Goal: Task Accomplishment & Management: Use online tool/utility

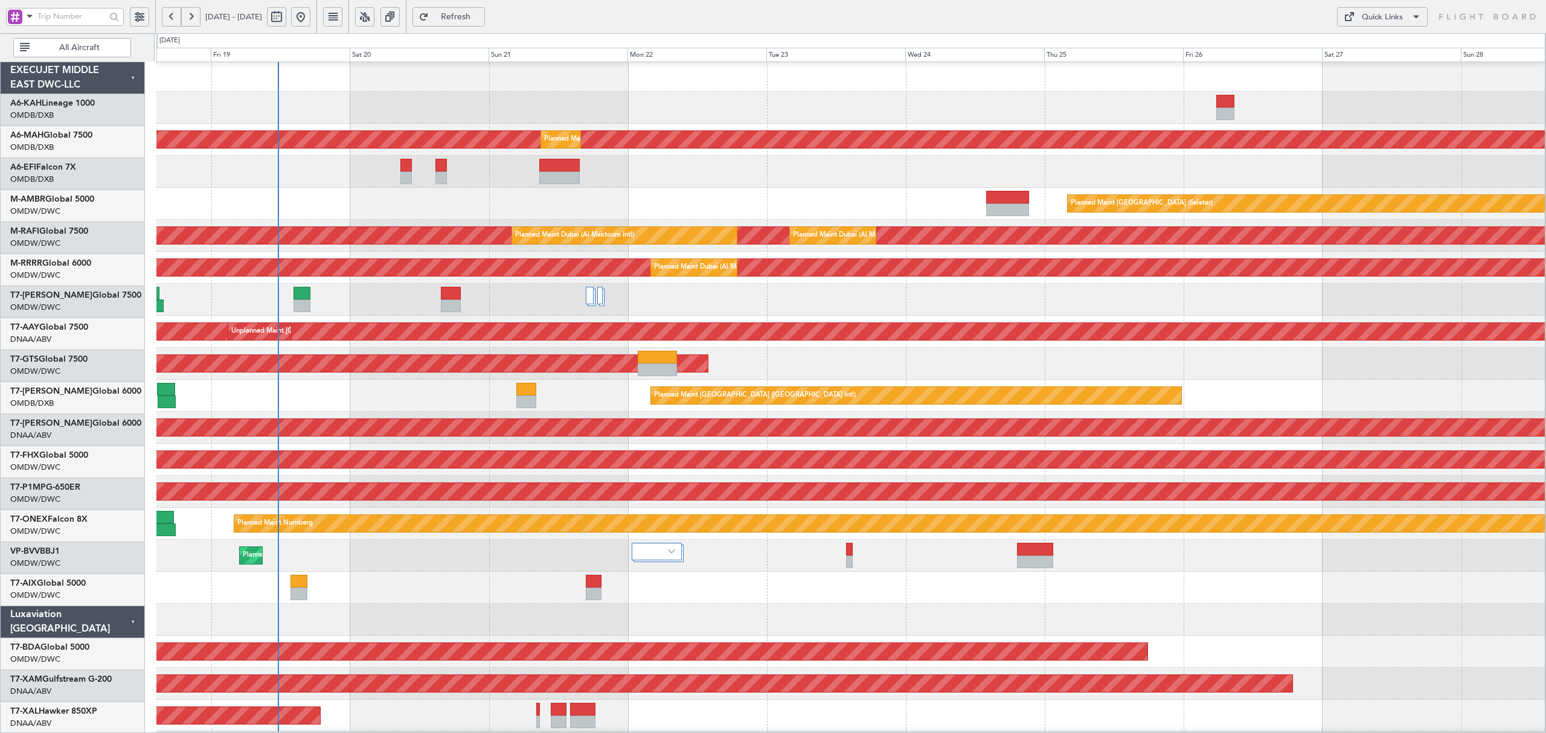
scroll to position [2, 0]
click at [363, 304] on div "Planned Maint Dubai (Al Maktoum Intl)" at bounding box center [850, 300] width 1388 height 32
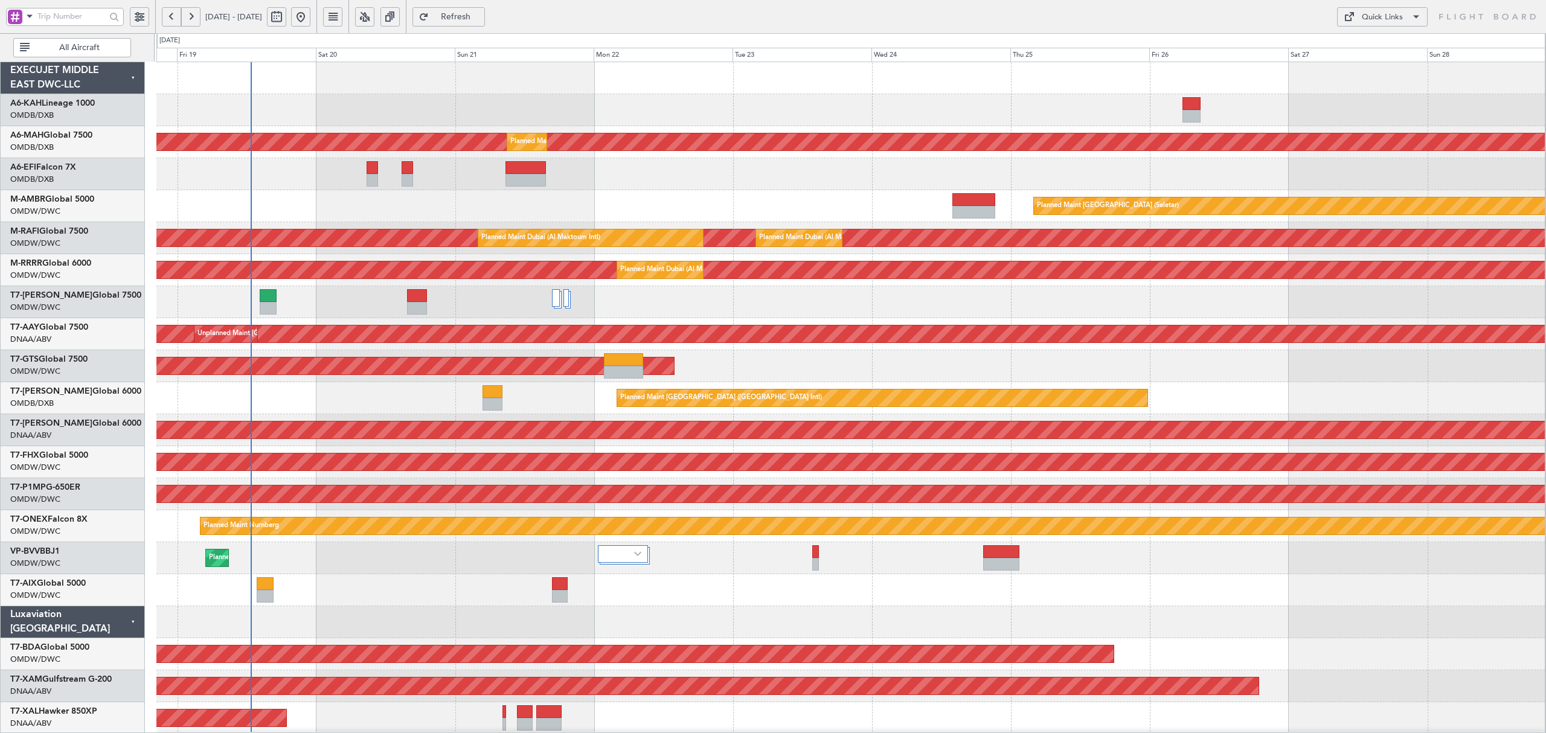
click at [370, 397] on div "Planned Maint [GEOGRAPHIC_DATA] ([GEOGRAPHIC_DATA] Intl)" at bounding box center [850, 398] width 1388 height 32
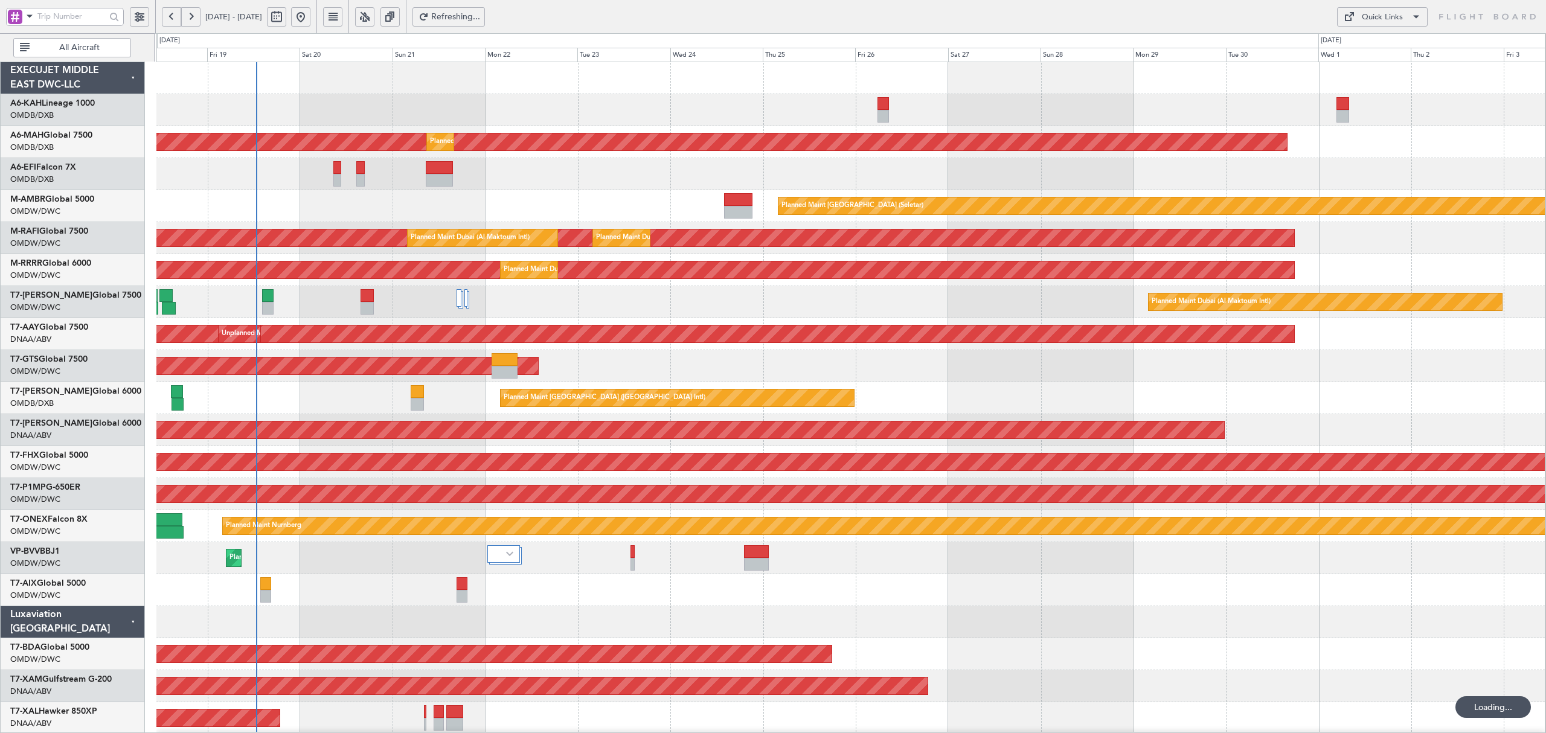
click at [95, 43] on span "All Aircraft" at bounding box center [79, 47] width 95 height 8
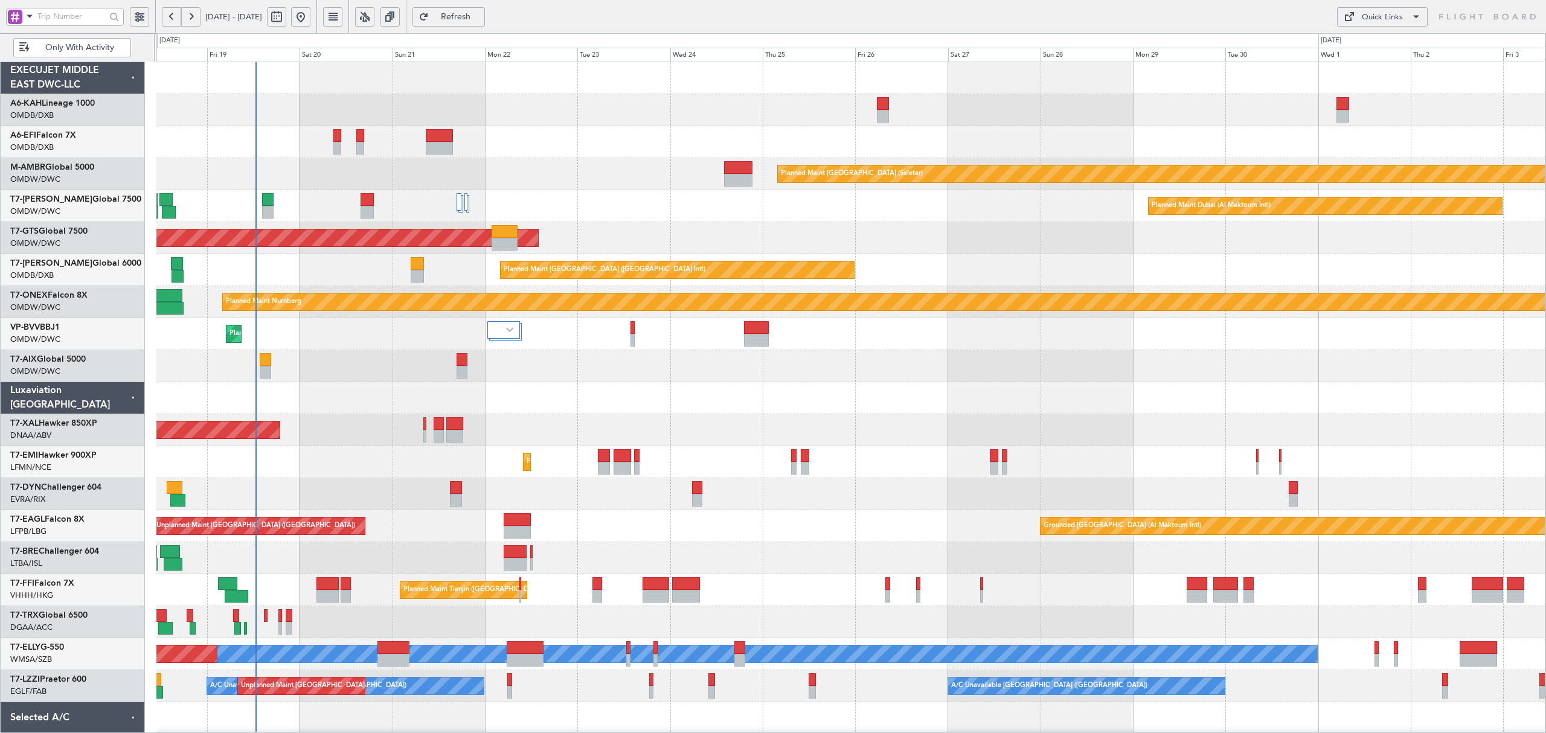
click at [322, 377] on div at bounding box center [850, 366] width 1388 height 32
click at [1042, 414] on div at bounding box center [850, 398] width 1388 height 32
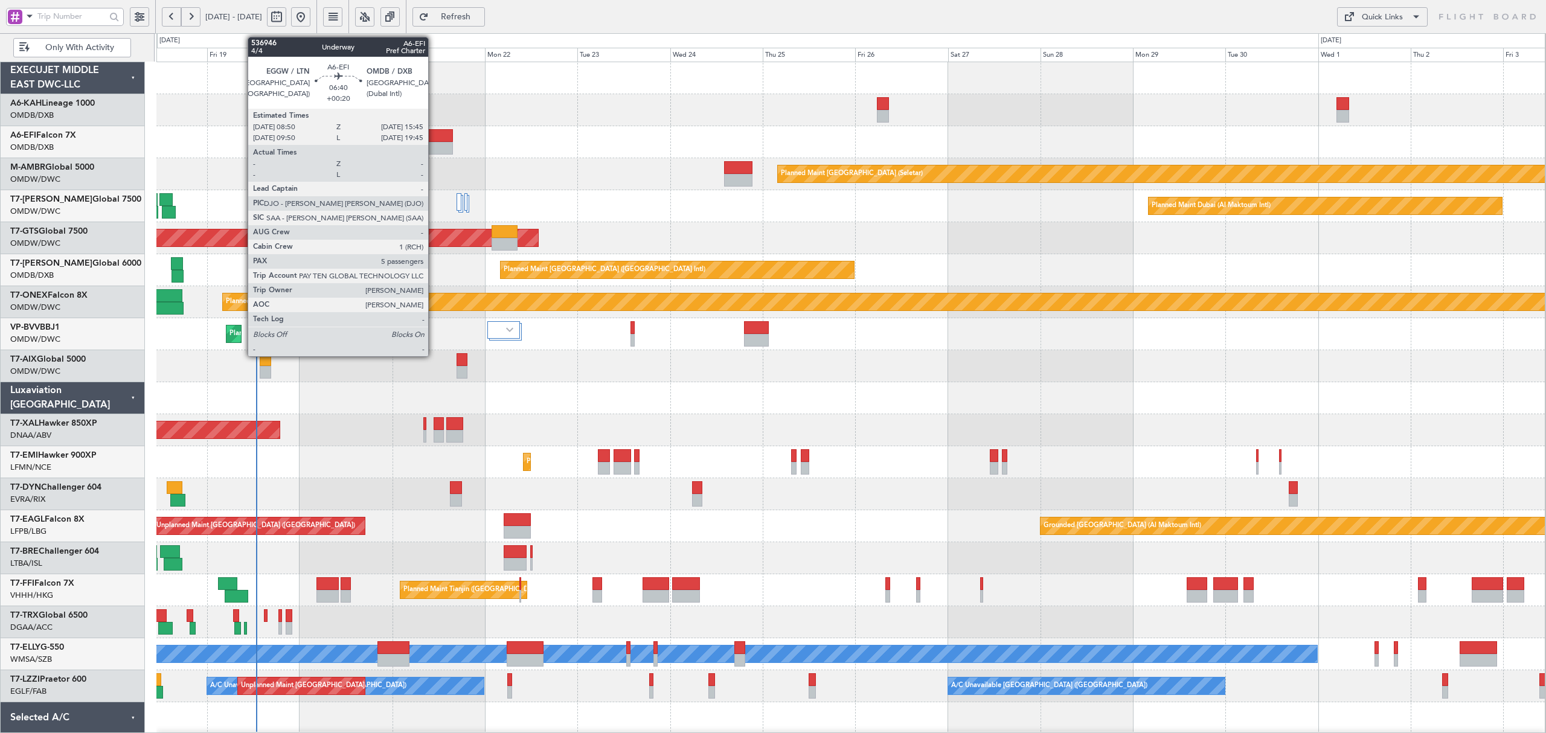
click at [434, 148] on div at bounding box center [439, 148] width 27 height 13
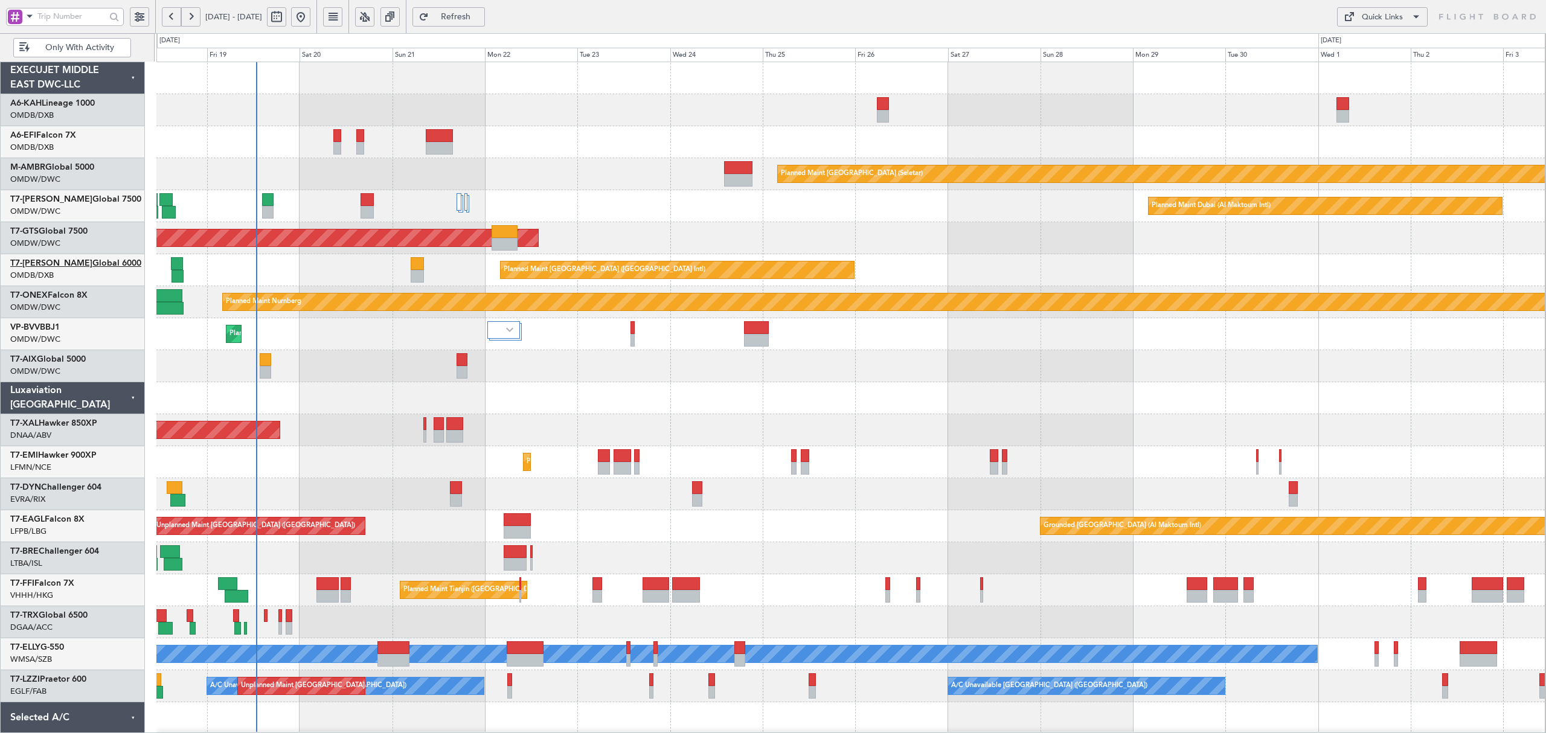
click at [66, 262] on link "T7-AZIZI Global 6000" at bounding box center [75, 263] width 131 height 8
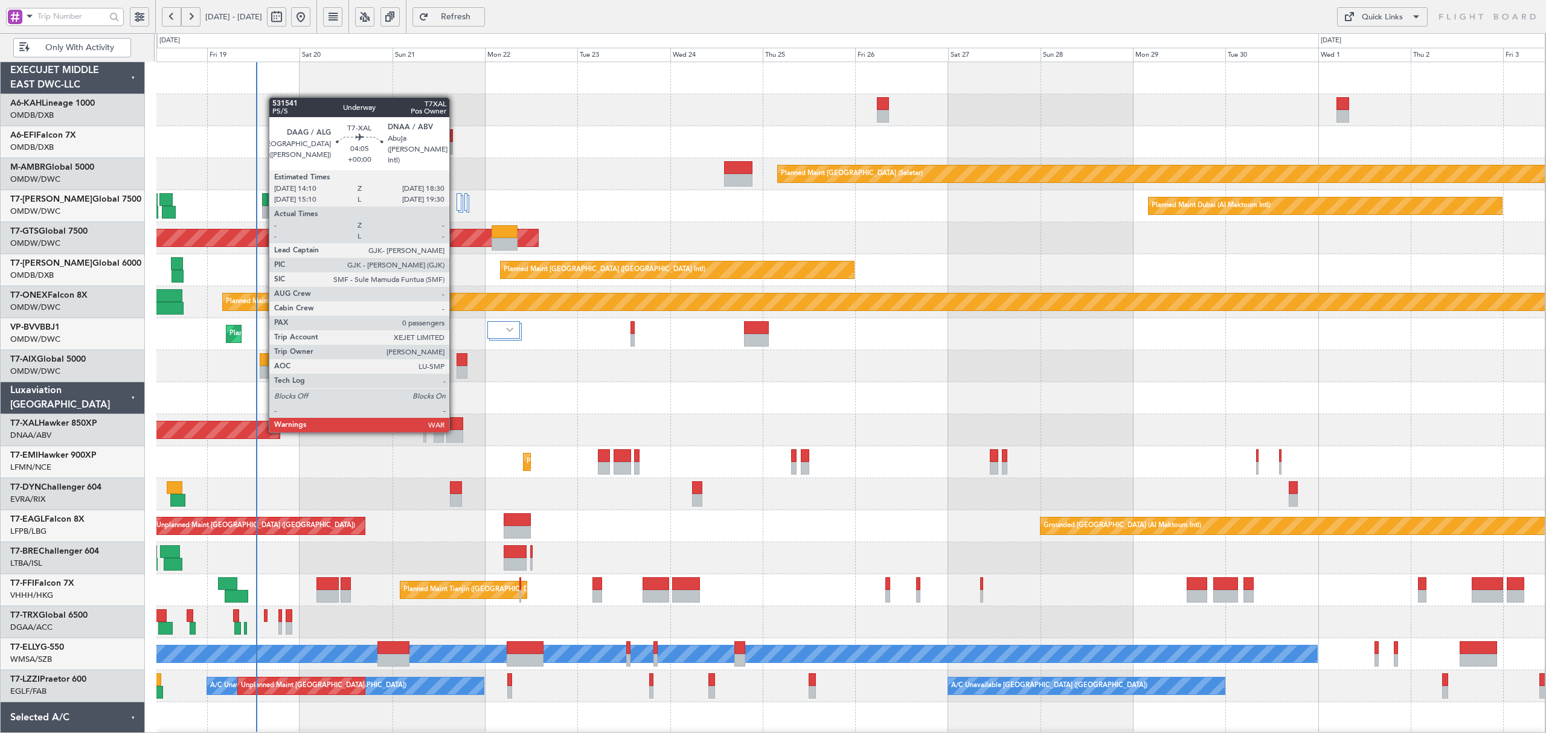
click at [455, 431] on div at bounding box center [454, 436] width 17 height 13
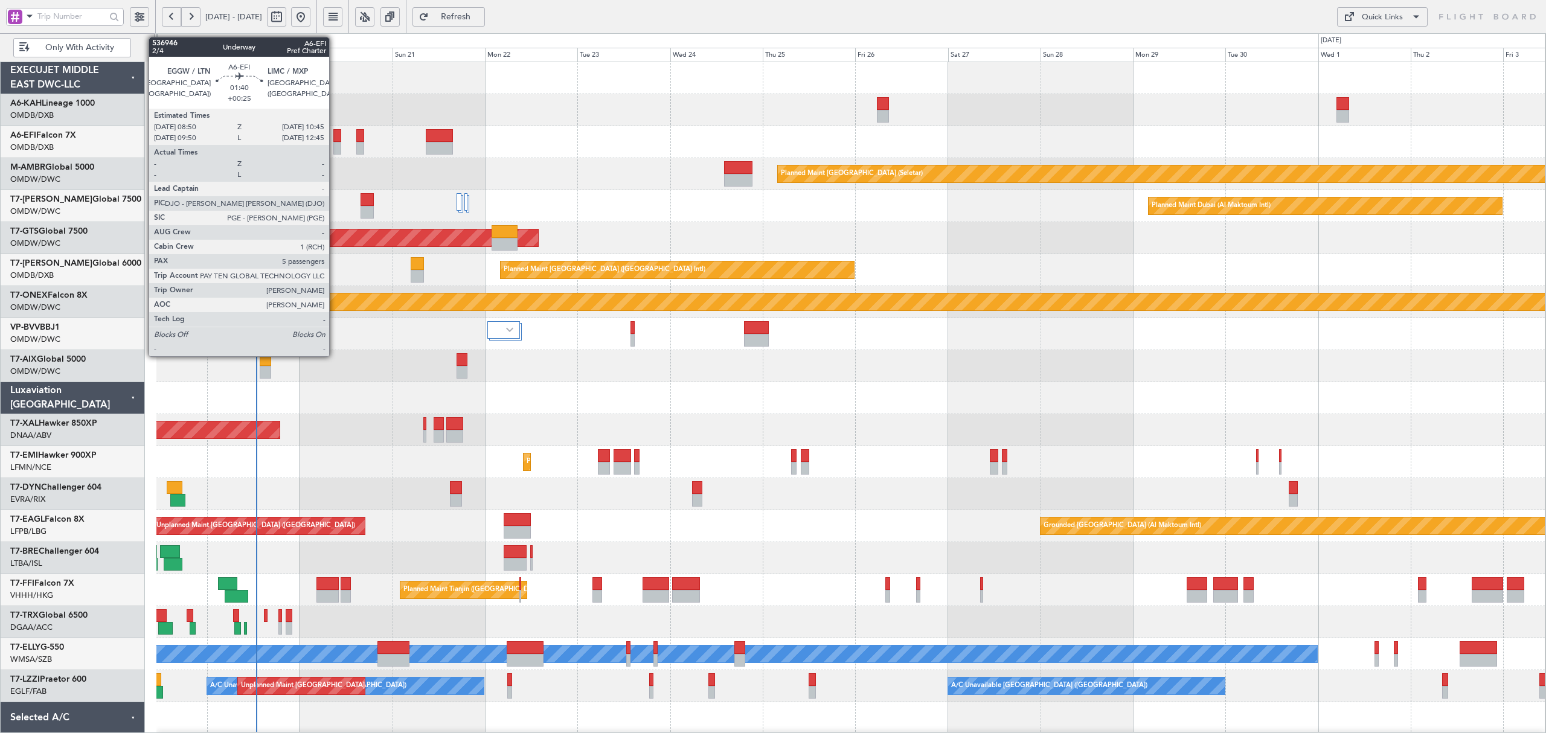
click at [335, 142] on div at bounding box center [337, 148] width 8 height 13
click at [337, 136] on div at bounding box center [337, 135] width 8 height 13
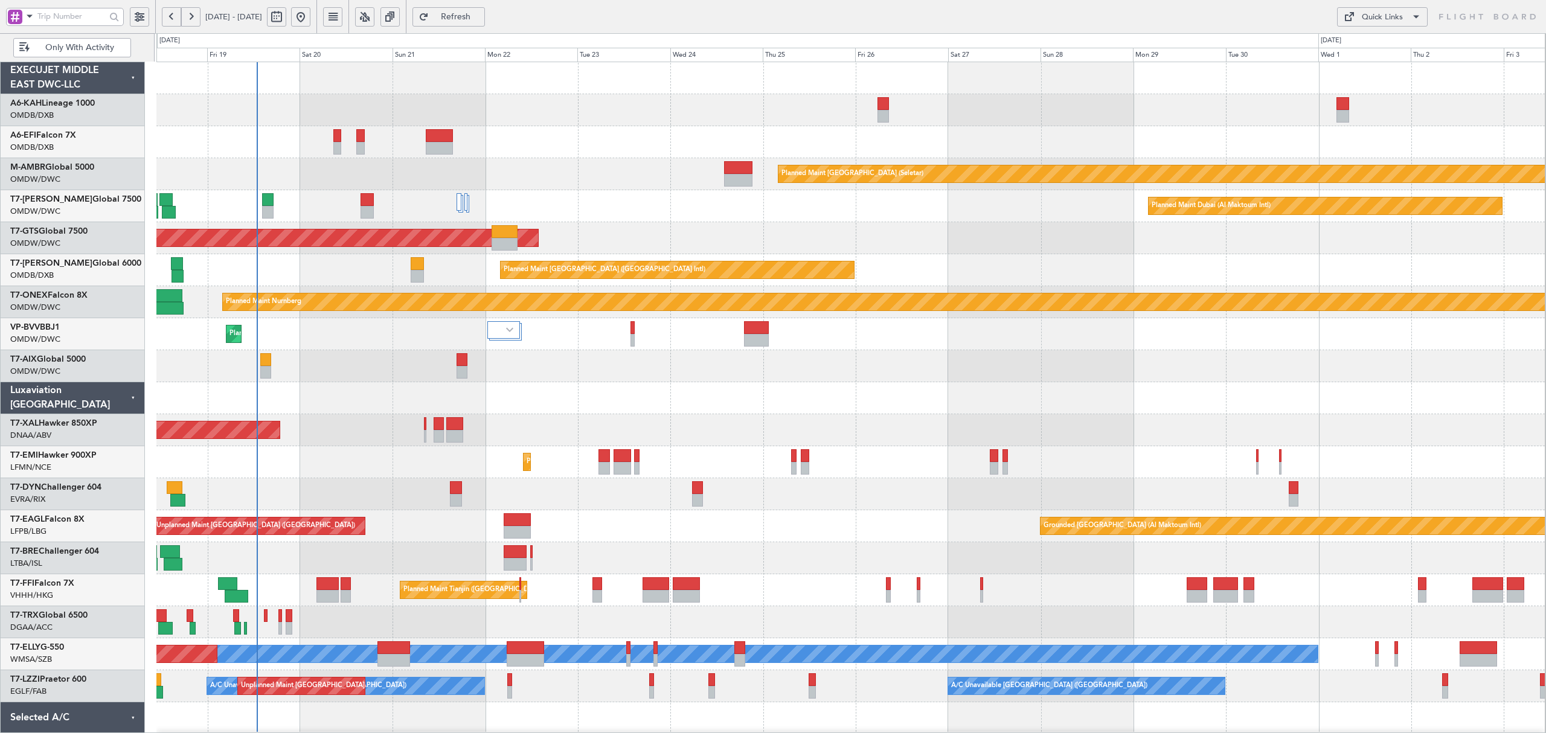
click at [34, 15] on span at bounding box center [29, 15] width 14 height 15
click at [47, 81] on span "A/C (Reg. or Type)" at bounding box center [61, 81] width 67 height 12
click at [63, 17] on input "text" at bounding box center [71, 16] width 68 height 18
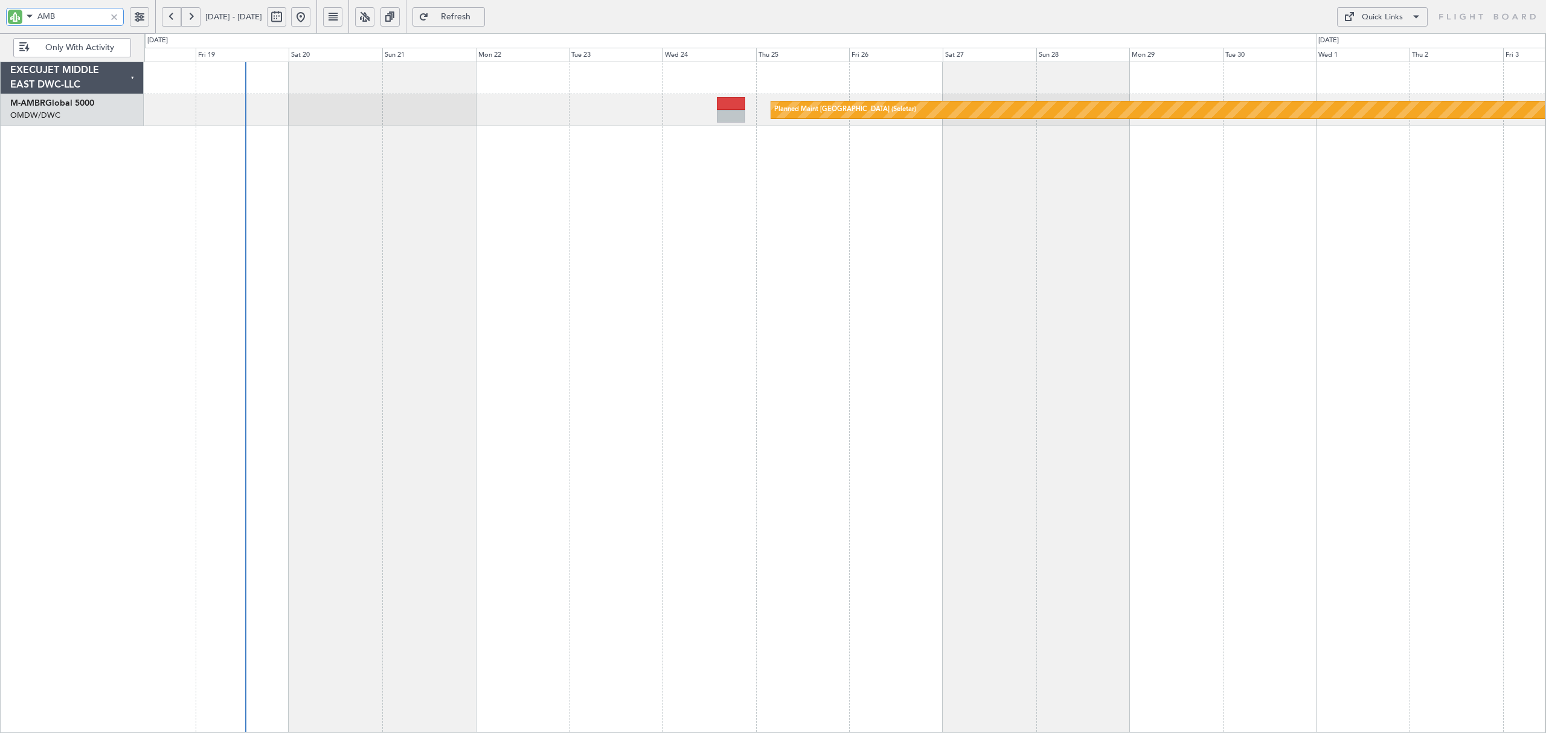
type input "AMB"
click at [286, 14] on button at bounding box center [276, 16] width 19 height 19
select select "9"
select select "2025"
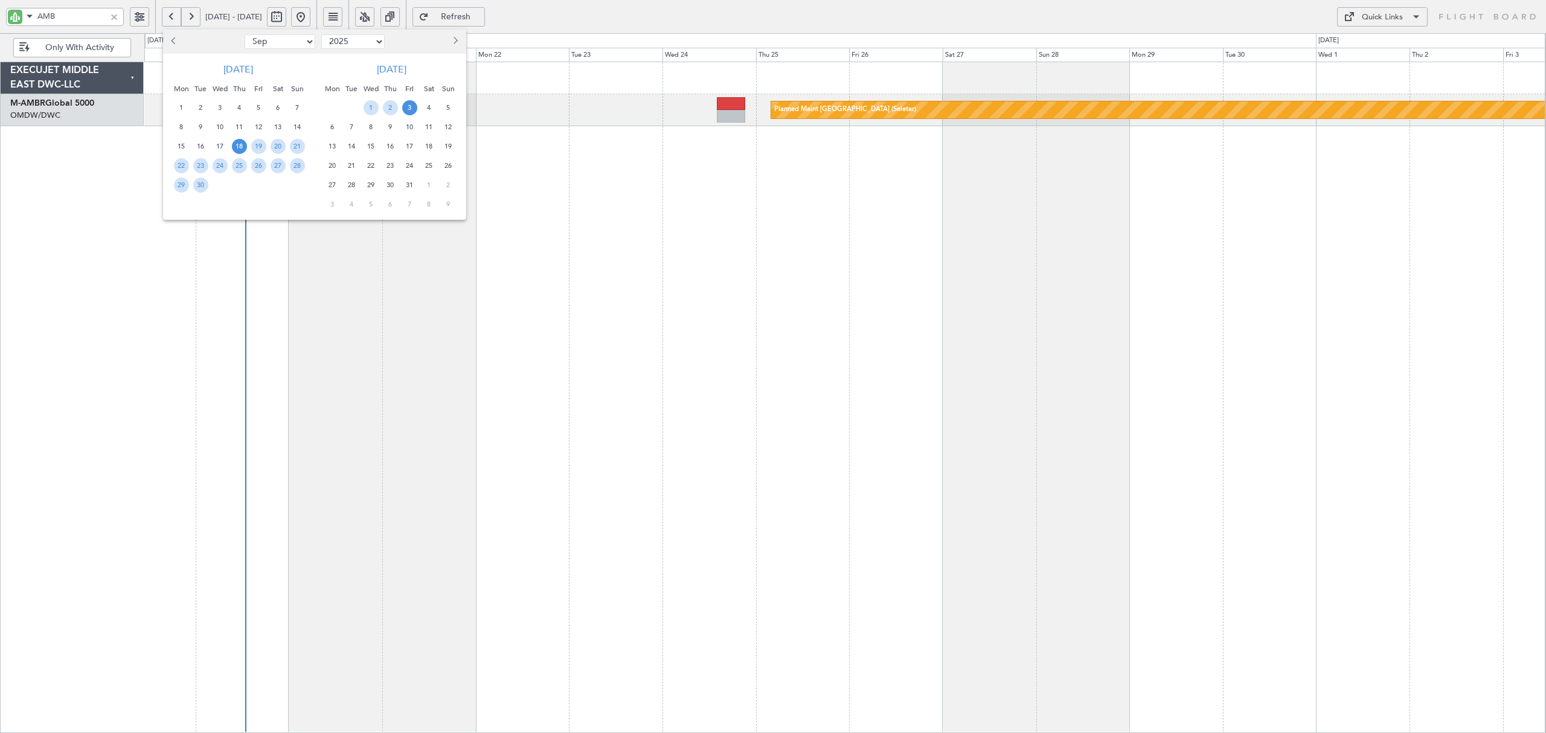
click at [289, 42] on select "Jan Feb Mar Apr May Jun Jul Aug Sep Oct Nov Dec" at bounding box center [280, 41] width 71 height 14
select select "6"
click at [245, 34] on select "Jan Feb Mar Apr May Jun Jul Aug Sep Oct Nov Dec" at bounding box center [280, 41] width 71 height 14
click at [295, 103] on span "1" at bounding box center [297, 107] width 15 height 15
click at [281, 146] on span "14" at bounding box center [278, 146] width 15 height 15
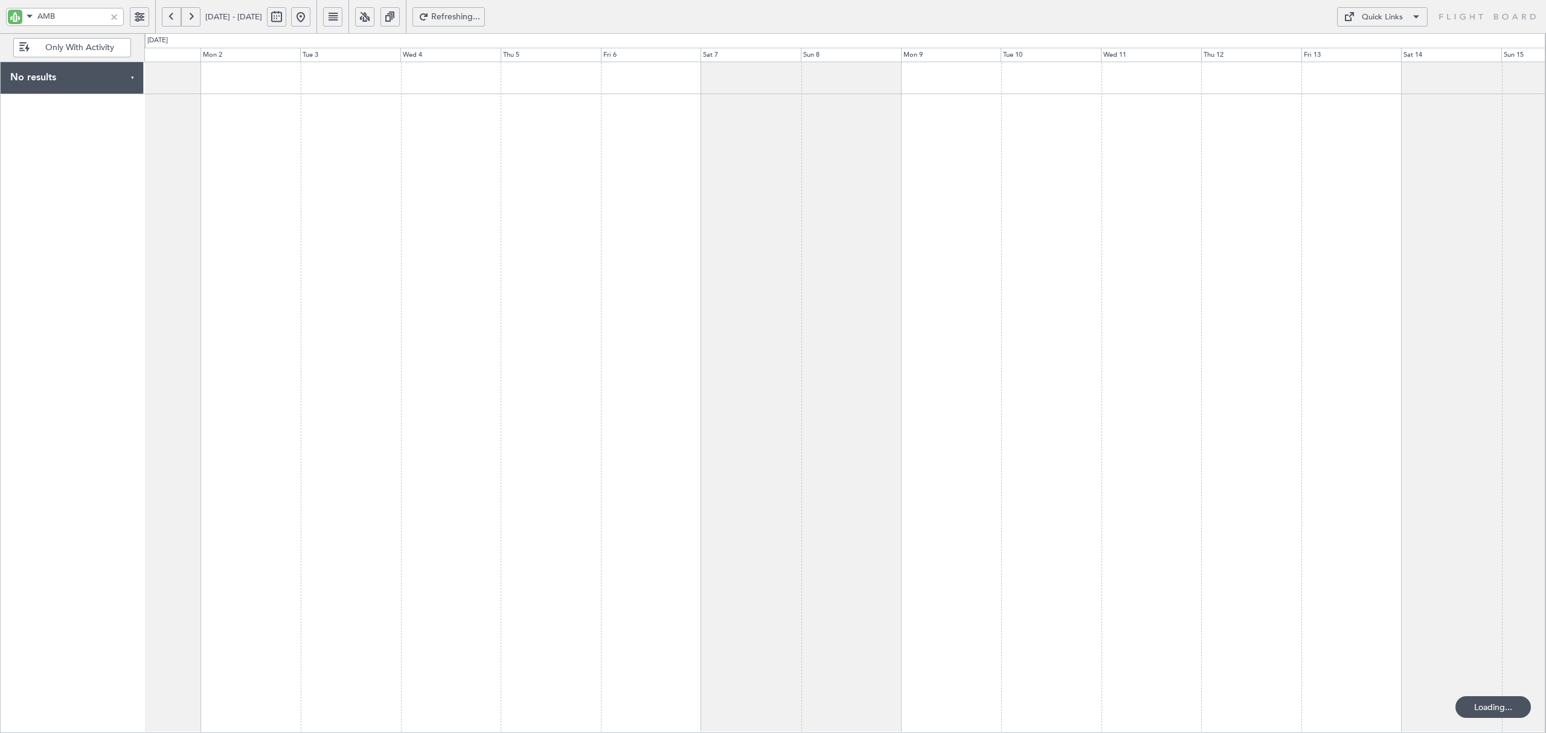
click at [489, 167] on div at bounding box center [844, 398] width 1401 height 672
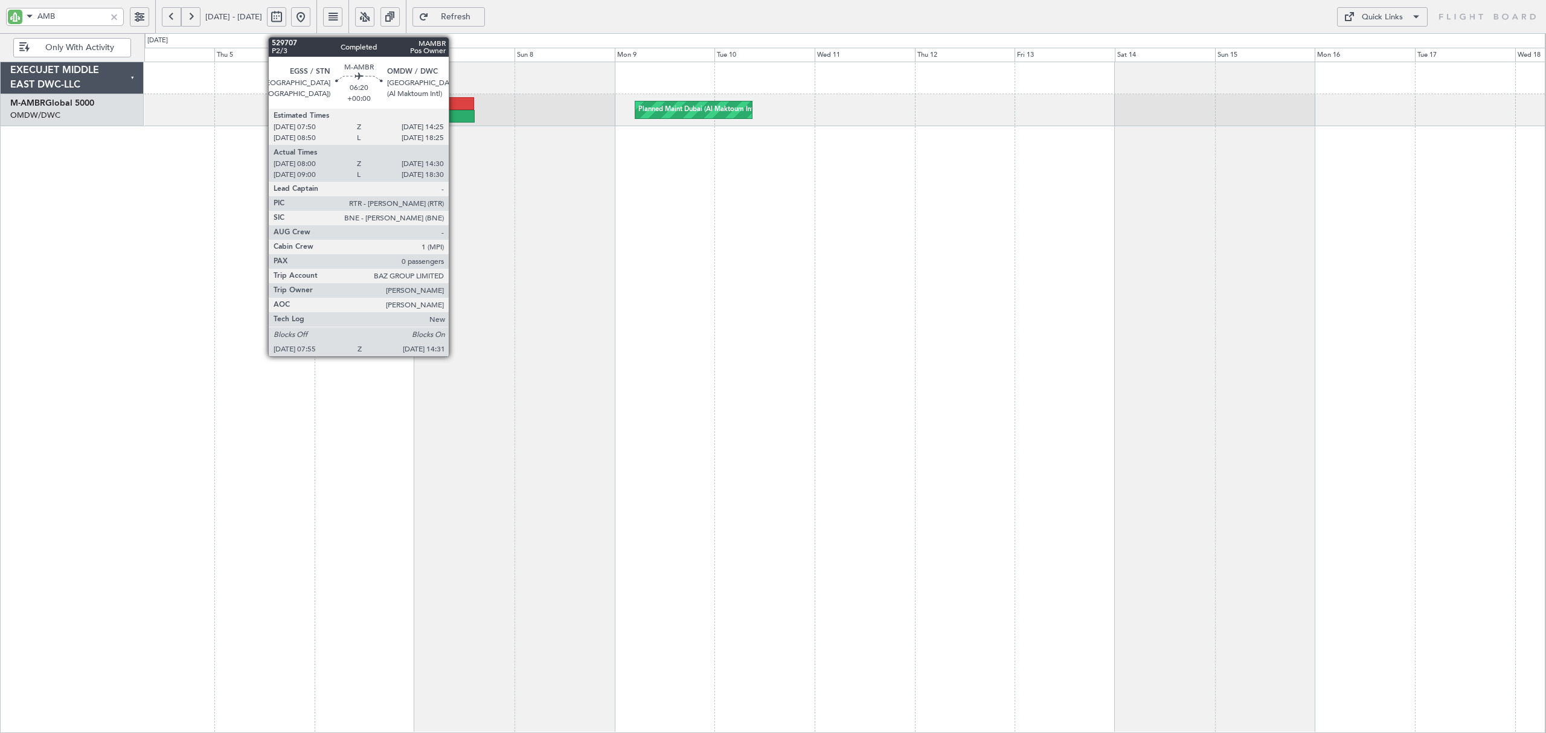
click at [454, 112] on div at bounding box center [461, 116] width 28 height 13
click at [464, 114] on div at bounding box center [461, 116] width 28 height 13
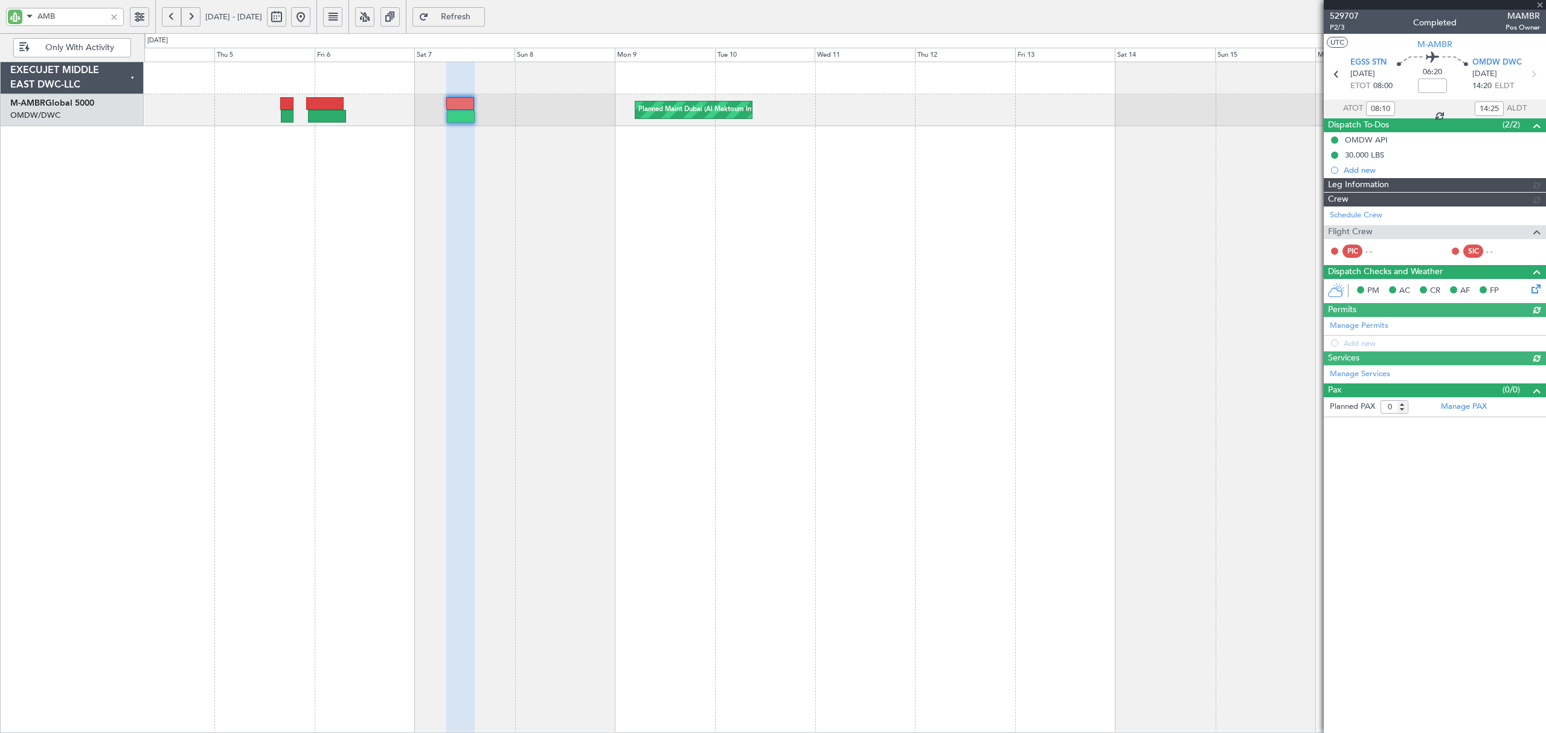
type input "[PERSON_NAME] ([PERSON_NAME])"
type input "6370"
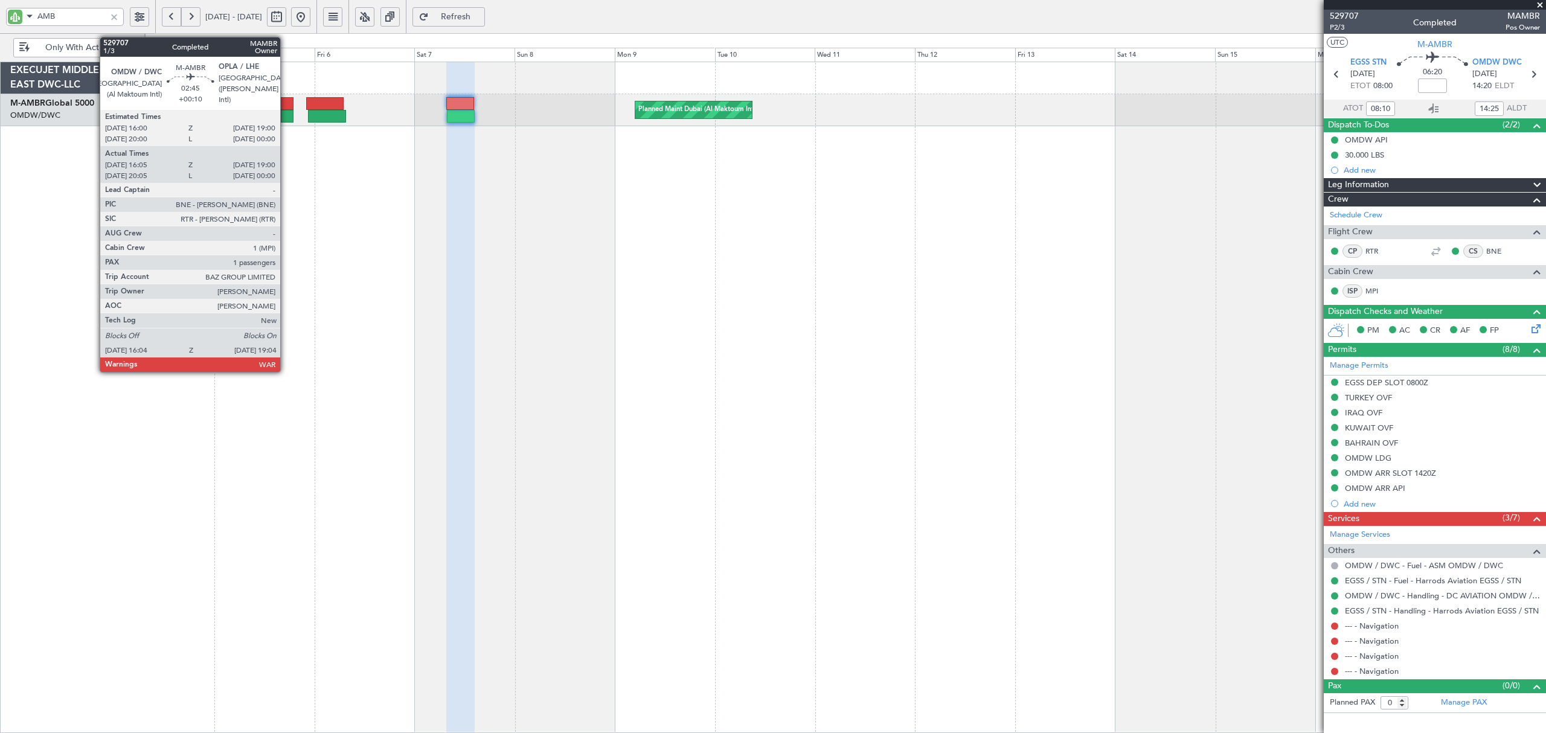
click at [286, 112] on div at bounding box center [287, 116] width 13 height 13
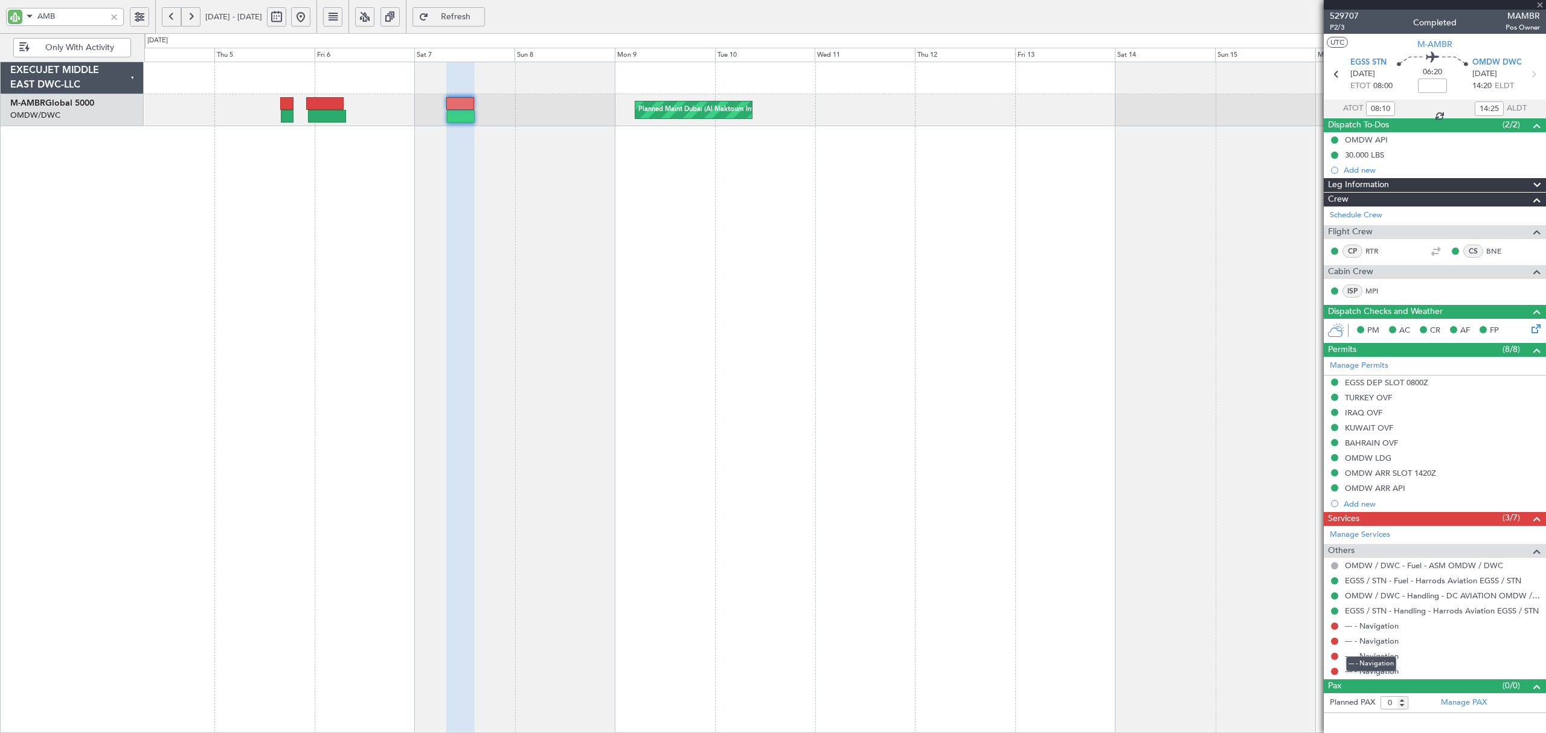
type input "+00:10"
type input "16:15"
type input "18:55"
type input "1"
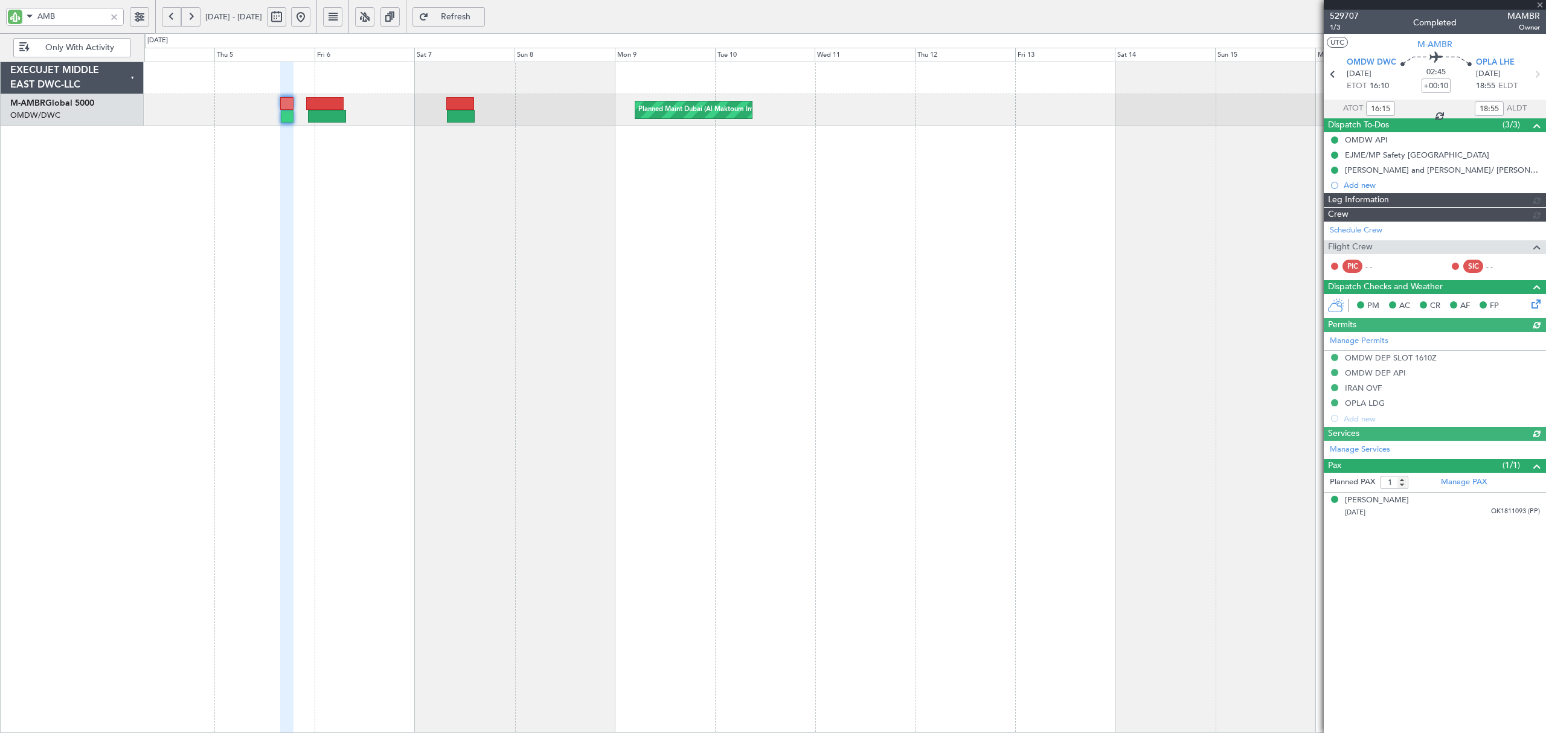
type input "[PERSON_NAME] (ANI)"
type input "6240"
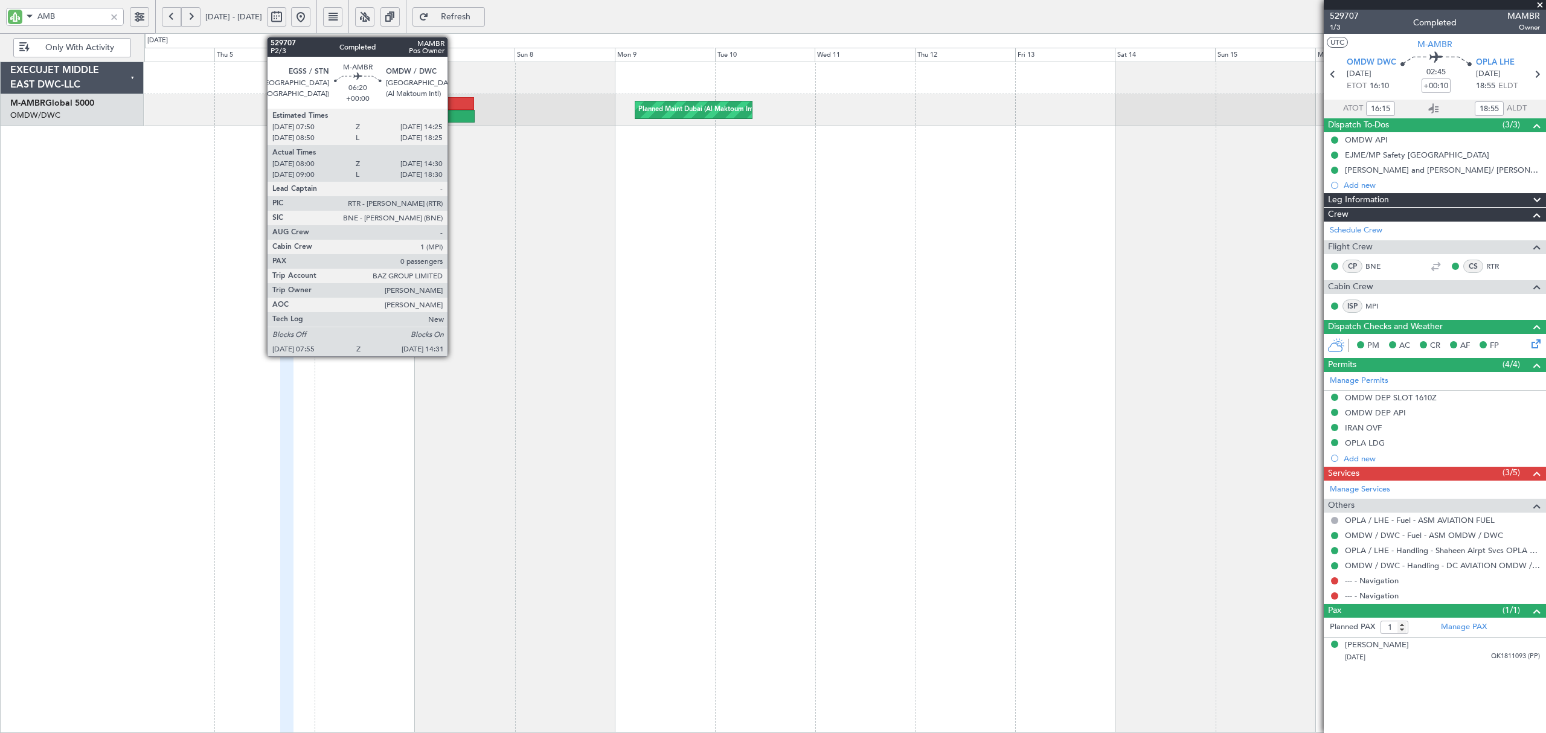
click at [453, 106] on div at bounding box center [460, 103] width 28 height 13
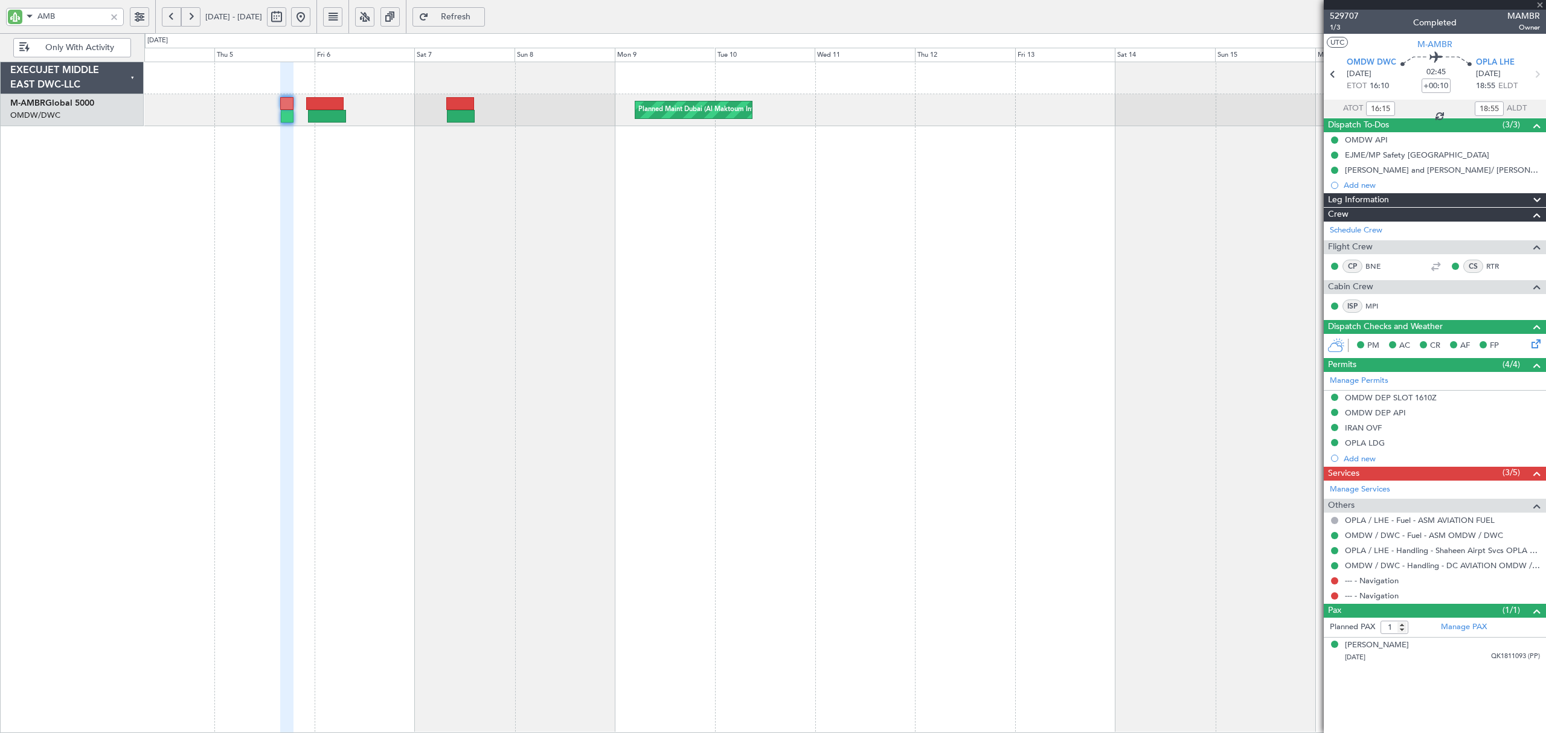
type input "08:10"
type input "14:25"
type input "0"
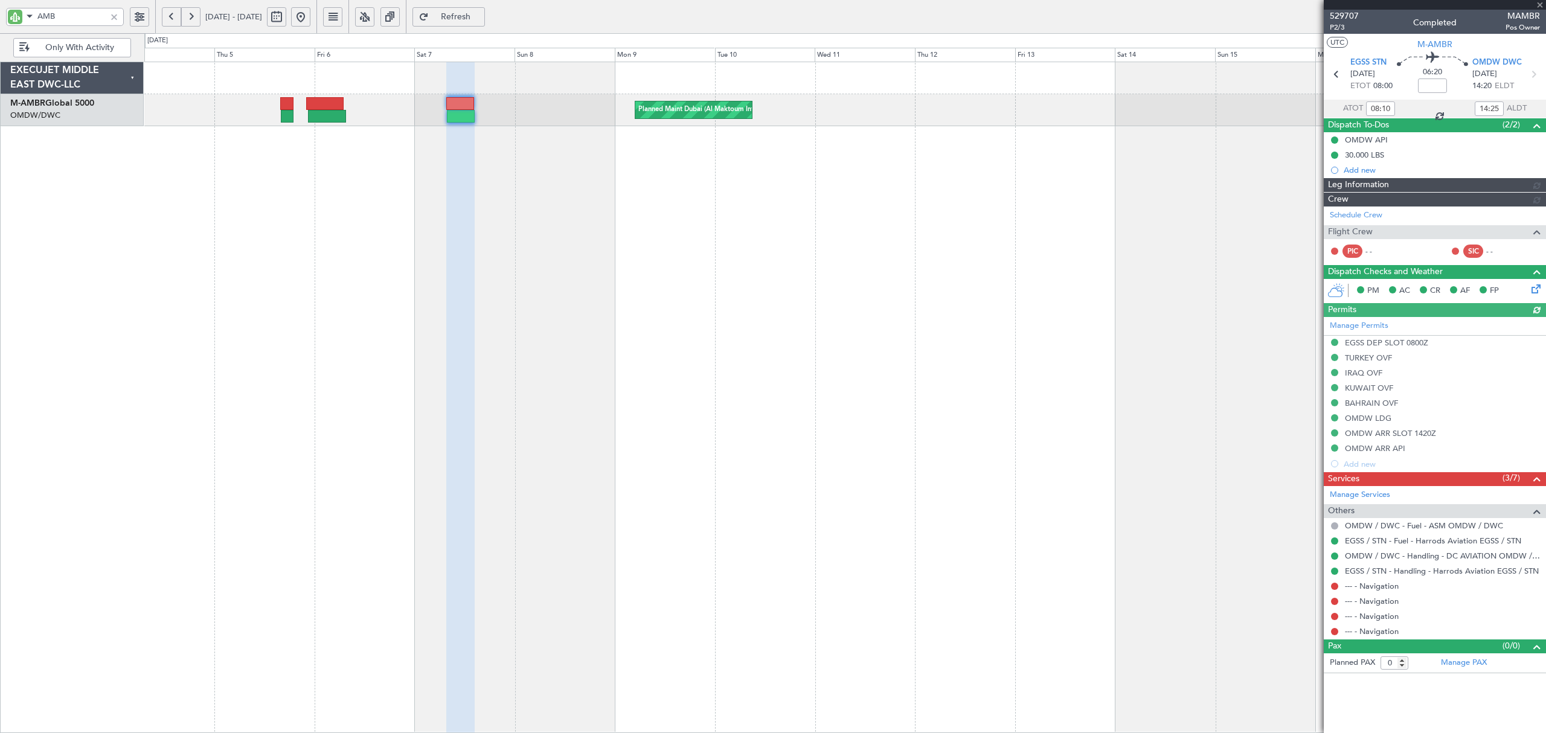
type input "[PERSON_NAME] ([PERSON_NAME])"
type input "6370"
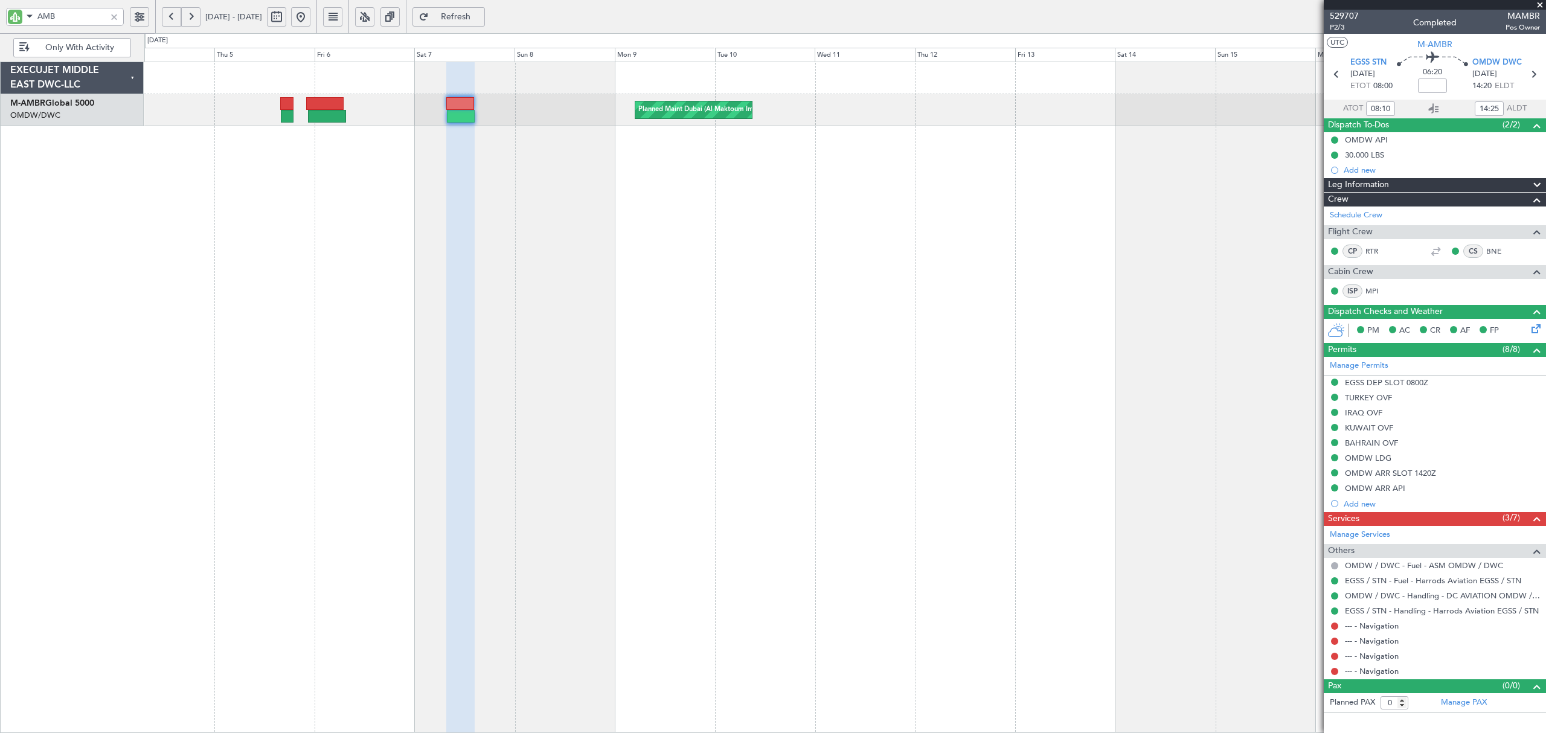
click at [532, 141] on div "Planned Maint Dubai (Al Maktoum Intl) Planned Maint Dubai (Al Maktoum Intl)" at bounding box center [844, 398] width 1401 height 672
click at [490, 111] on div "Planned Maint Dubai (Al Maktoum Intl) Planned Maint Dubai (Al Maktoum Intl)" at bounding box center [844, 110] width 1401 height 32
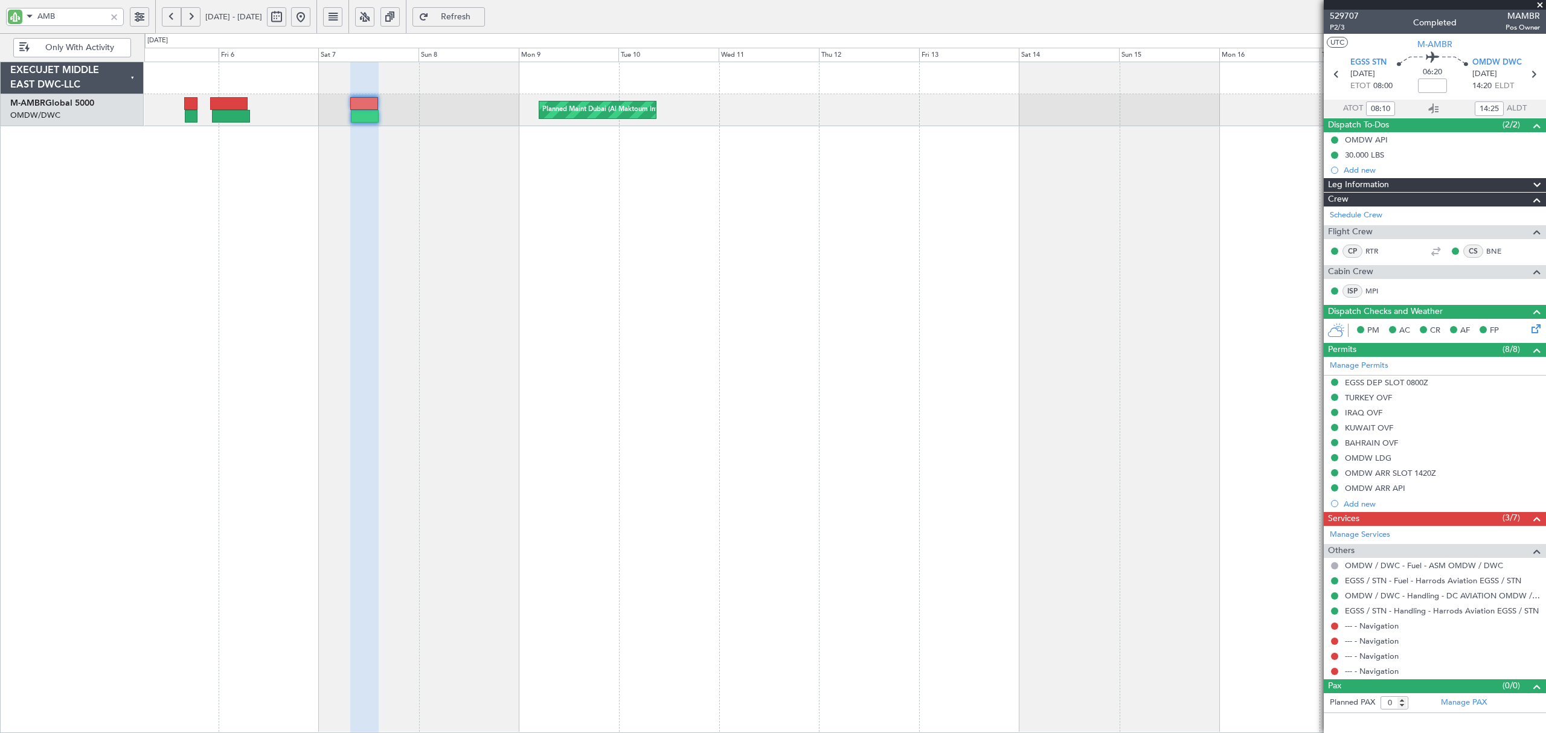
click at [546, 233] on div "Planned Maint Dubai (Al Maktoum Intl) Planned Maint Dubai (Al Maktoum Intl)" at bounding box center [844, 398] width 1401 height 672
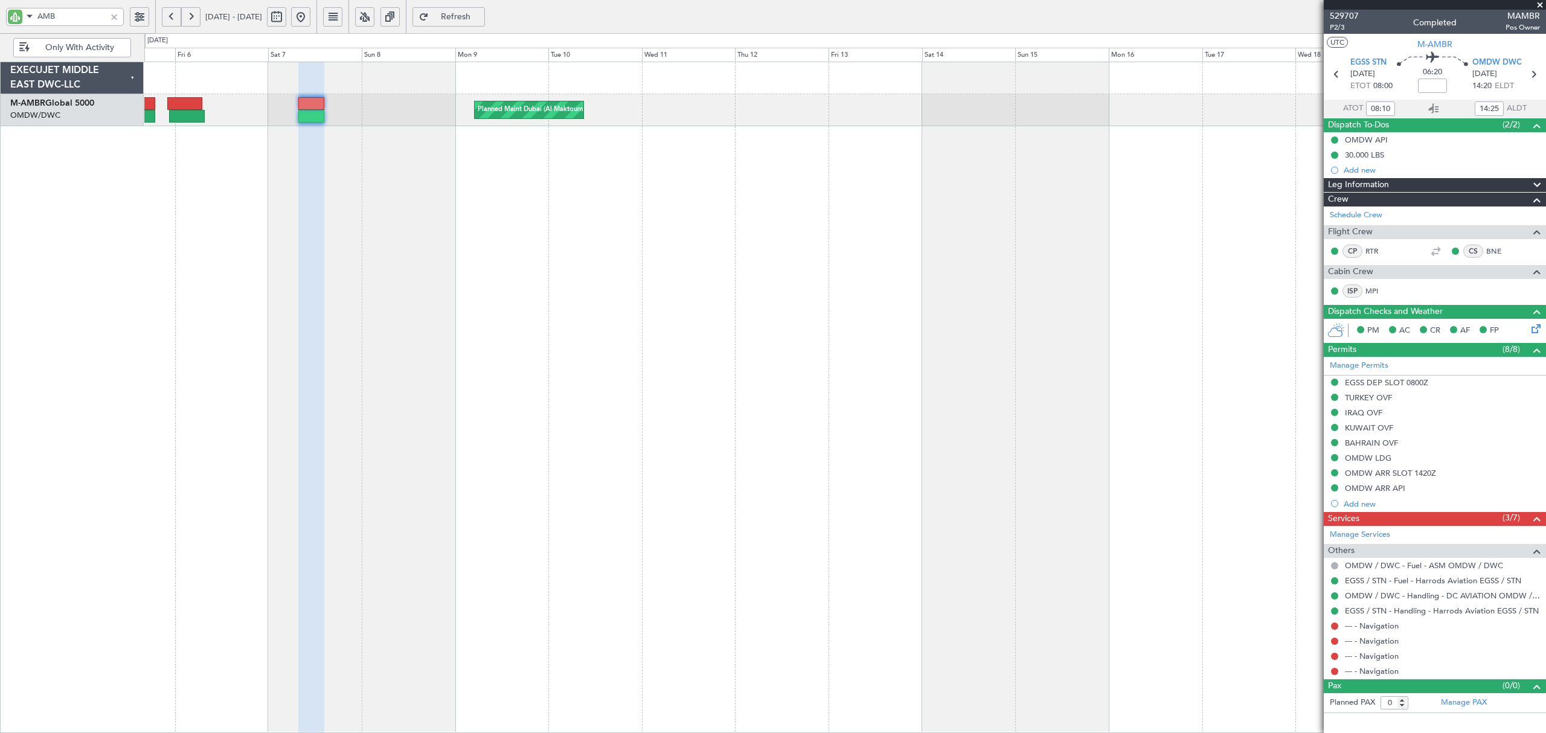
click at [194, 22] on button at bounding box center [190, 16] width 19 height 19
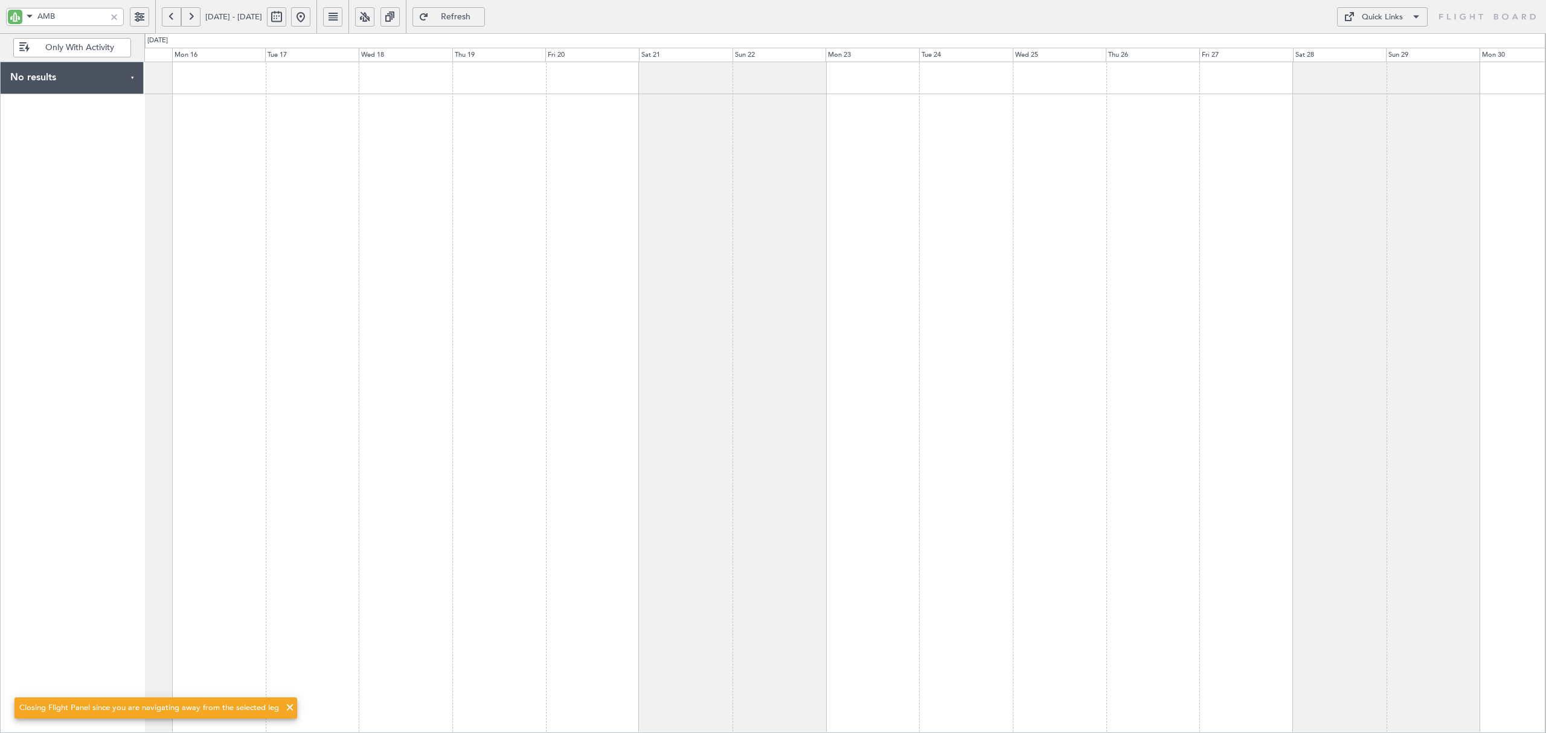
click at [967, 150] on div at bounding box center [844, 398] width 1401 height 672
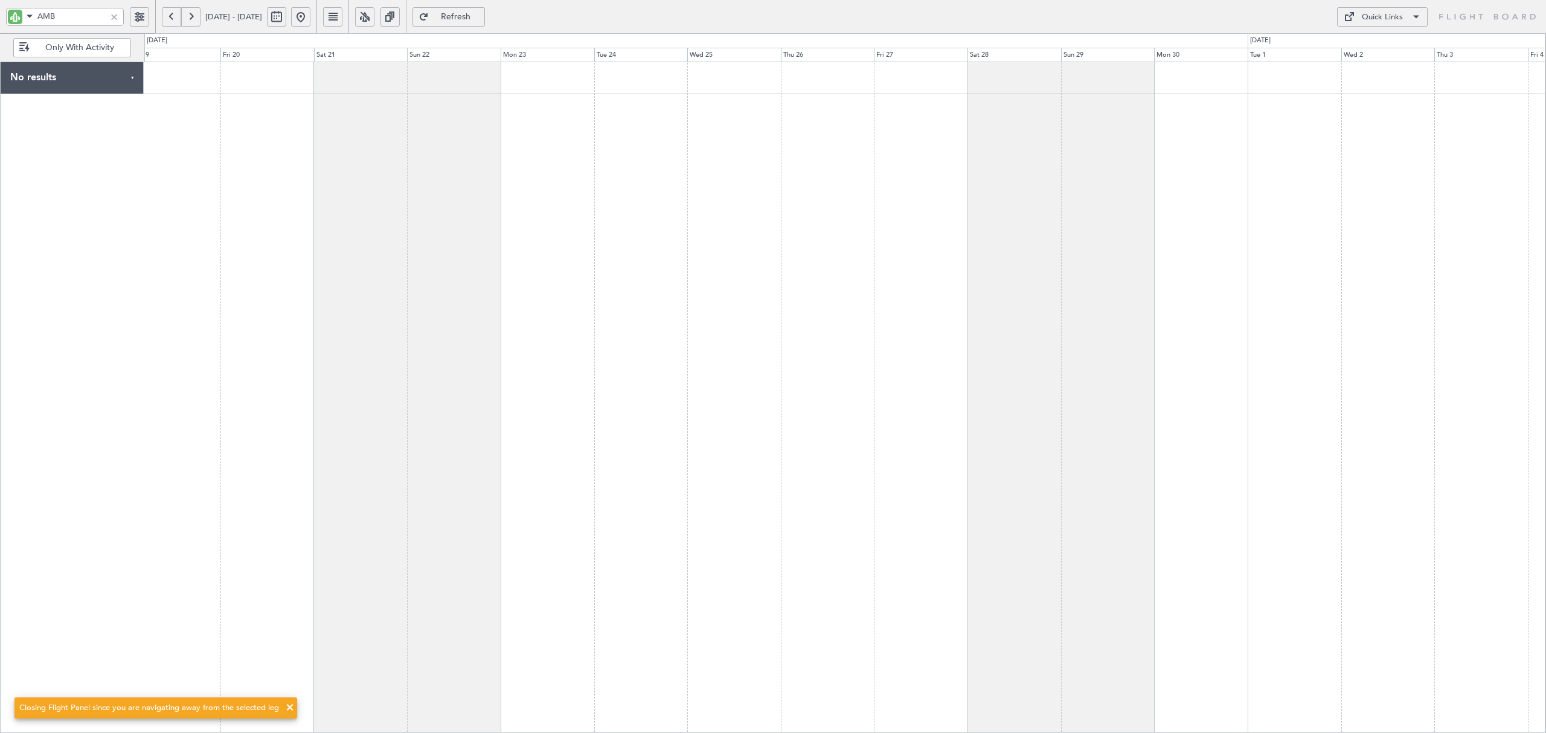
click at [380, 162] on div at bounding box center [844, 398] width 1401 height 672
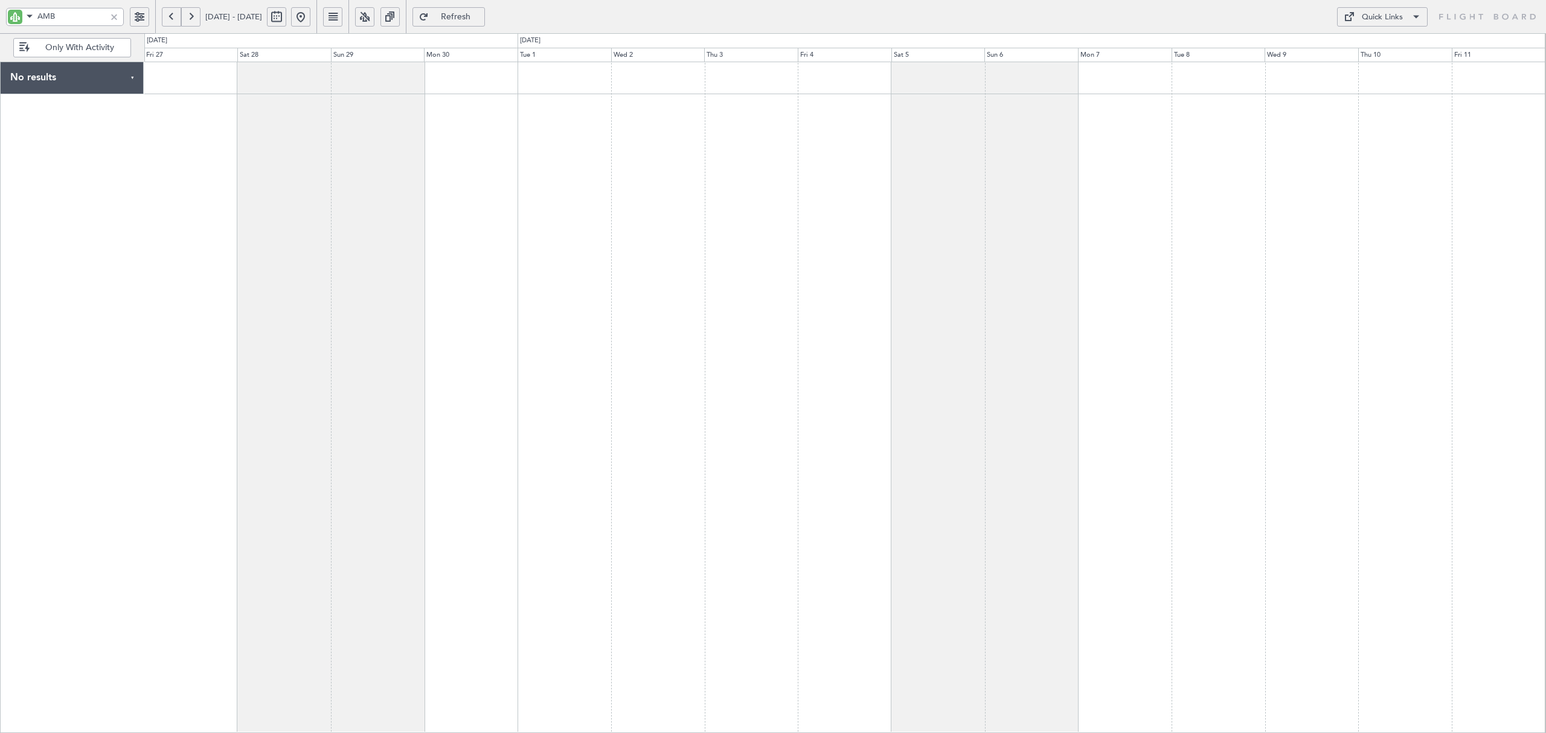
click at [511, 175] on div at bounding box center [844, 398] width 1401 height 672
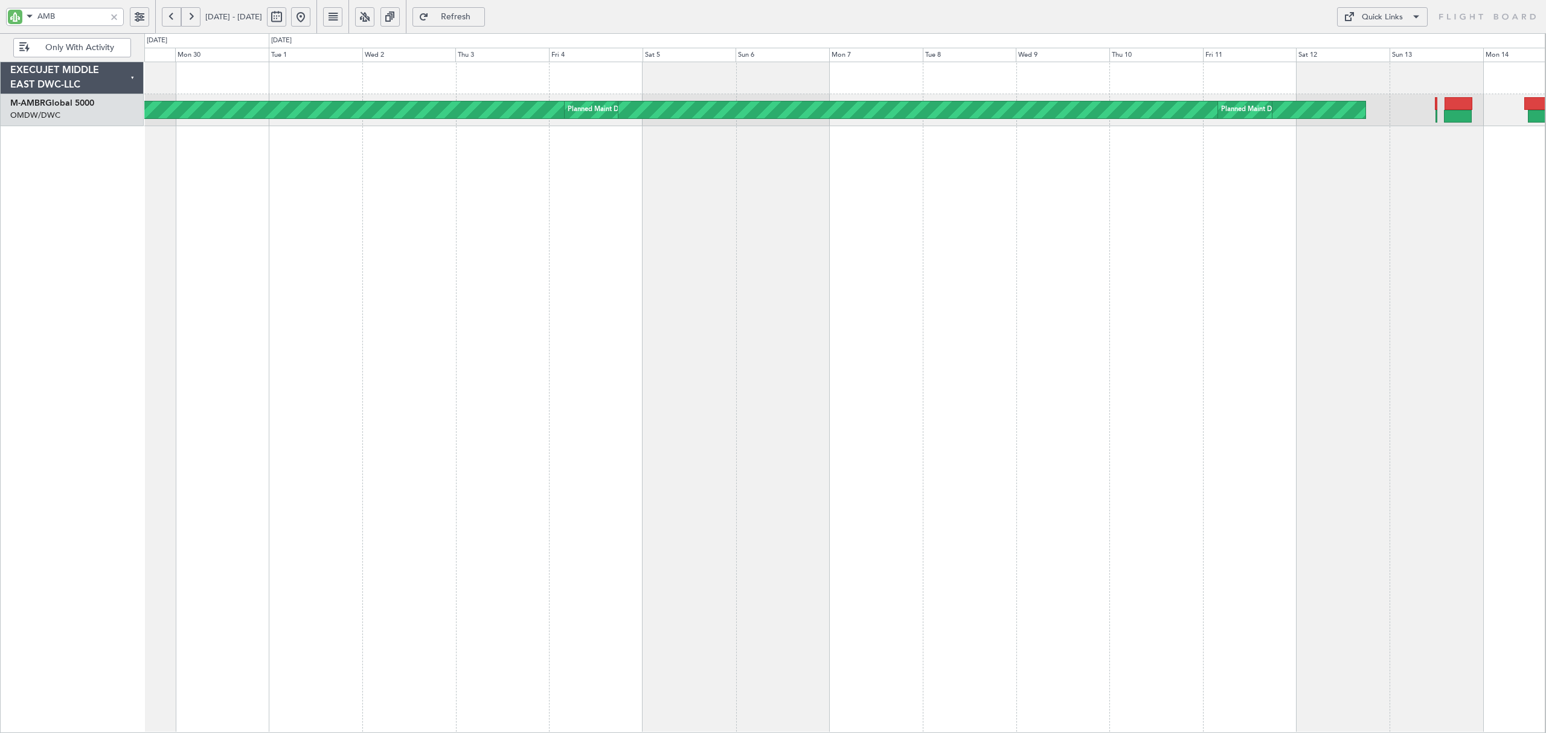
click at [303, 287] on div "Planned Maint Dubai (Al Maktoum Intl) Planned Maint Dubai (Al Maktoum Intl) Pla…" at bounding box center [844, 398] width 1401 height 672
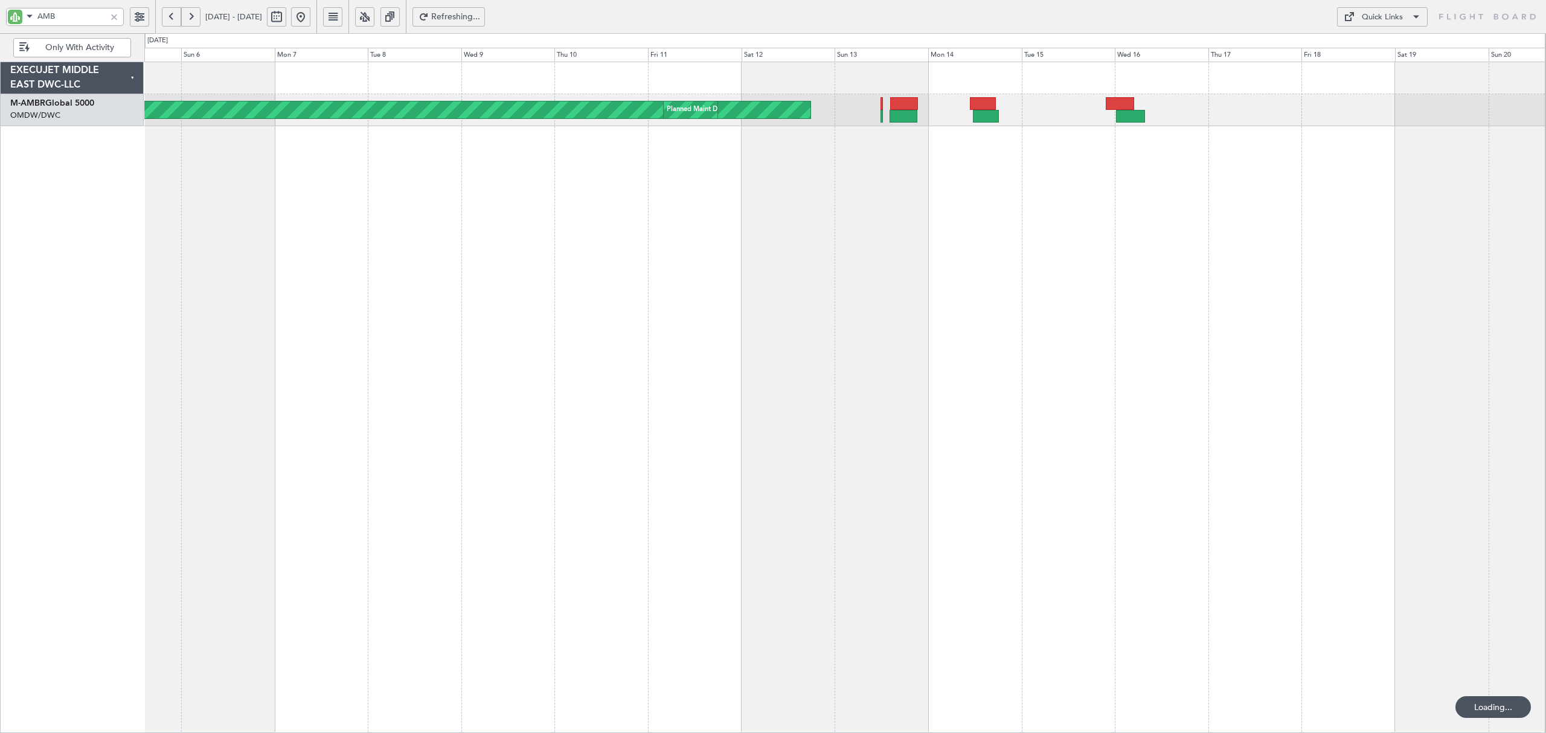
click at [796, 216] on div "Planned Maint Dubai (Al Maktoum Intl) Planned Maint Dubai (Al Maktoum Intl) Pla…" at bounding box center [844, 398] width 1401 height 672
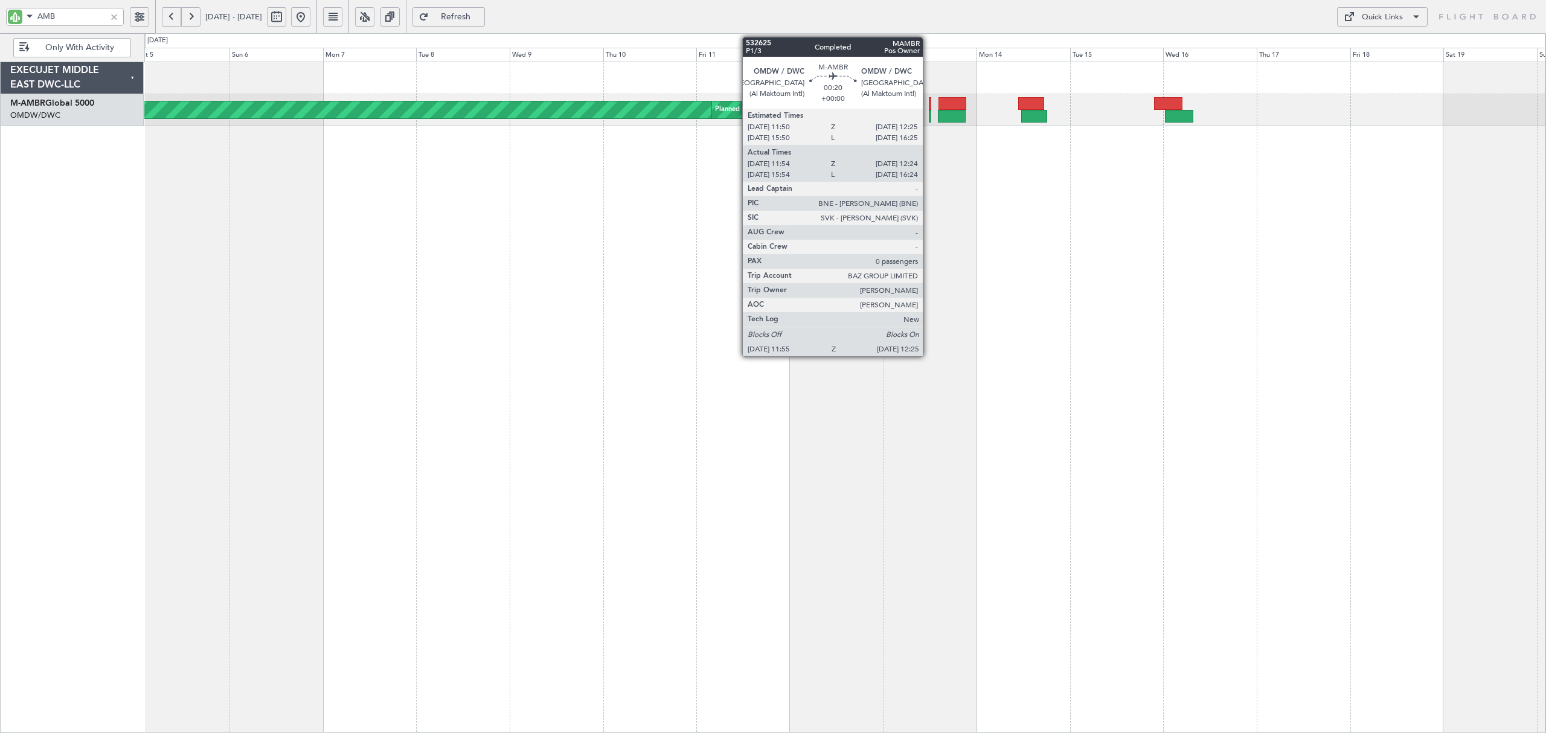
click at [929, 118] on div at bounding box center [930, 116] width 2 height 13
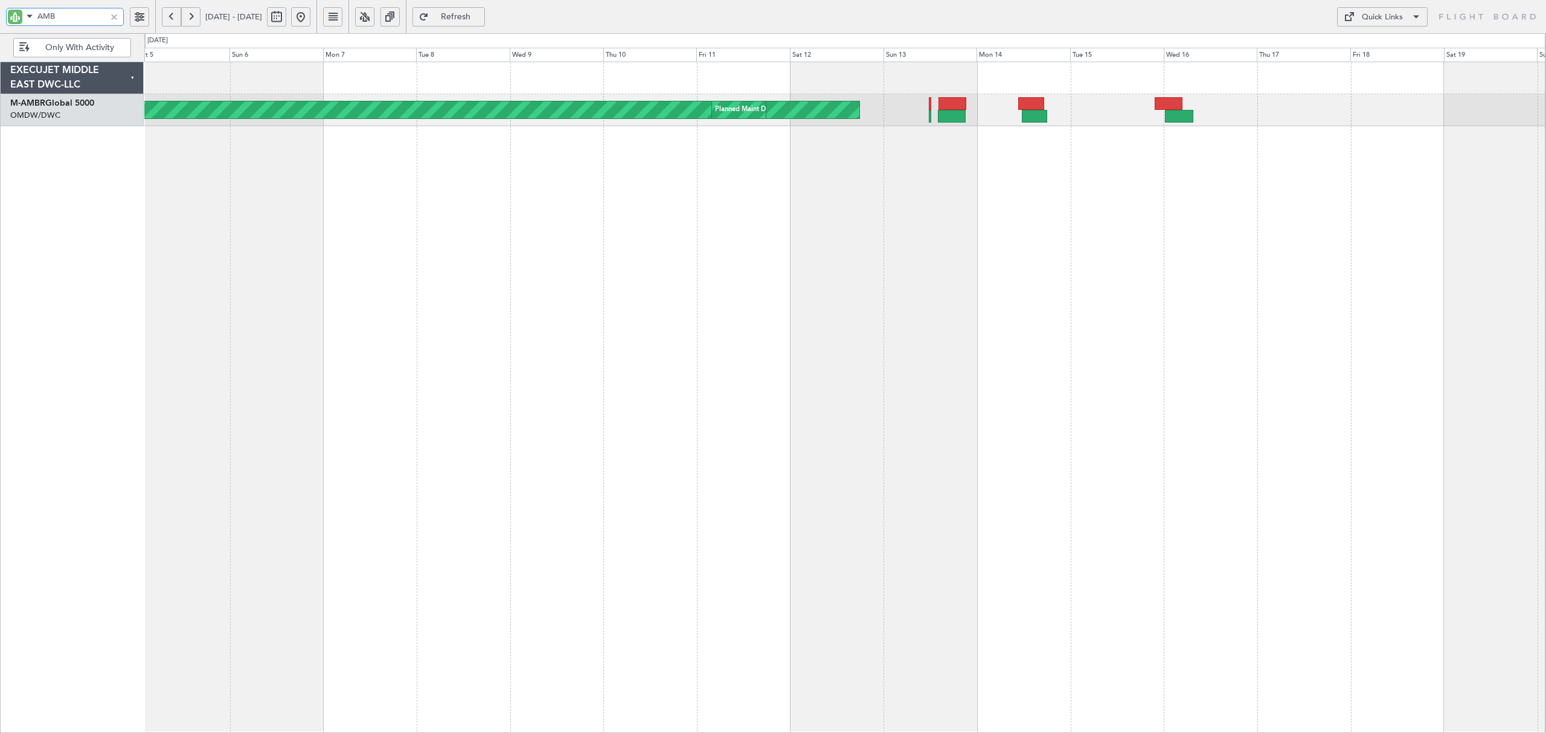
drag, startPoint x: 54, startPoint y: 13, endPoint x: -31, endPoint y: 10, distance: 84.6
click at [0, 10] on html "AMB 05 Jul 2025 - 20 Jul 2025 Refresh Quick Links Only With Activity Planned Ma…" at bounding box center [773, 366] width 1546 height 733
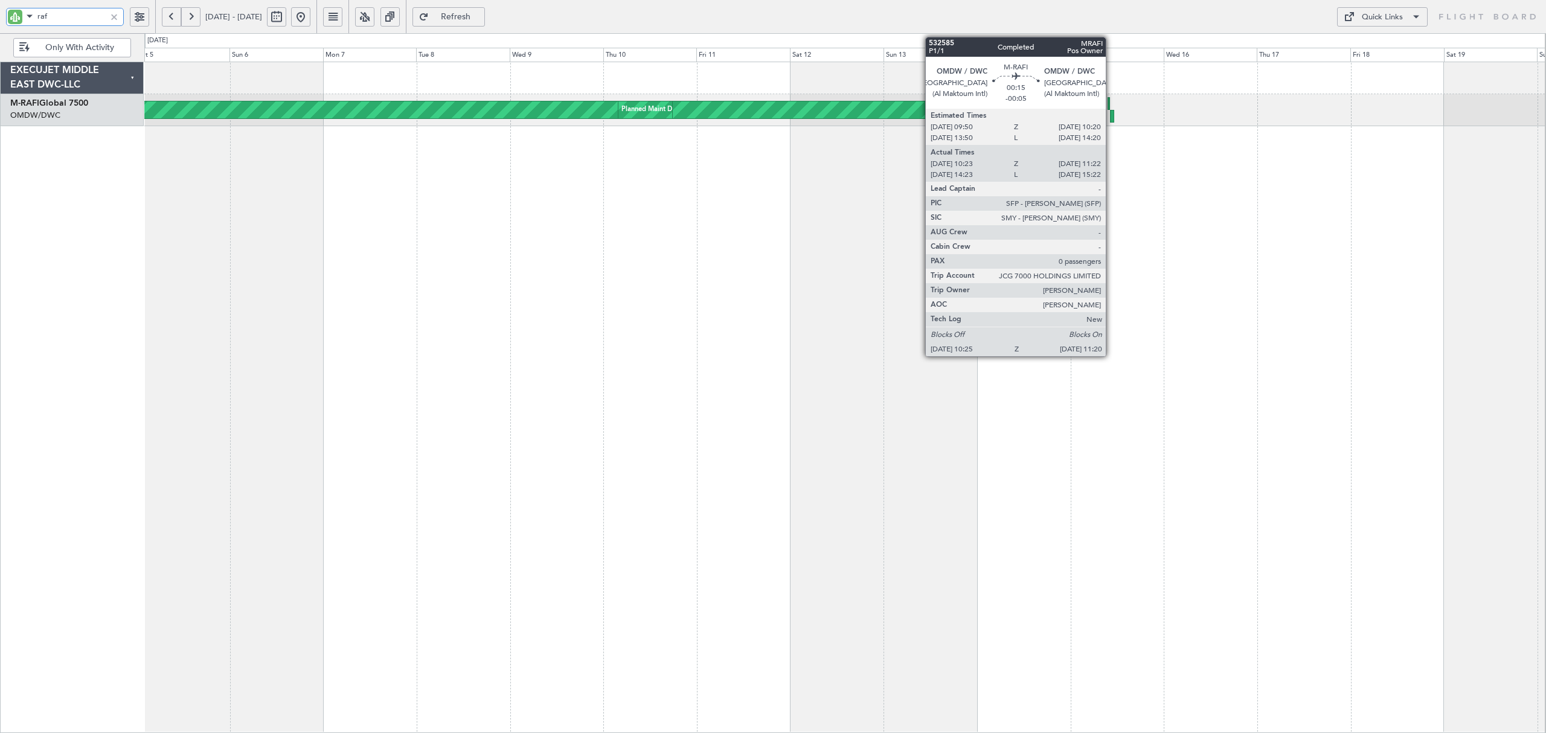
click at [1111, 117] on div at bounding box center [1112, 116] width 4 height 13
type input "raf"
click at [1112, 115] on div at bounding box center [1112, 116] width 4 height 13
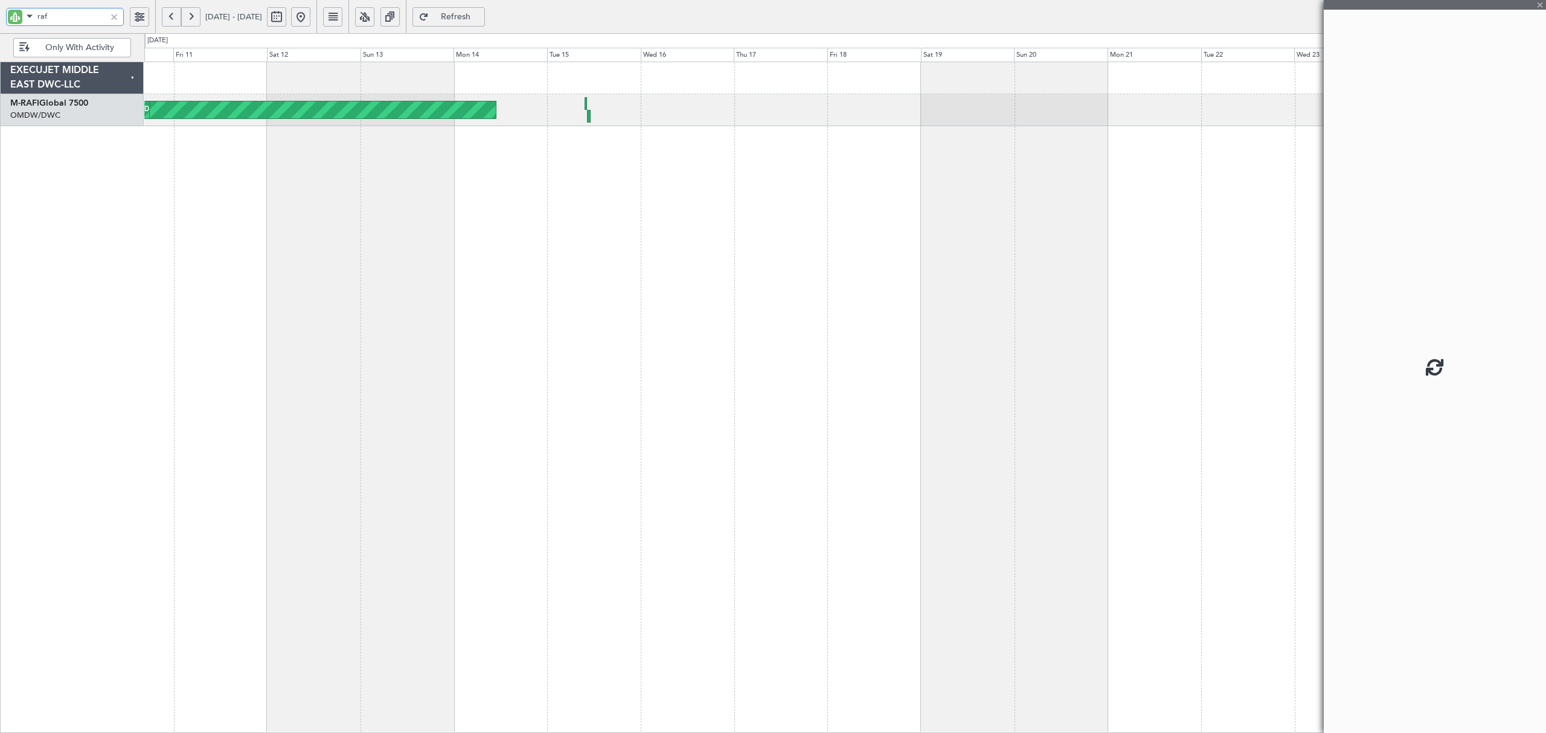
click at [502, 279] on div "Planned Maint Dubai (Al Maktoum Intl) Planned Maint Dubai (Al Maktoum Intl) Pla…" at bounding box center [844, 398] width 1401 height 672
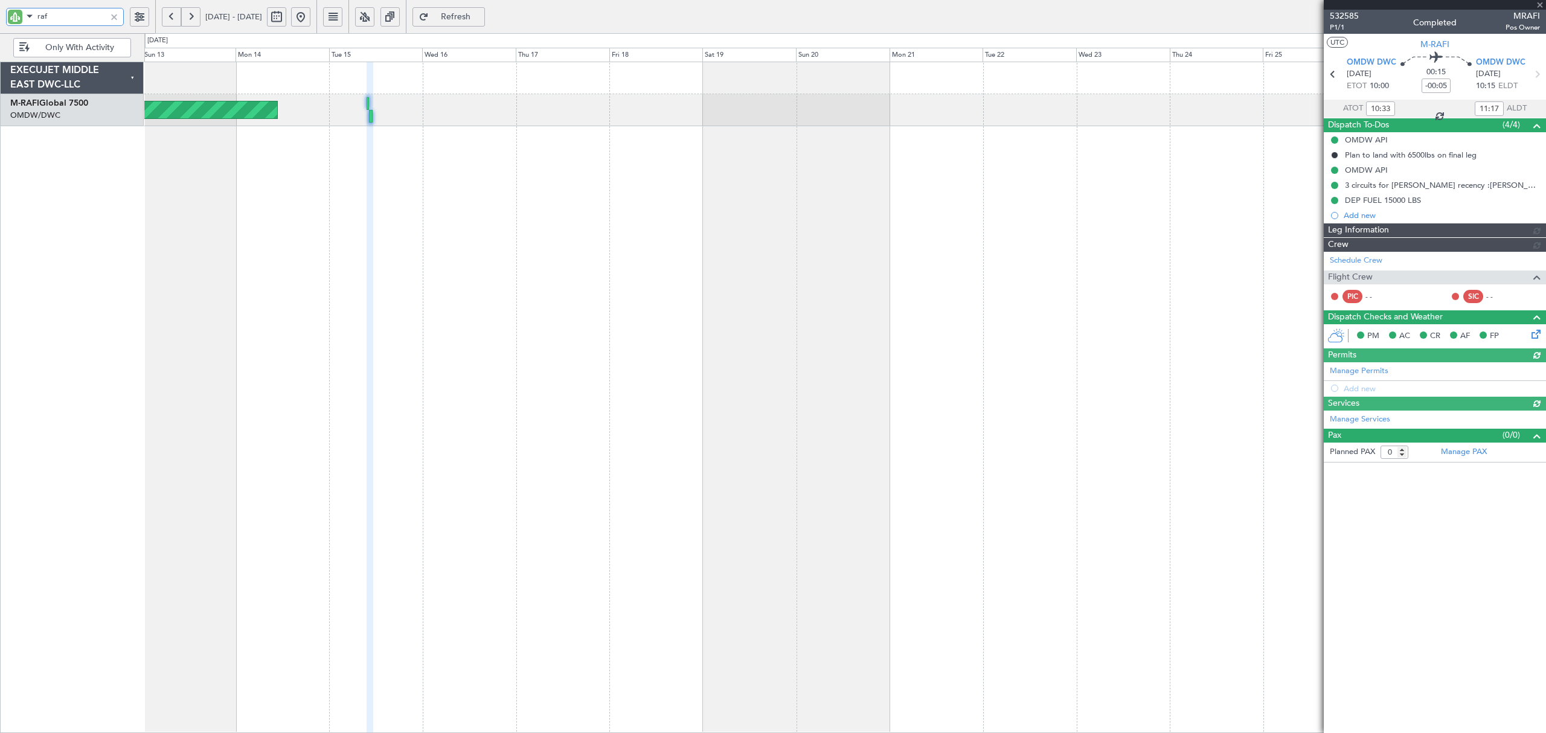
type input "[PERSON_NAME] ([PERSON_NAME])"
type input "6779"
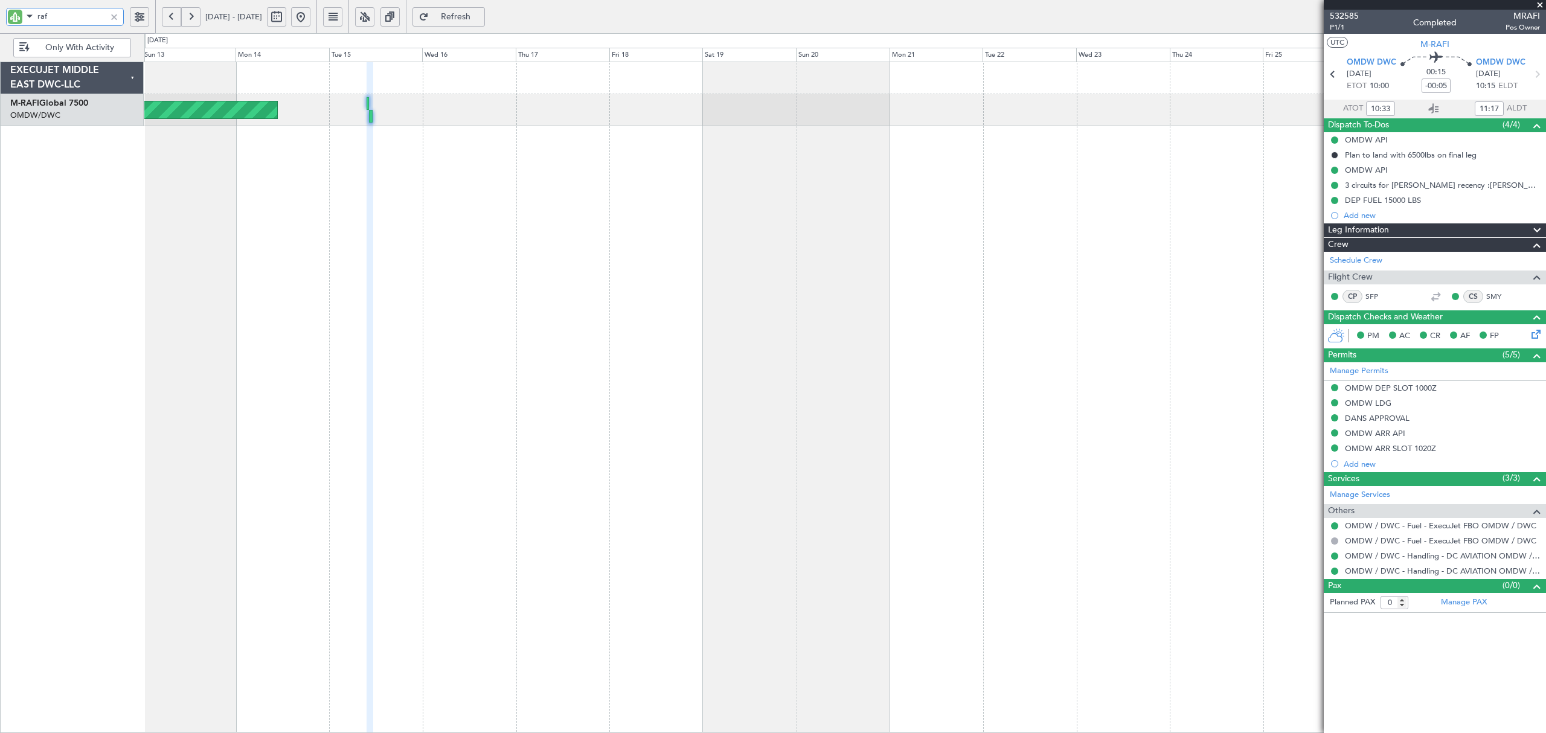
drag, startPoint x: 63, startPoint y: 18, endPoint x: 10, endPoint y: 25, distance: 53.7
click at [10, 25] on body "raf 13 Jul 2025 - 28 Jul 2025 Refresh Quick Links Only With Activity Planned Ma…" at bounding box center [773, 366] width 1546 height 733
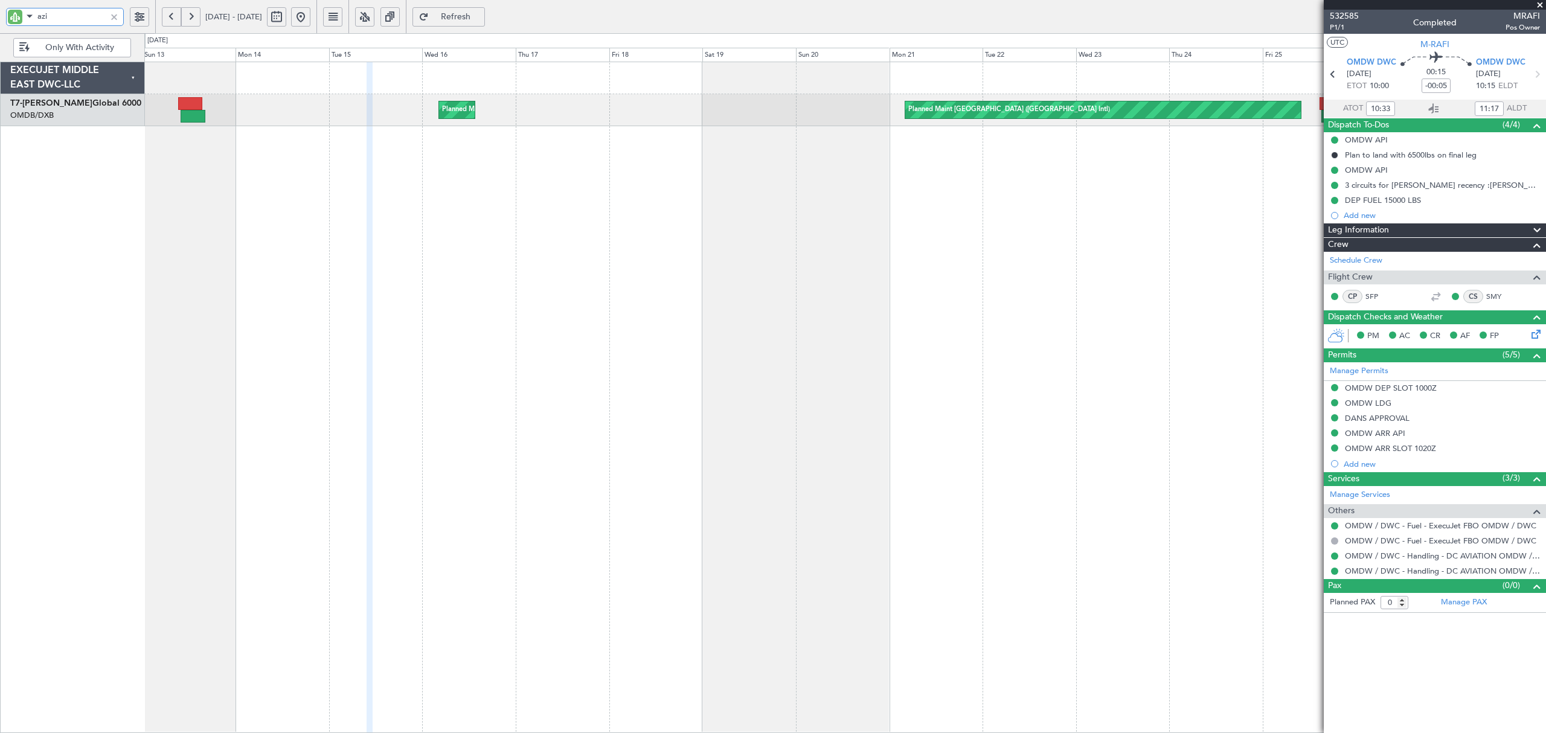
type input "azi"
click at [286, 15] on button at bounding box center [276, 16] width 19 height 19
select select "7"
select select "2025"
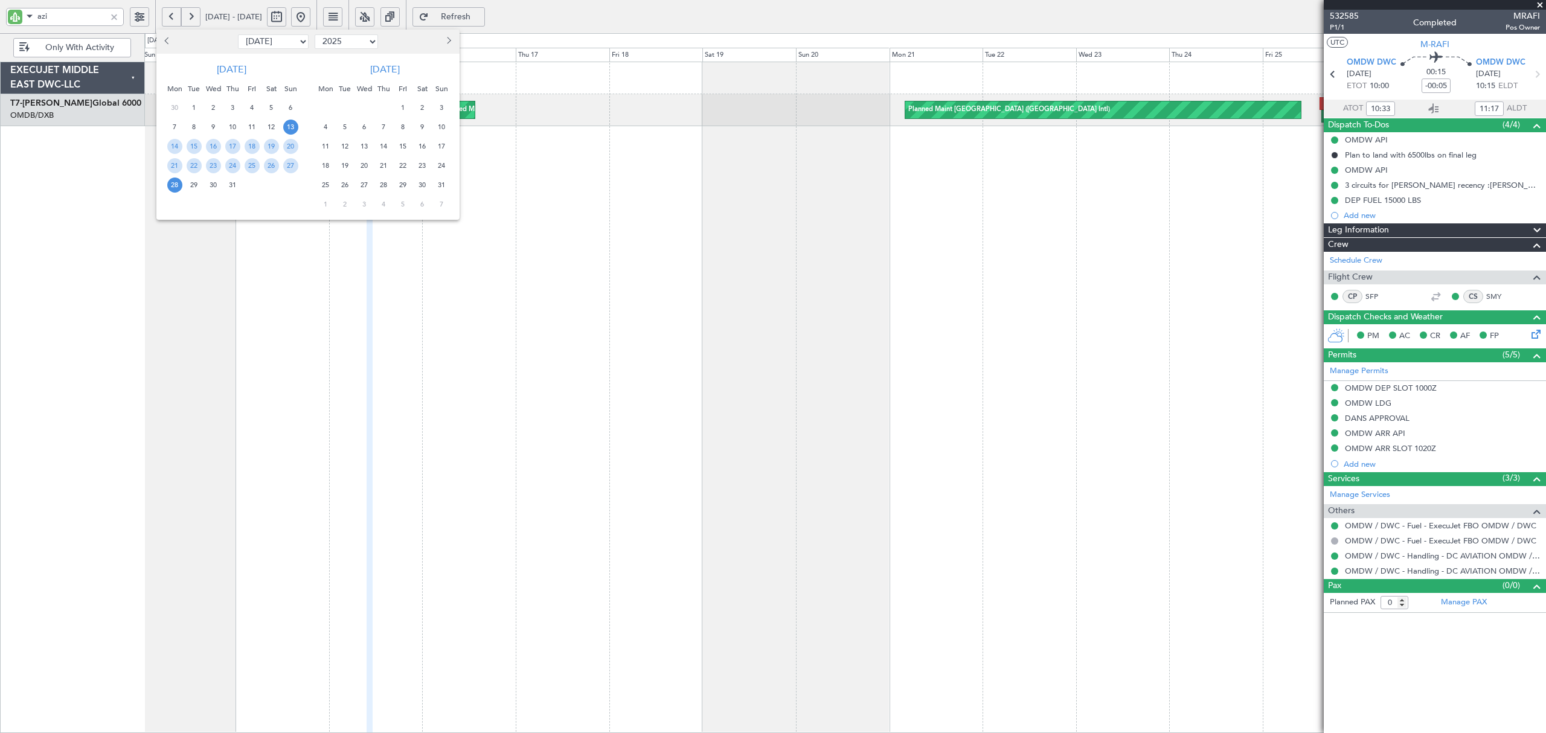
click at [298, 40] on select "Jan Feb Mar Apr May Jun Jul Aug Sep Oct Nov Dec" at bounding box center [273, 41] width 71 height 14
select select "4"
click at [238, 34] on select "Jan Feb Mar Apr May Jun Jul Aug Sep Oct Nov Dec" at bounding box center [273, 41] width 71 height 14
click at [268, 107] on span "5" at bounding box center [271, 107] width 15 height 15
click at [254, 132] on span "11" at bounding box center [252, 127] width 15 height 15
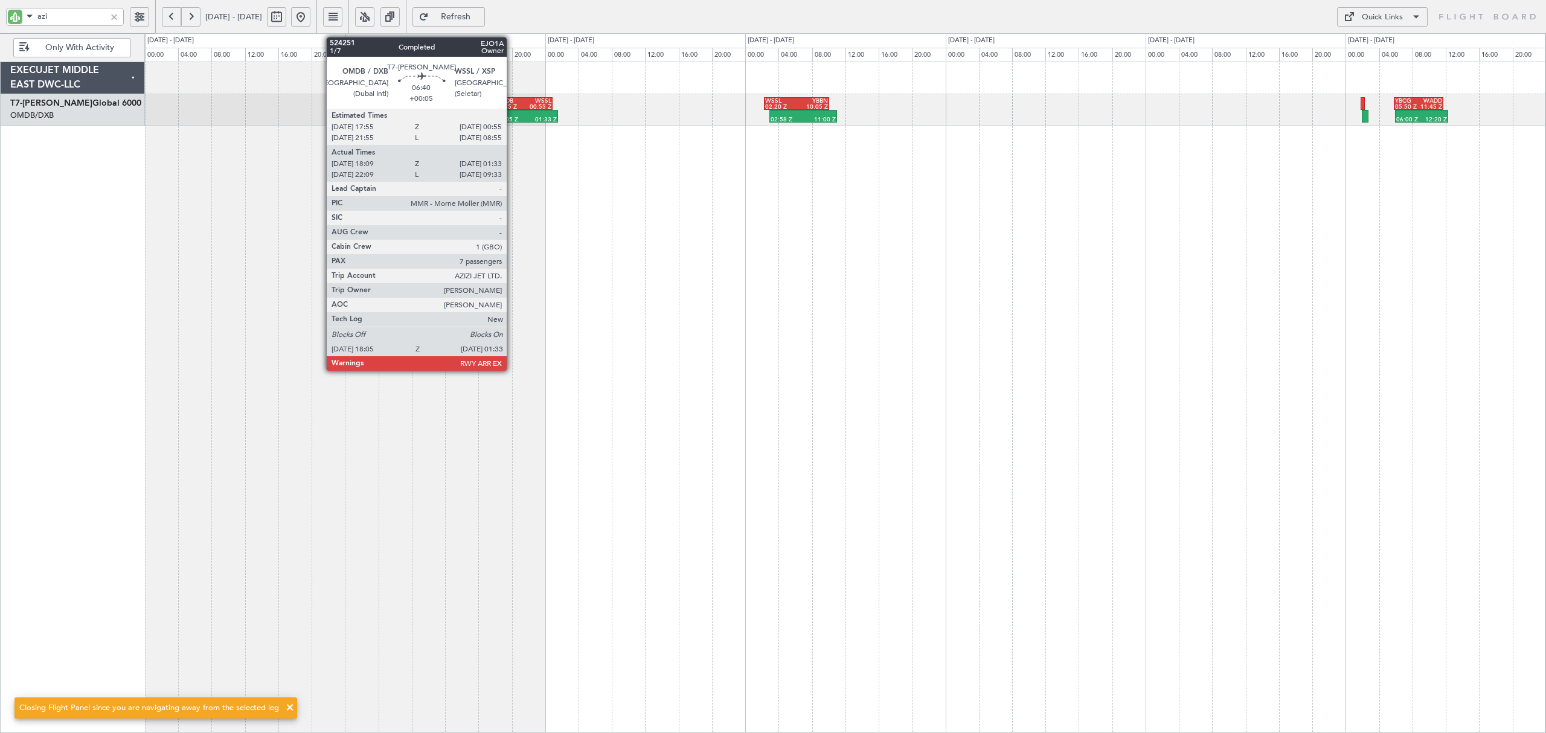
click at [512, 112] on div at bounding box center [511, 114] width 30 height 6
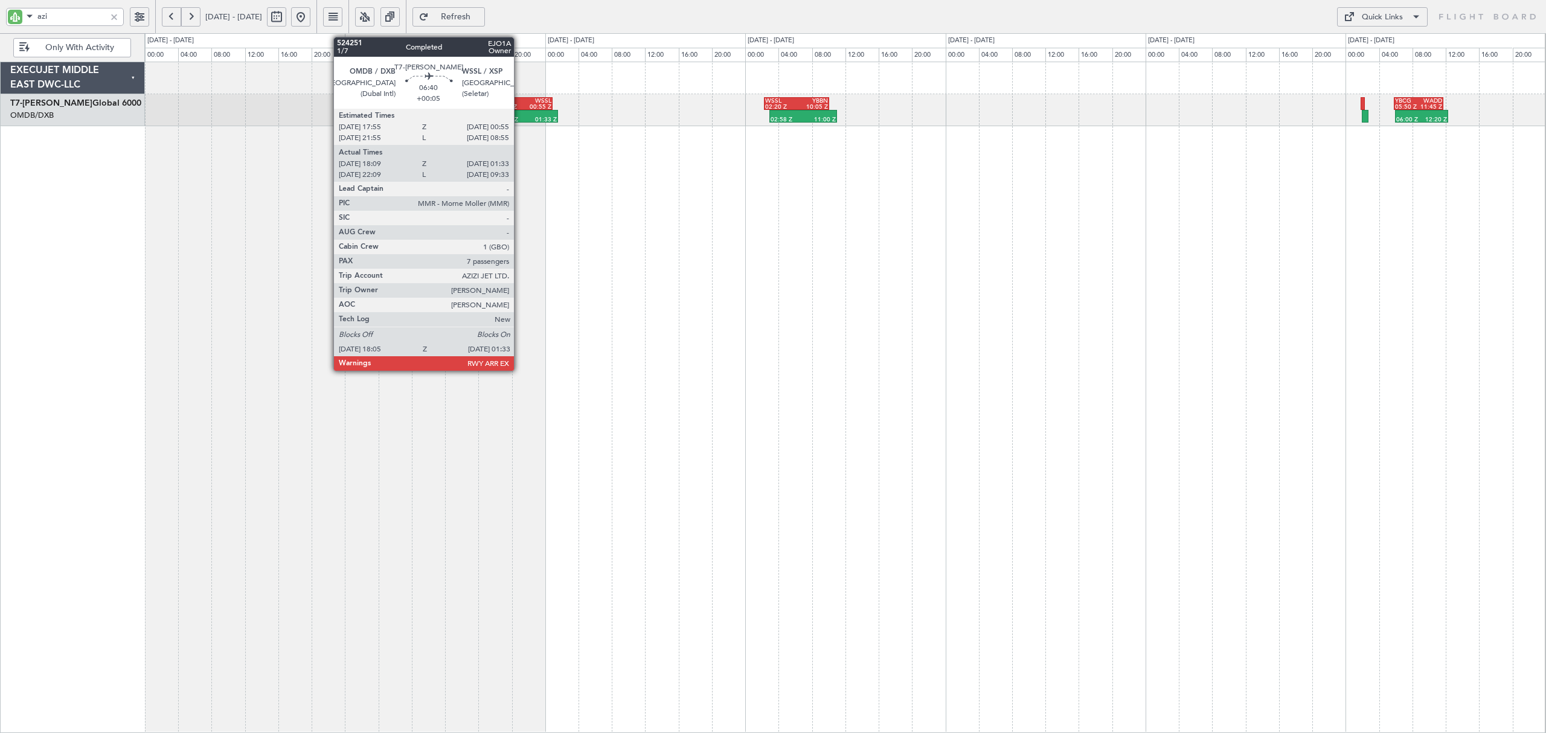
click at [519, 119] on div "18:05 Z" at bounding box center [511, 120] width 30 height 6
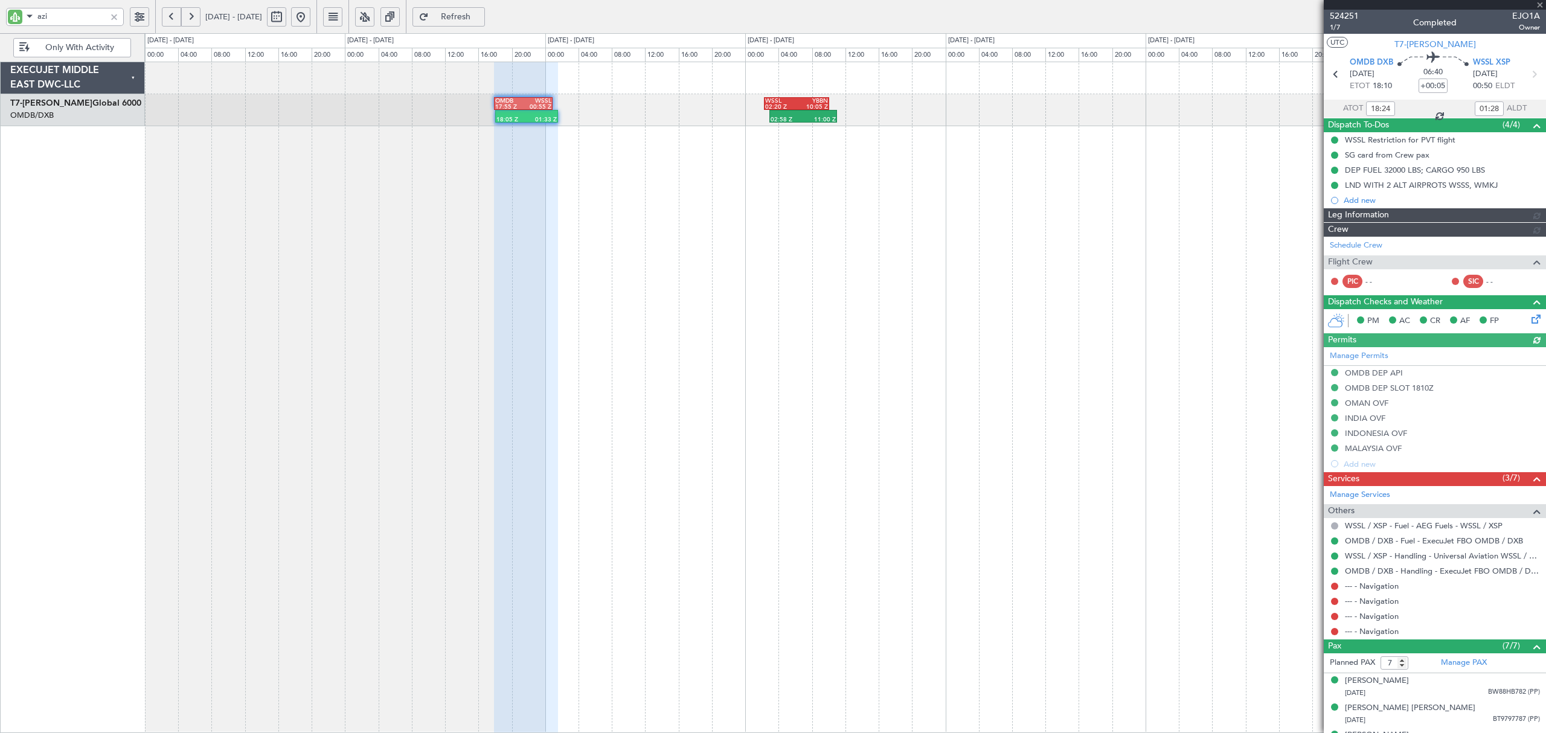
type input "[PERSON_NAME] ([PERSON_NAME])"
type input "5745"
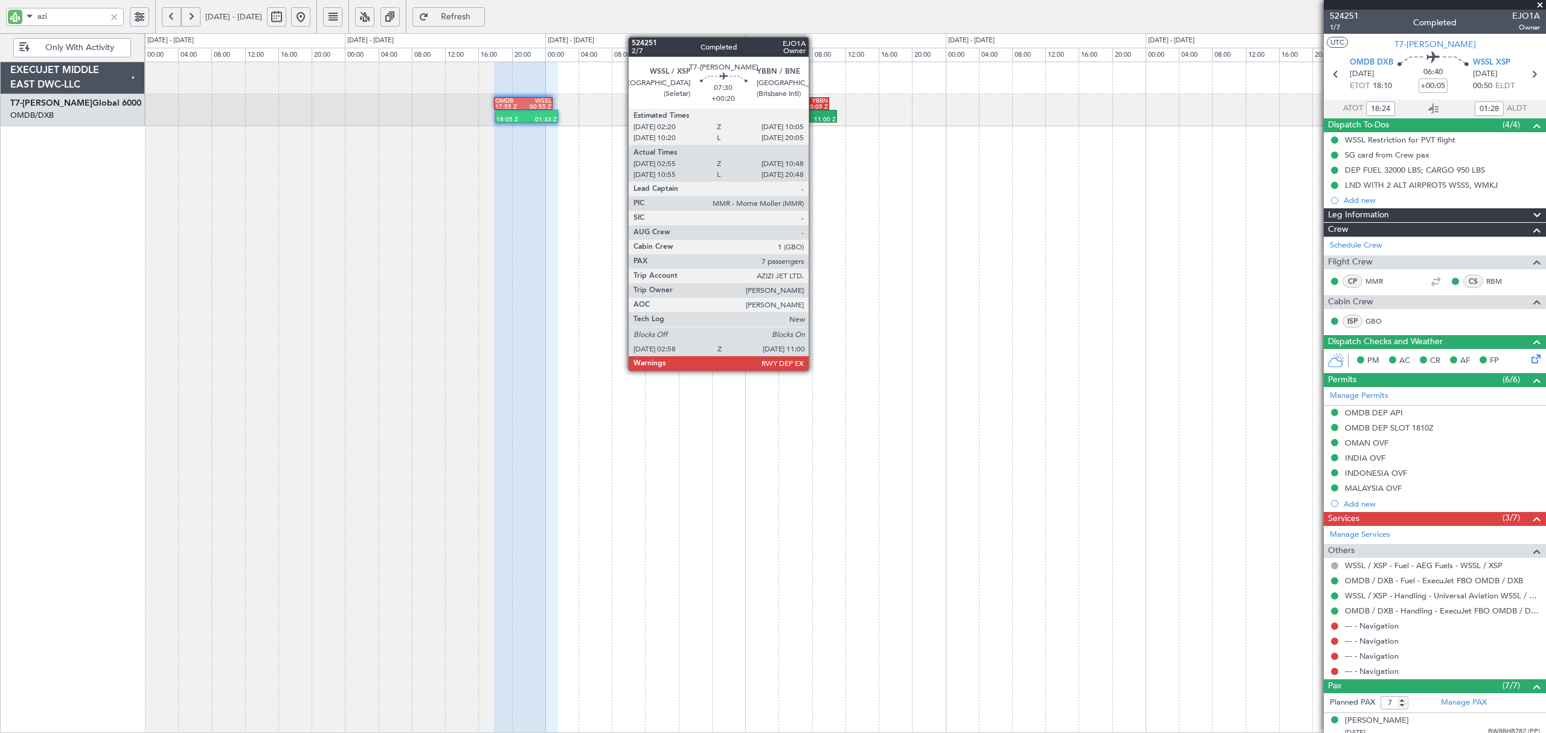
click at [810, 108] on div "10:05 Z" at bounding box center [812, 107] width 31 height 6
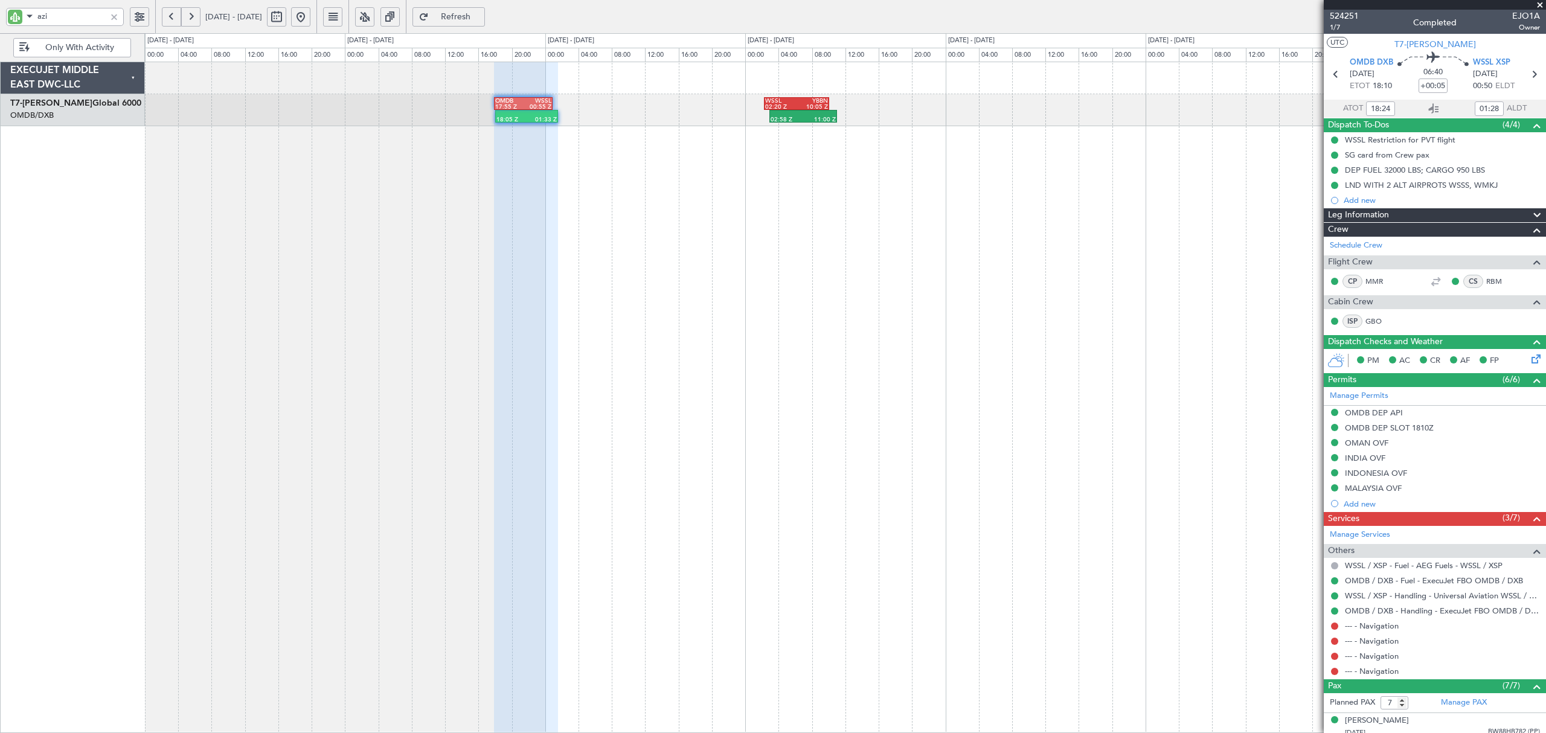
type input "[PERSON_NAME] ([PERSON_NAME])"
type input "5745"
drag, startPoint x: 61, startPoint y: 13, endPoint x: -5, endPoint y: 18, distance: 66.1
click at [0, 18] on html "azi 05 Apr 2025 - 11 Apr 2025 Refresh Quick Links Only With Activity 18:05 Z 01…" at bounding box center [773, 366] width 1546 height 733
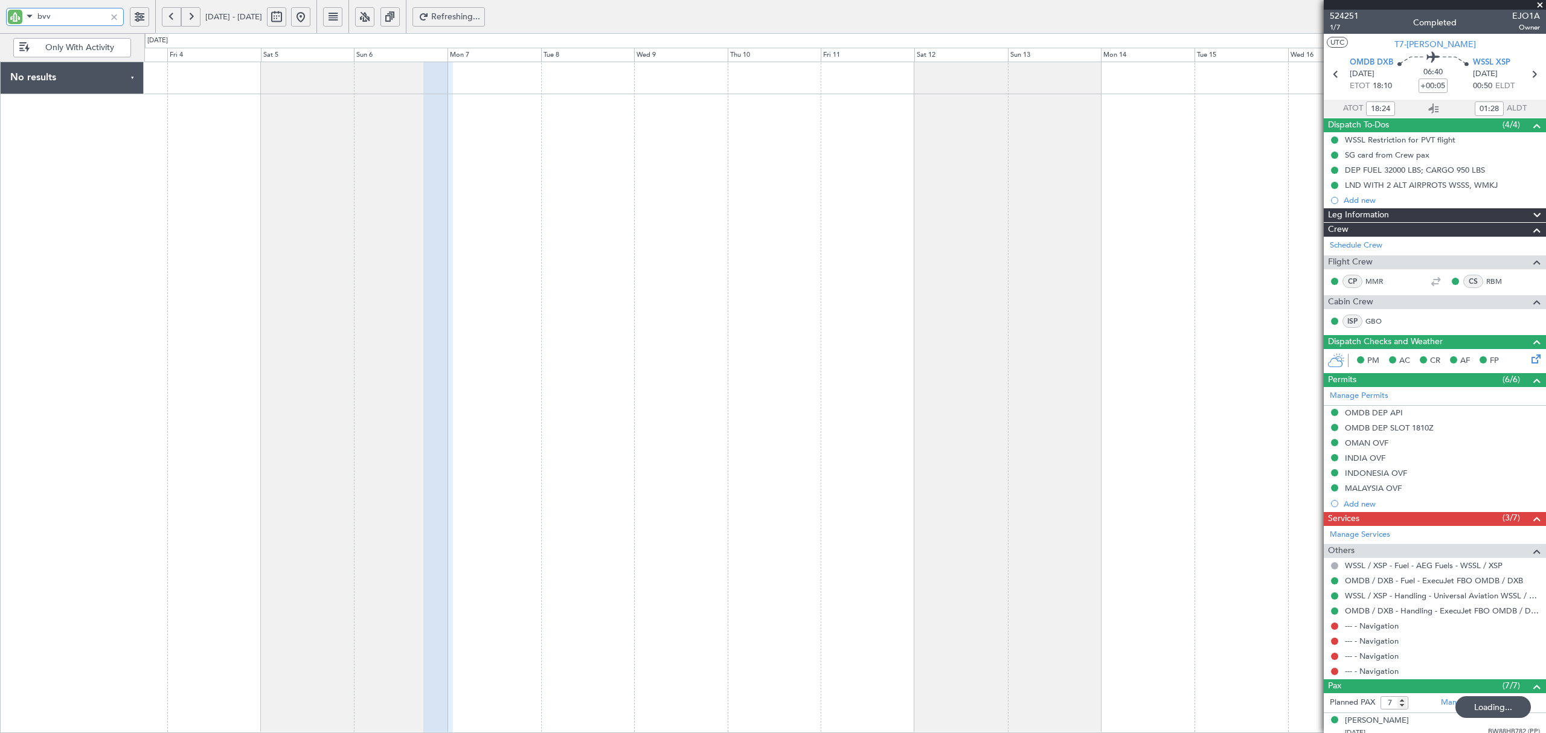
type input "bvv"
click at [189, 20] on button at bounding box center [190, 16] width 19 height 19
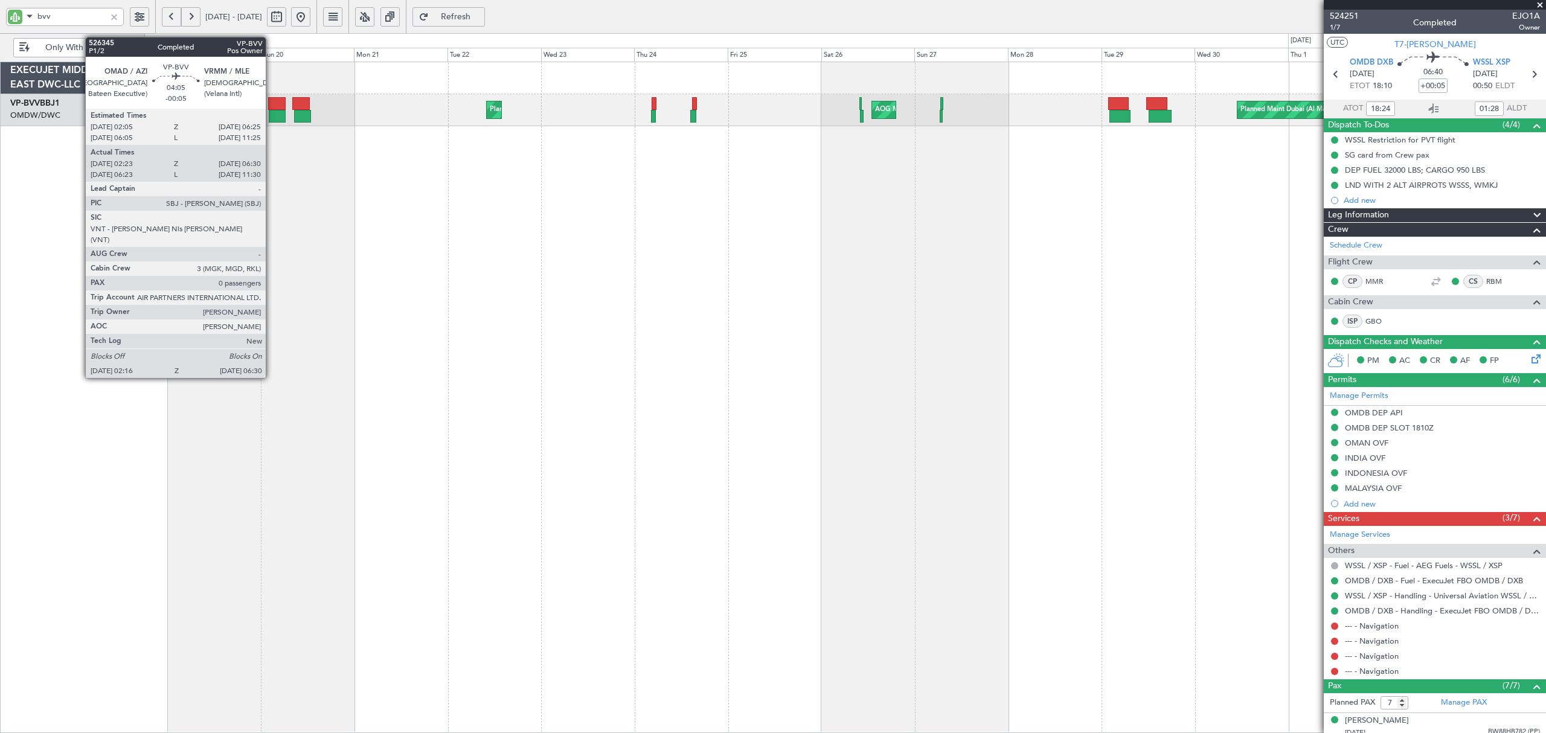
click at [271, 115] on div at bounding box center [277, 116] width 17 height 13
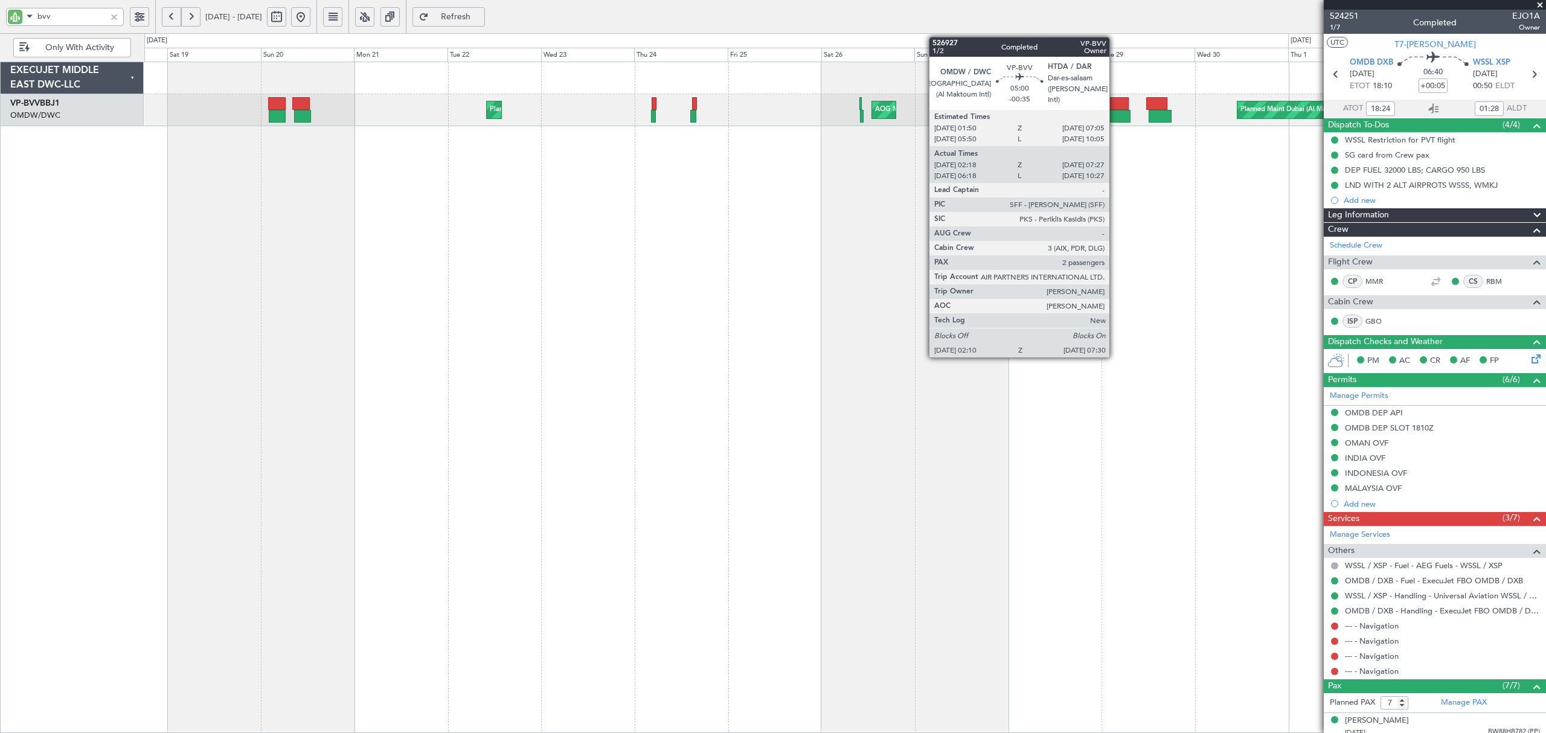
click at [1115, 117] on div at bounding box center [1119, 116] width 21 height 13
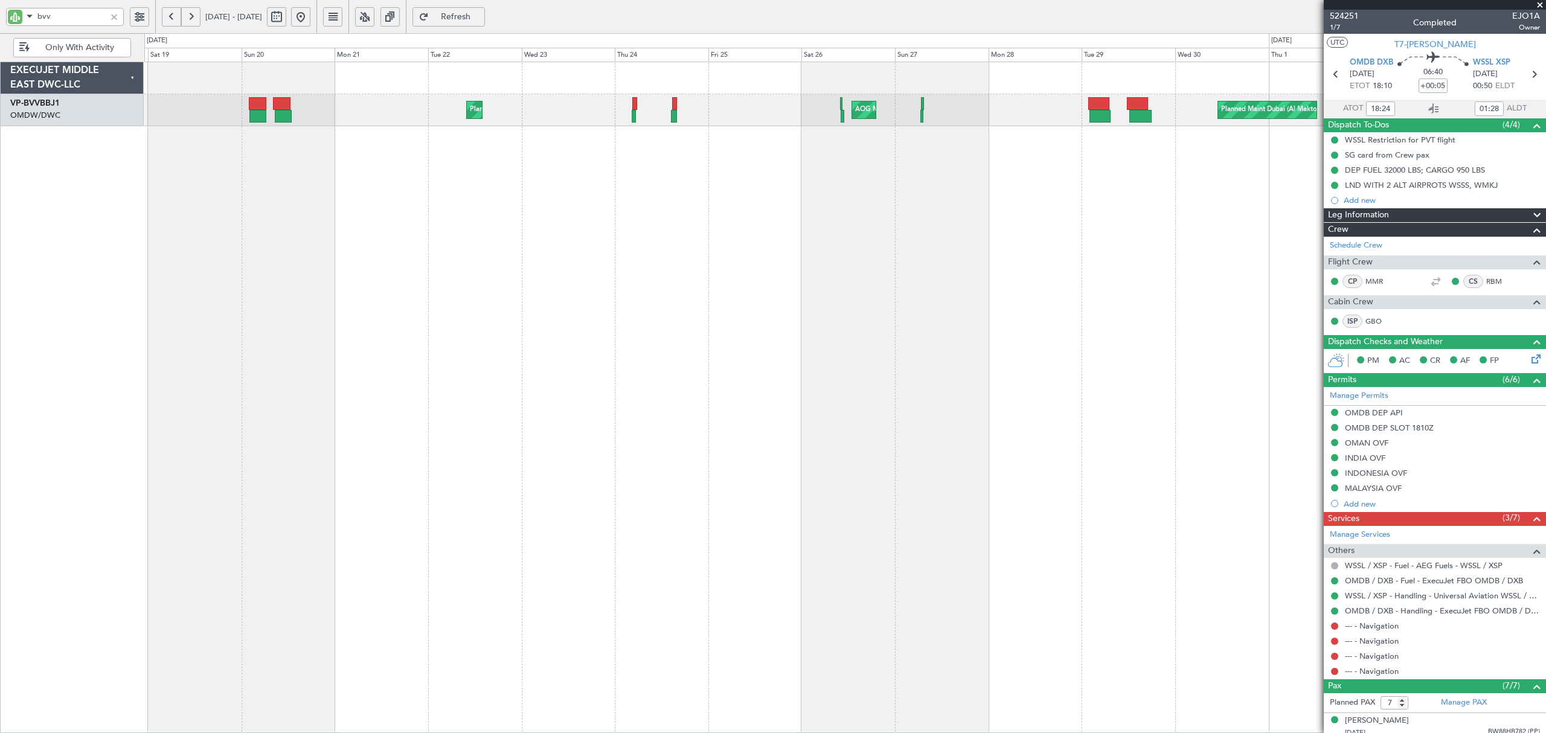
click at [173, 219] on div "Planned Maint Dubai (Al Maktoum Intl) Planned Maint Dubai (Al Maktoum Intl) AOG…" at bounding box center [844, 398] width 1401 height 672
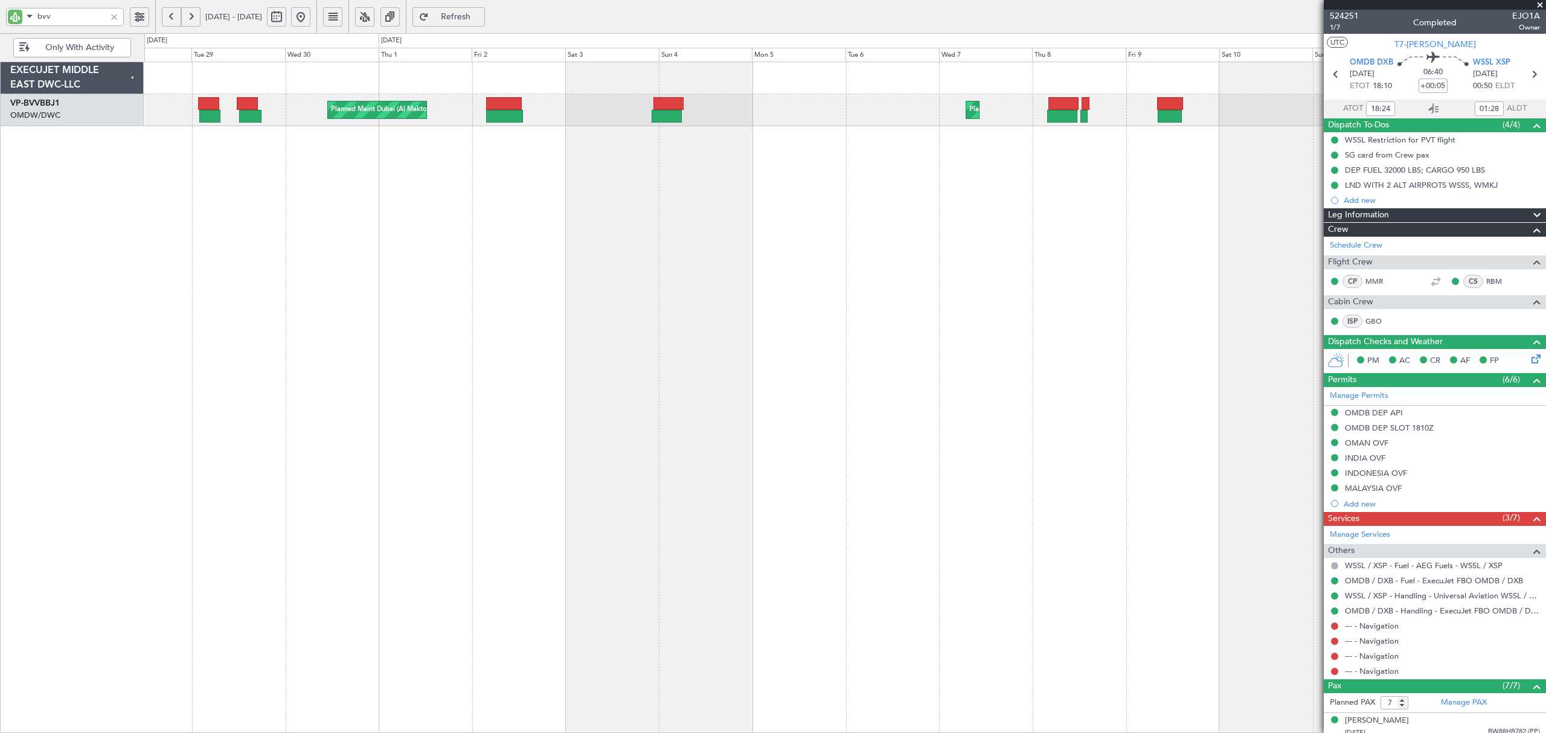
click at [562, 210] on div "Planned Maint Dubai (Al Maktoum Intl) Planned Maint Dubai (Al Maktoum Intl) AOG…" at bounding box center [844, 398] width 1401 height 672
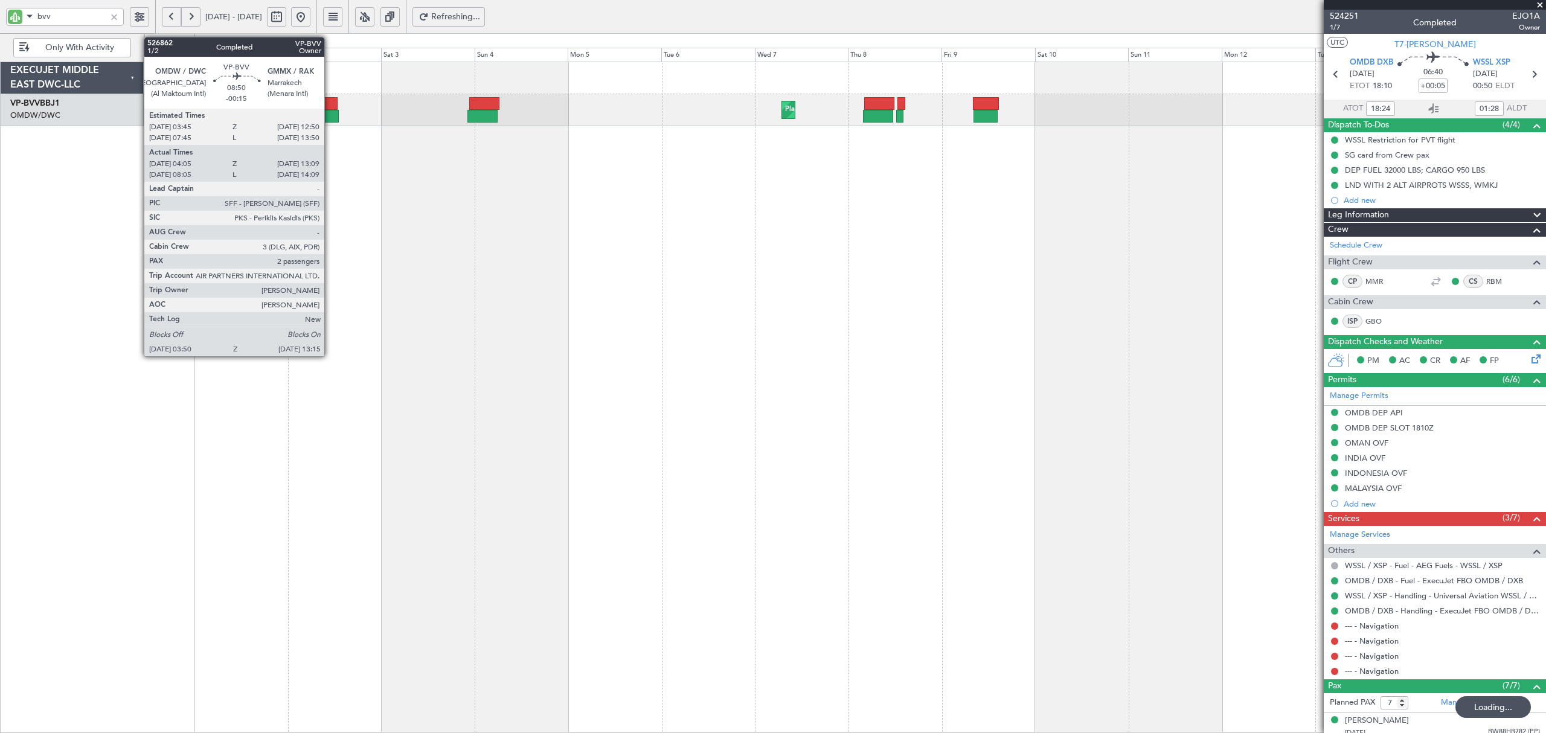
click at [330, 117] on div at bounding box center [320, 116] width 37 height 13
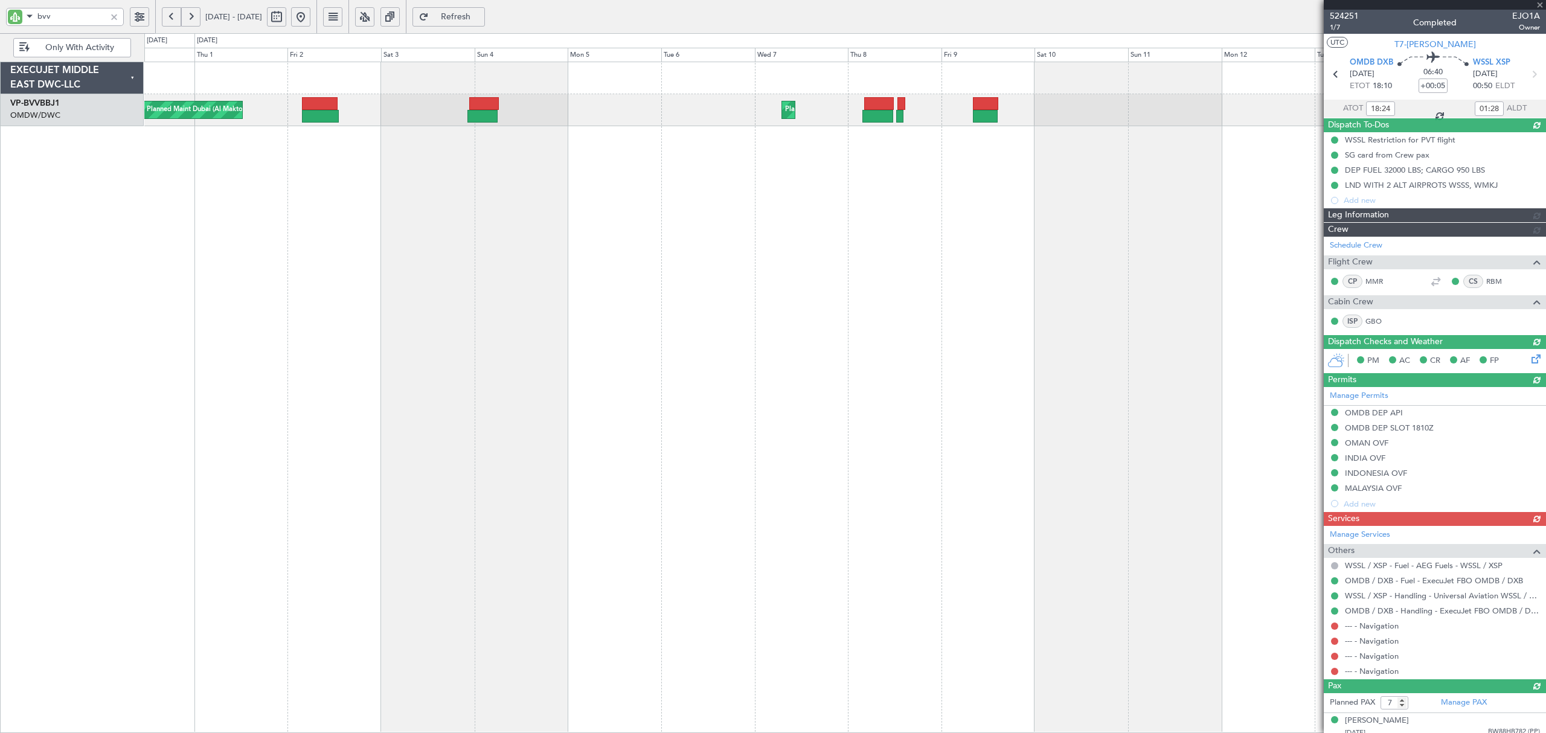
type input "[PERSON_NAME] ([PERSON_NAME])"
type input "5745"
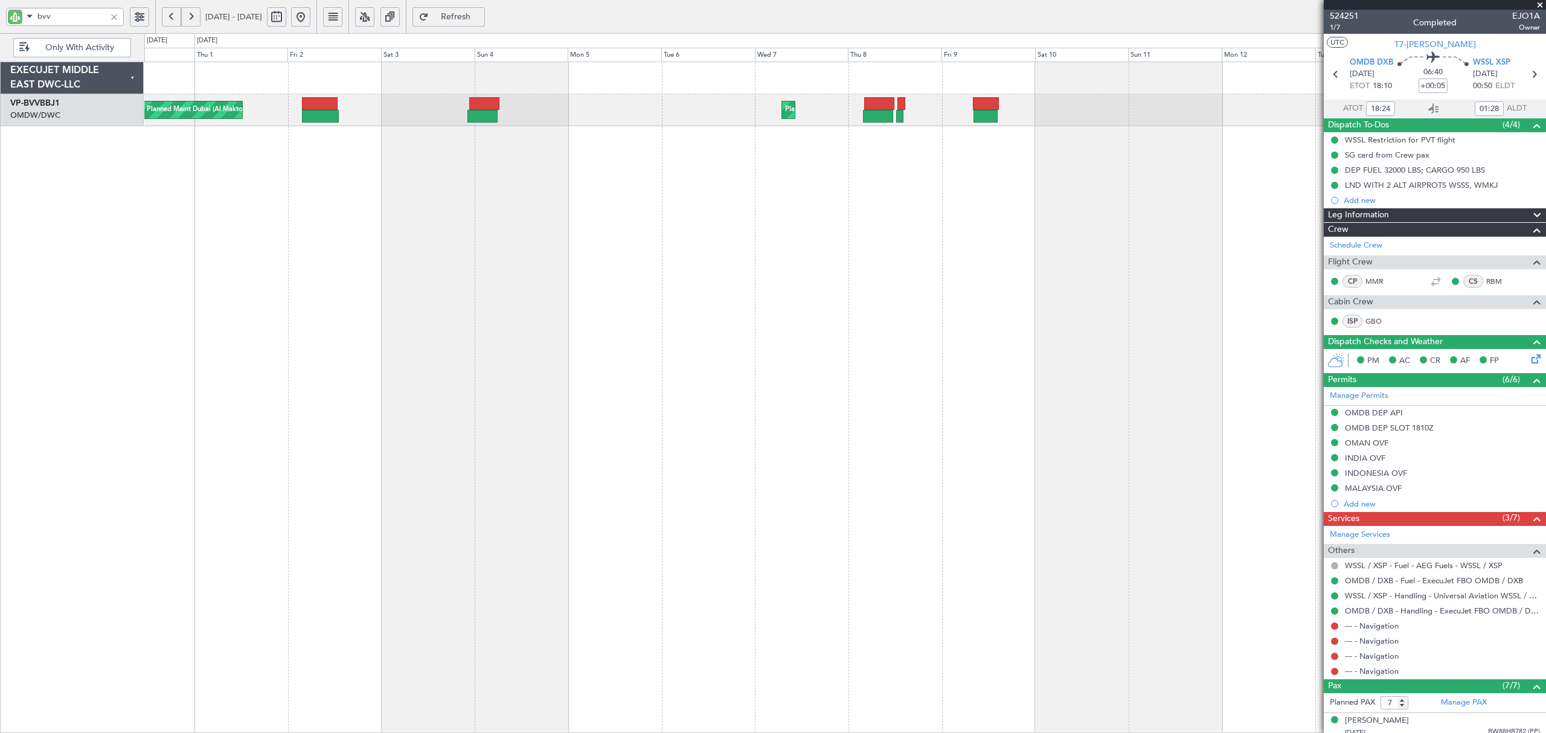
click at [194, 20] on button at bounding box center [190, 16] width 19 height 19
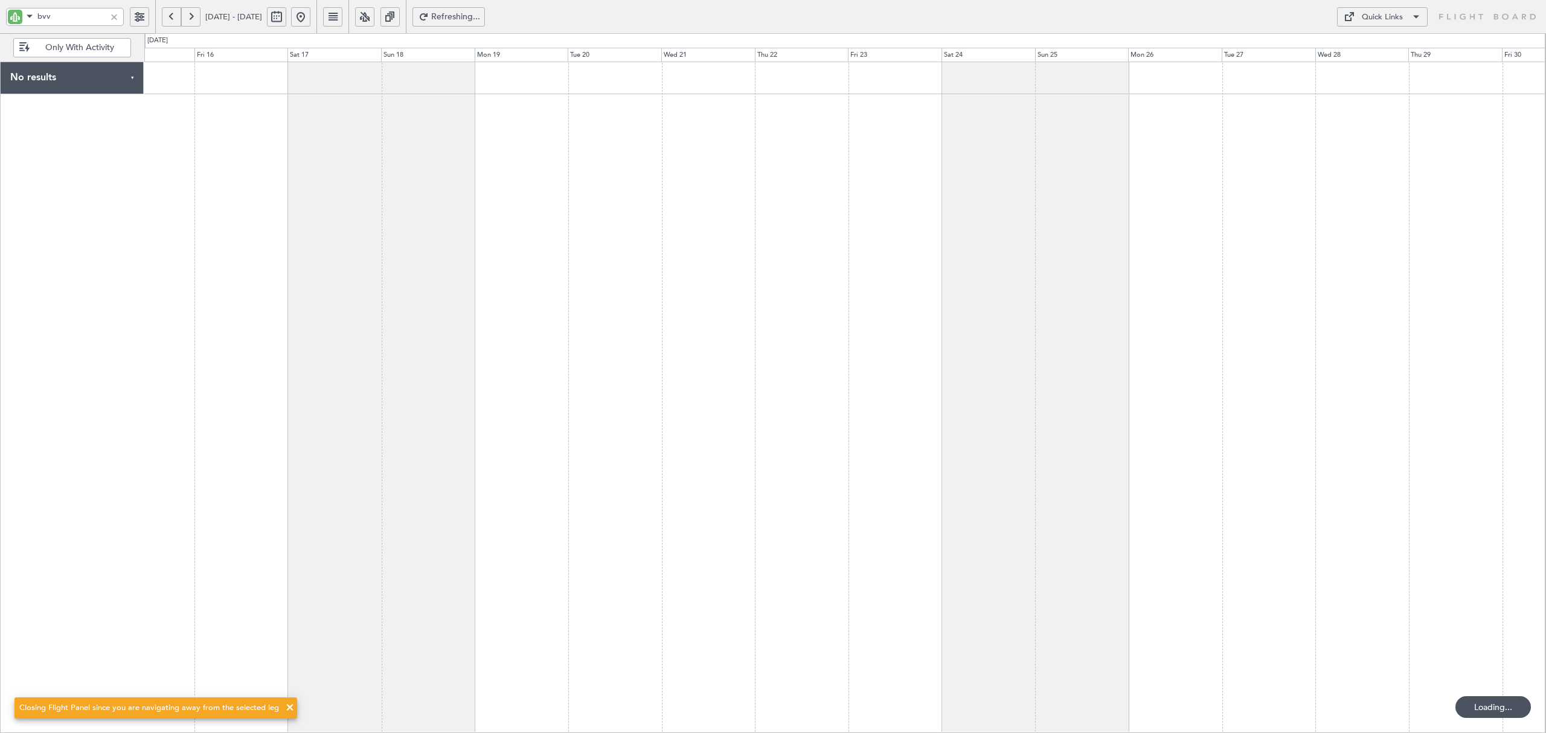
click at [194, 20] on button at bounding box center [190, 16] width 19 height 19
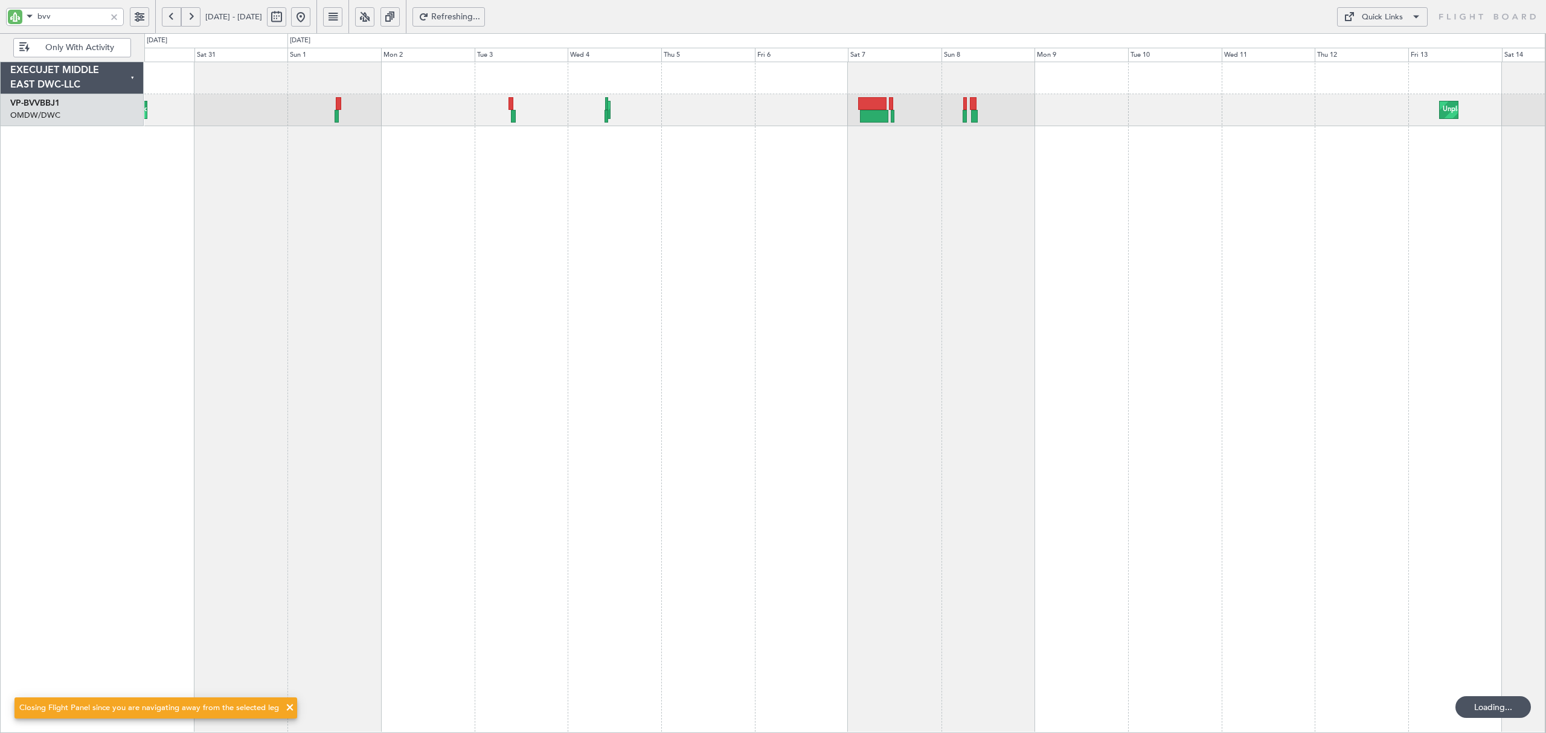
click at [194, 20] on button at bounding box center [190, 16] width 19 height 19
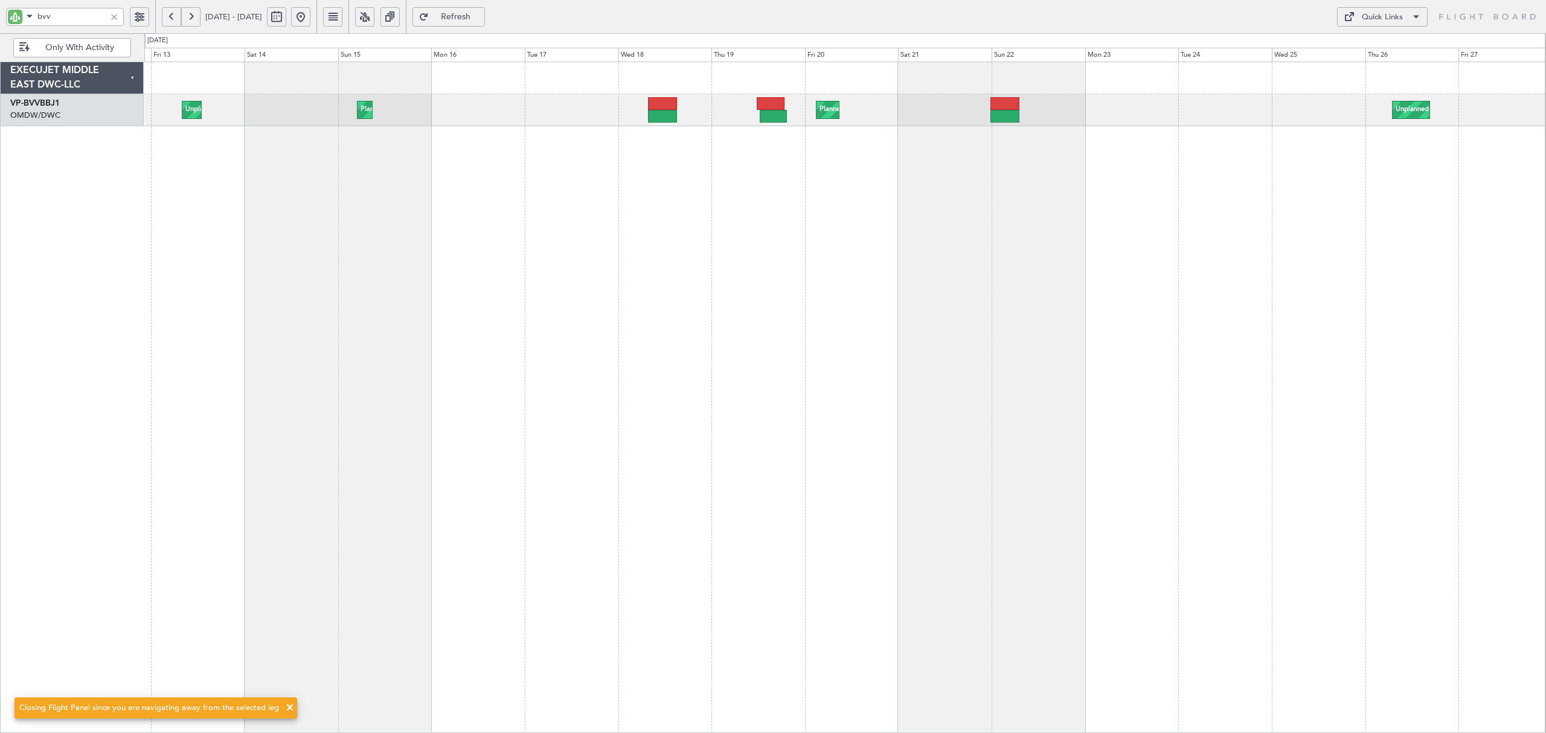
click at [390, 155] on div "Planned Maint Dubai (Al Maktoum Intl) Planned Maint Dubai (Al Maktoum Intl) Unp…" at bounding box center [844, 398] width 1401 height 672
click at [194, 14] on button at bounding box center [190, 16] width 19 height 19
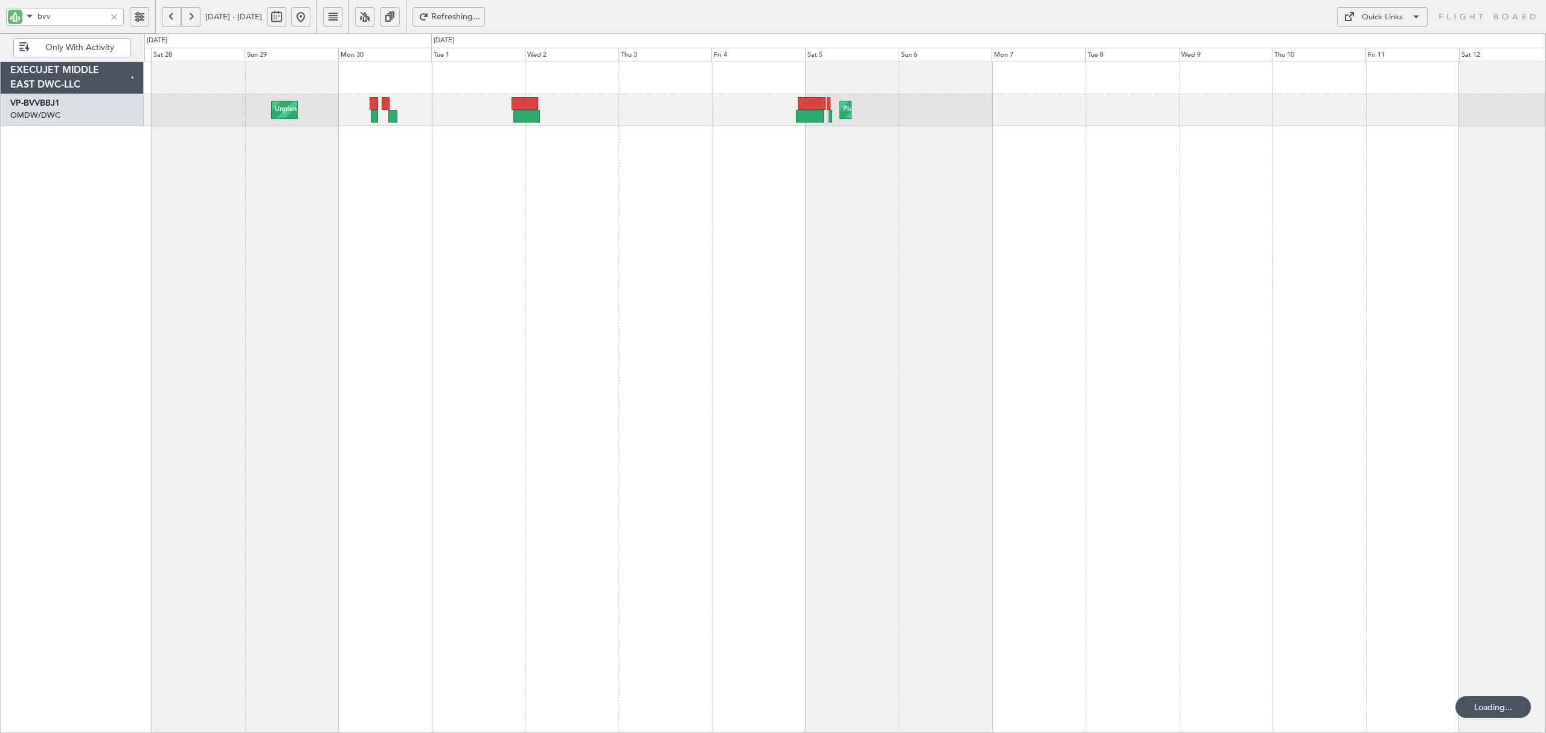
click at [194, 14] on button at bounding box center [190, 16] width 19 height 19
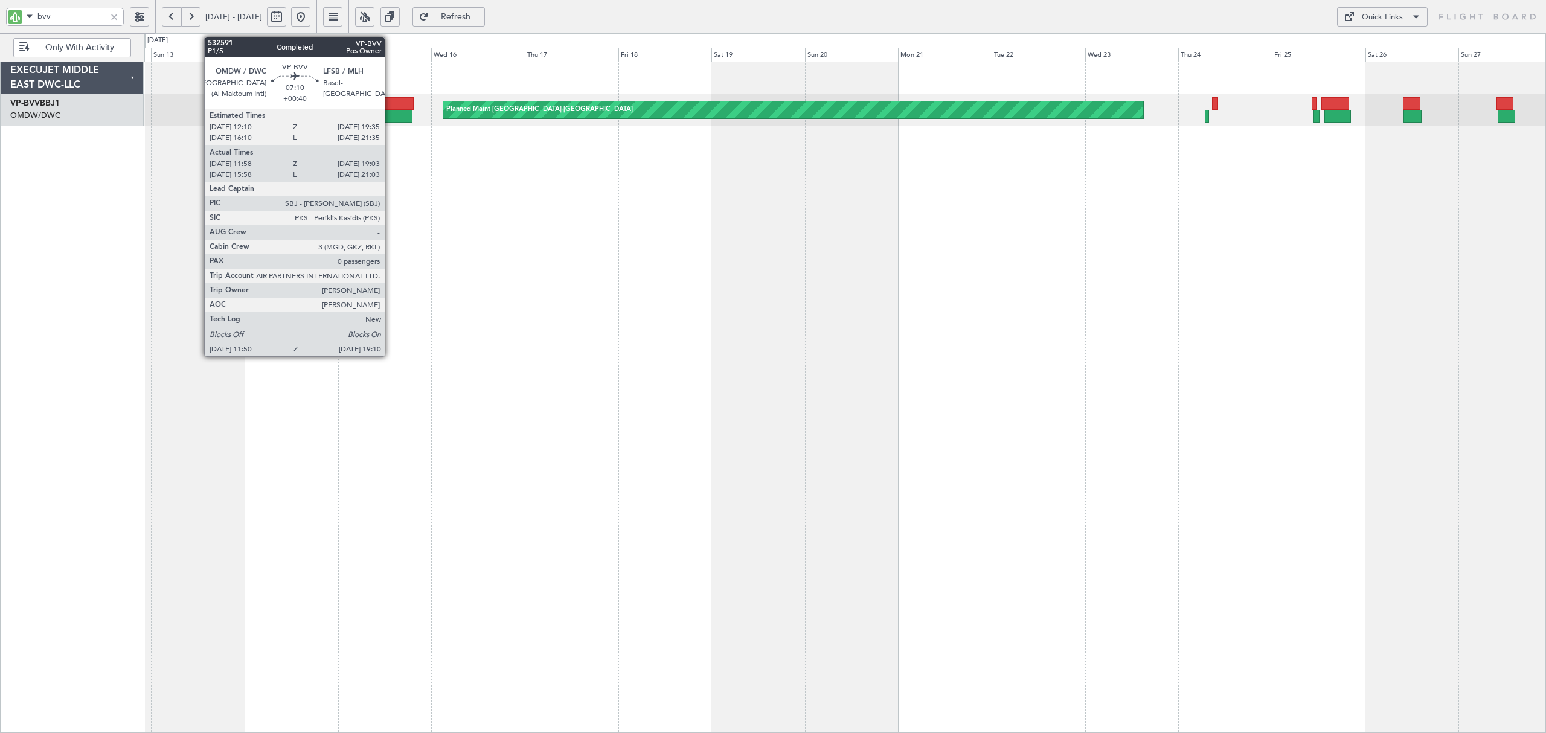
click at [390, 112] on div at bounding box center [398, 116] width 29 height 13
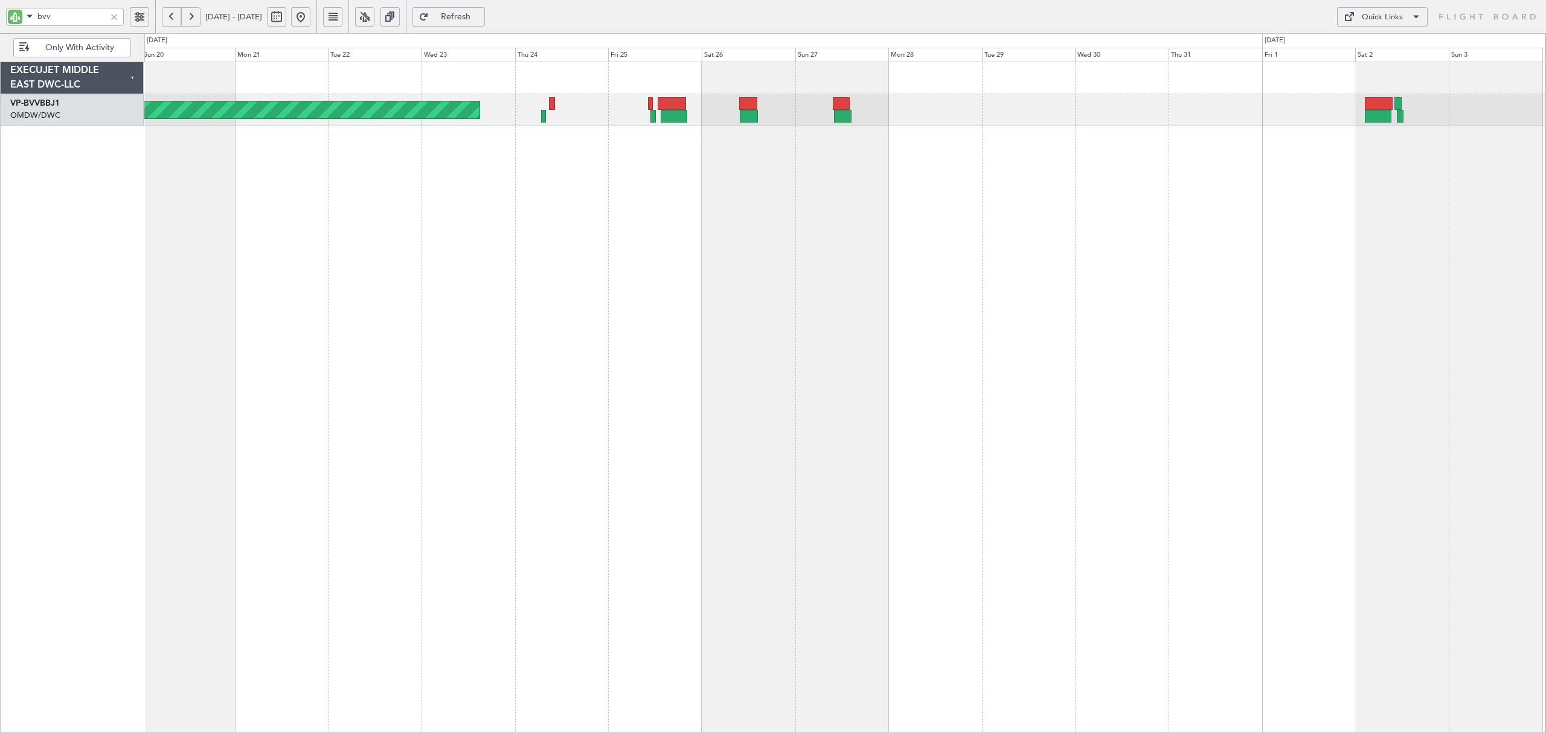
click at [634, 216] on div "Planned Maint [GEOGRAPHIC_DATA]-[GEOGRAPHIC_DATA]" at bounding box center [844, 398] width 1401 height 672
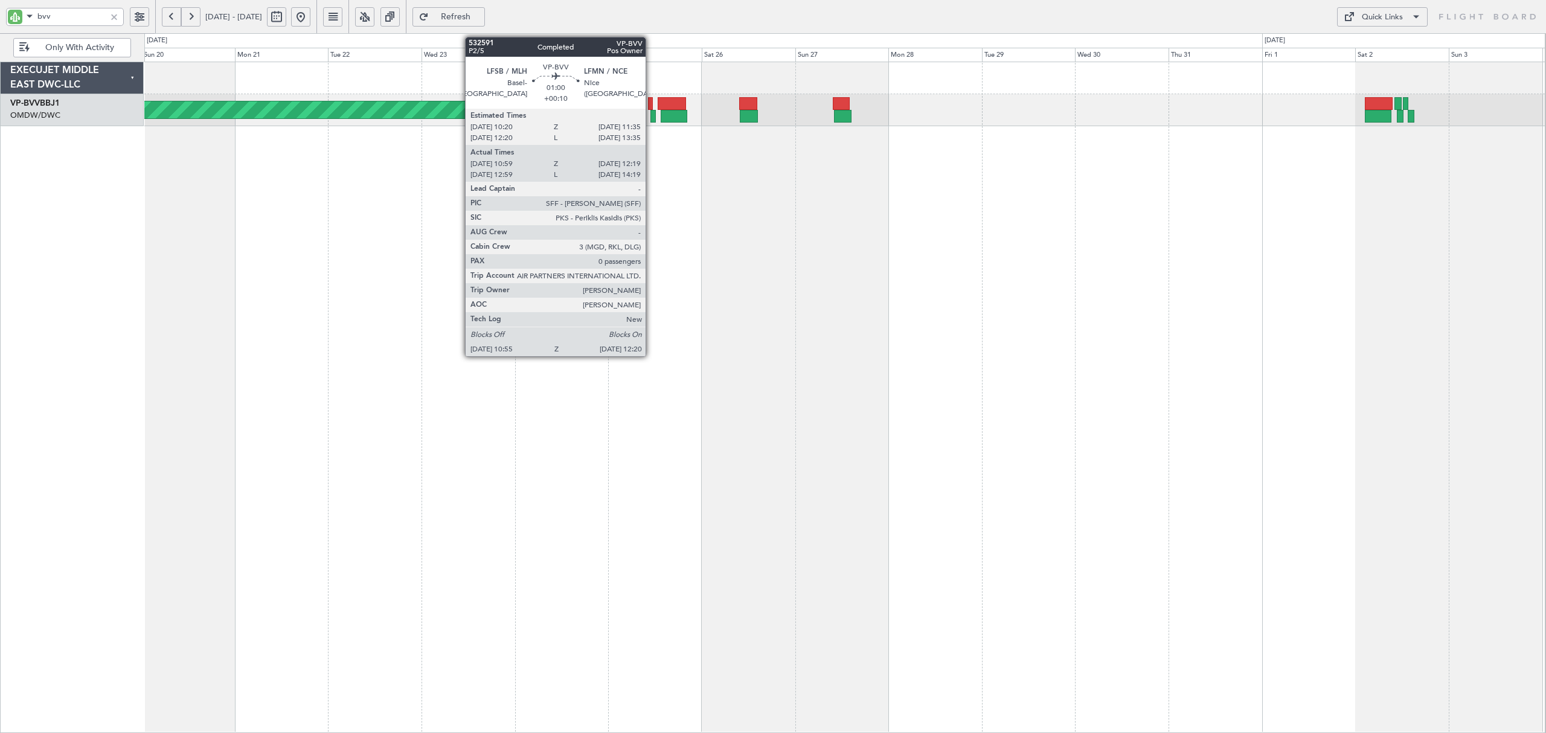
click at [651, 118] on div at bounding box center [653, 116] width 6 height 13
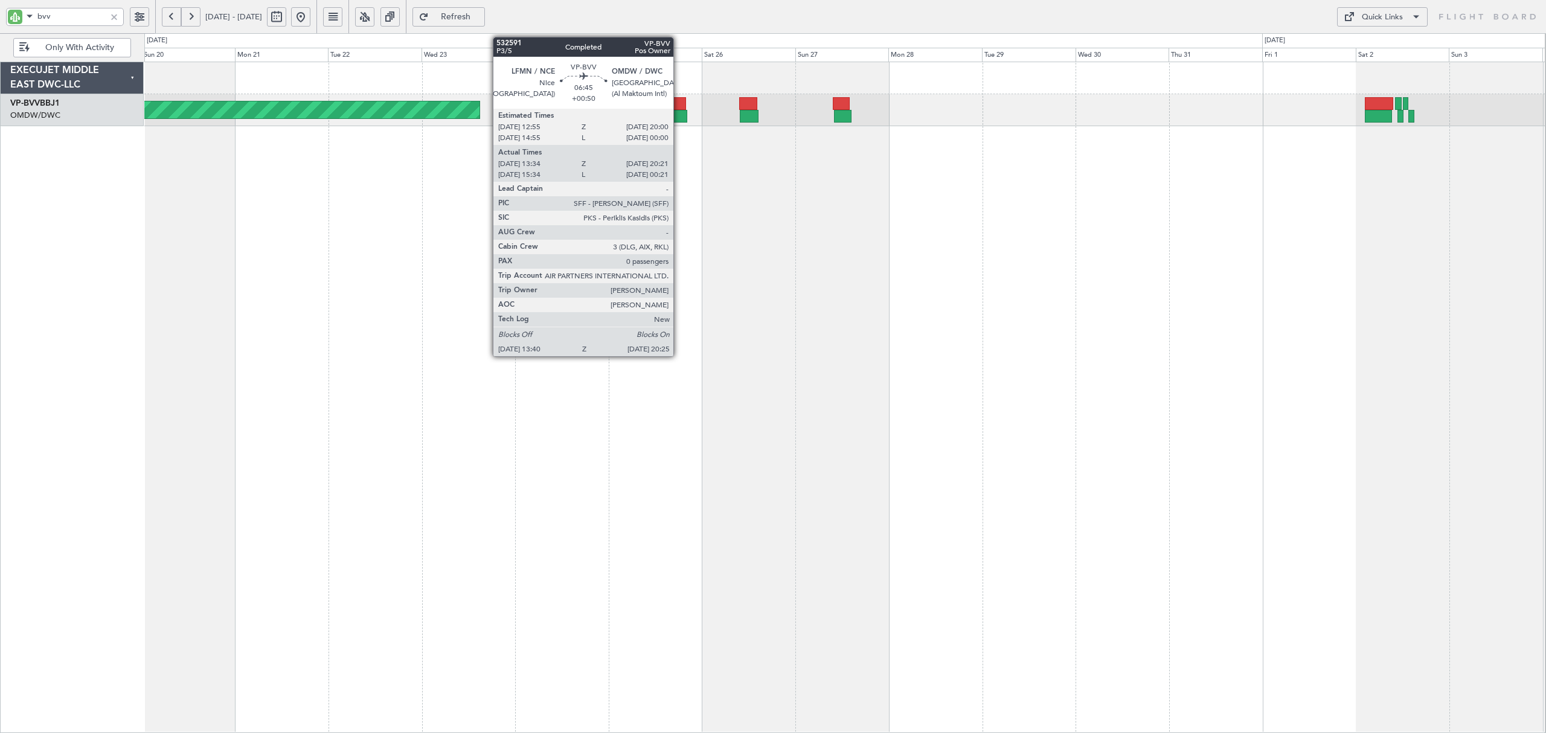
click at [679, 119] on div at bounding box center [674, 116] width 27 height 13
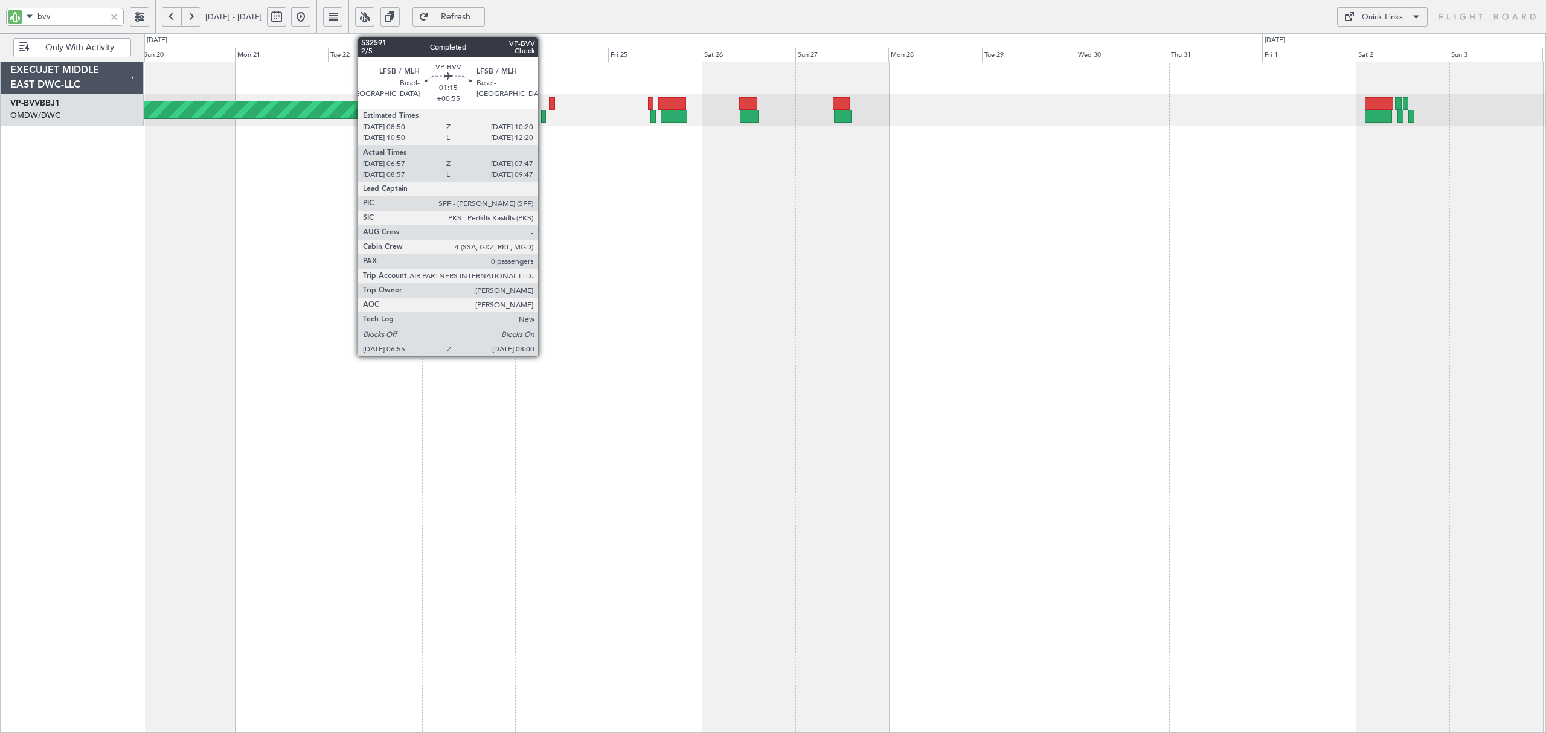
click at [544, 117] on div at bounding box center [543, 116] width 4 height 13
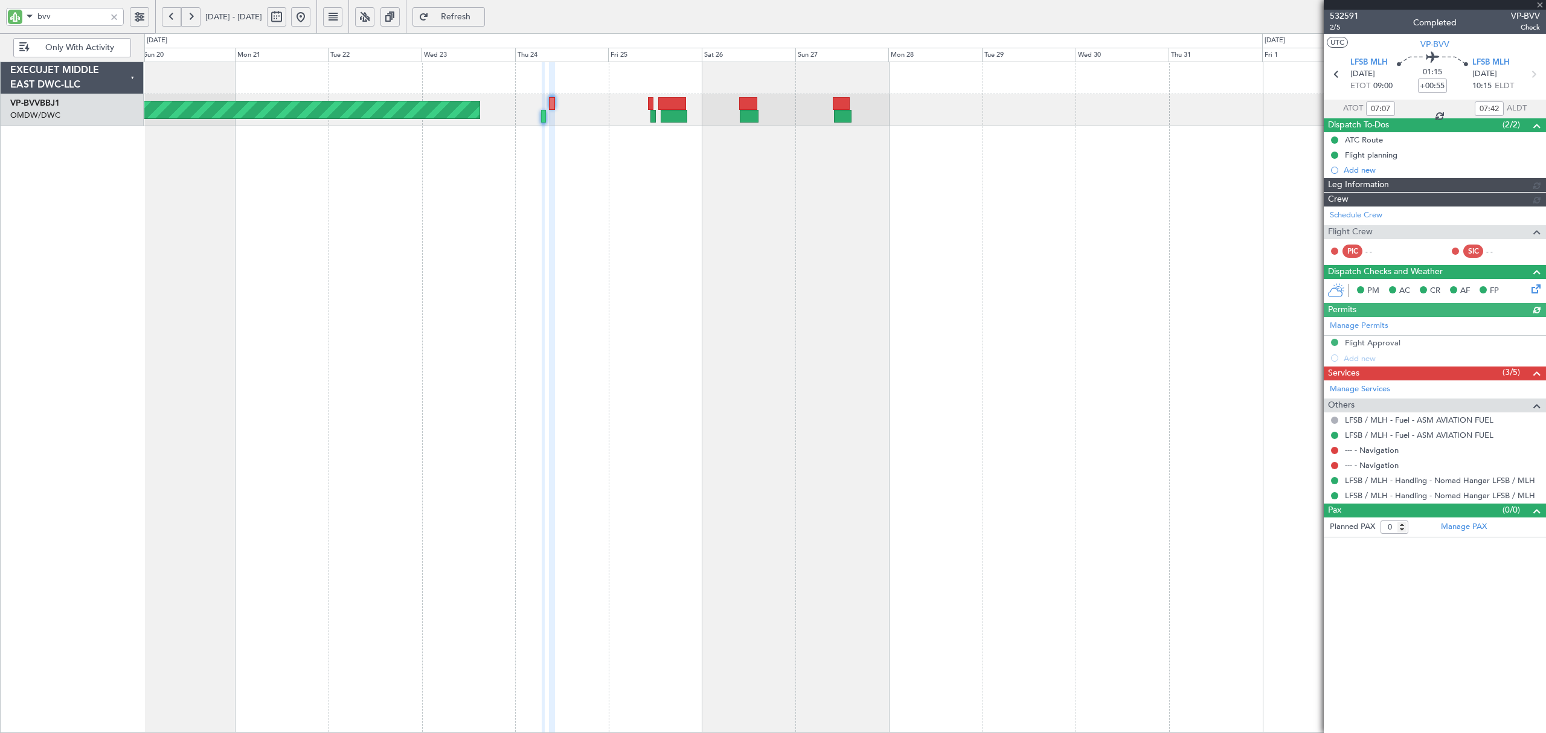
type input "[PERSON_NAME] (ANI)"
type input "6842"
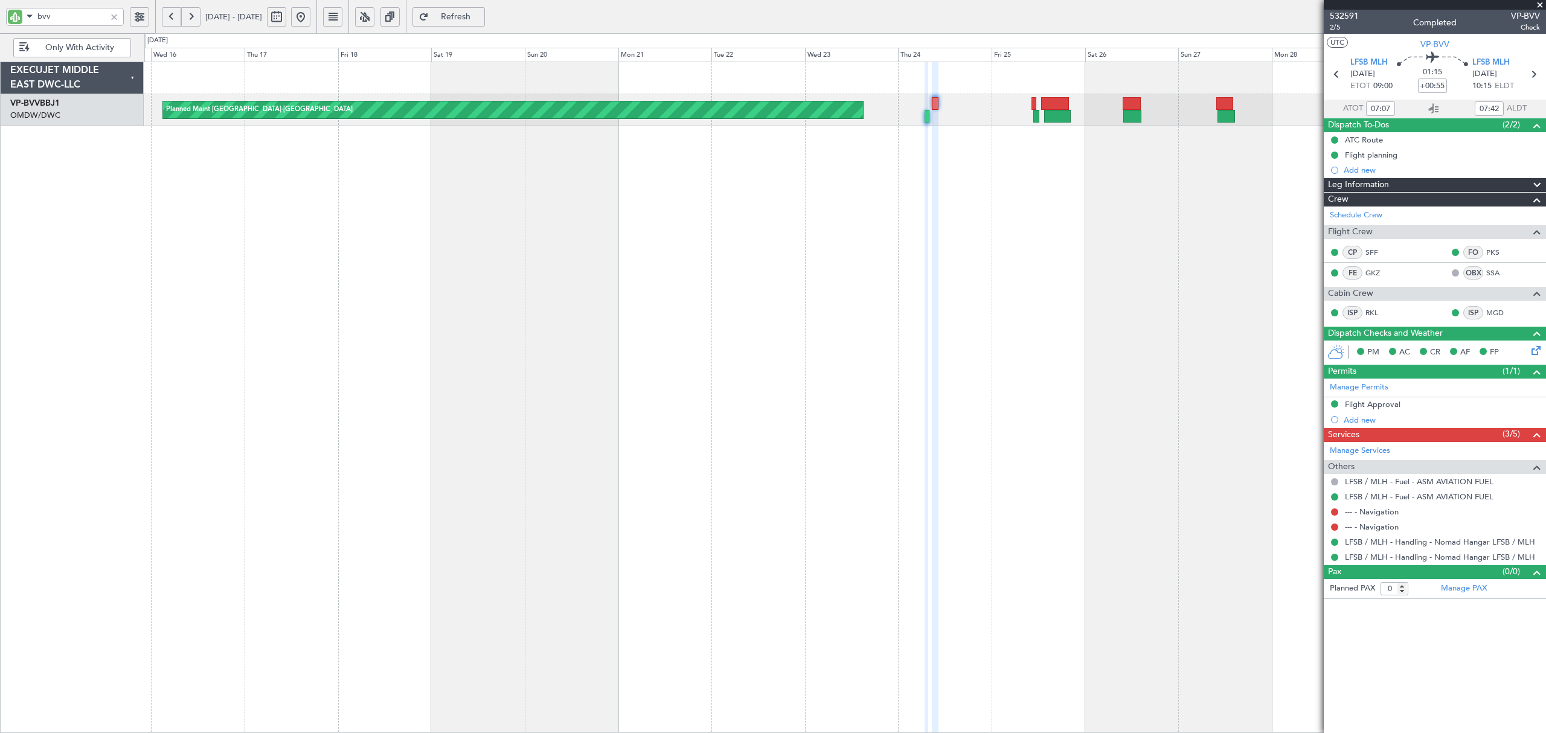
click at [797, 207] on div "Planned Maint Basel-Mulhouse Unplanned Maint Dubai (Al Maktoum Intl)" at bounding box center [844, 398] width 1401 height 672
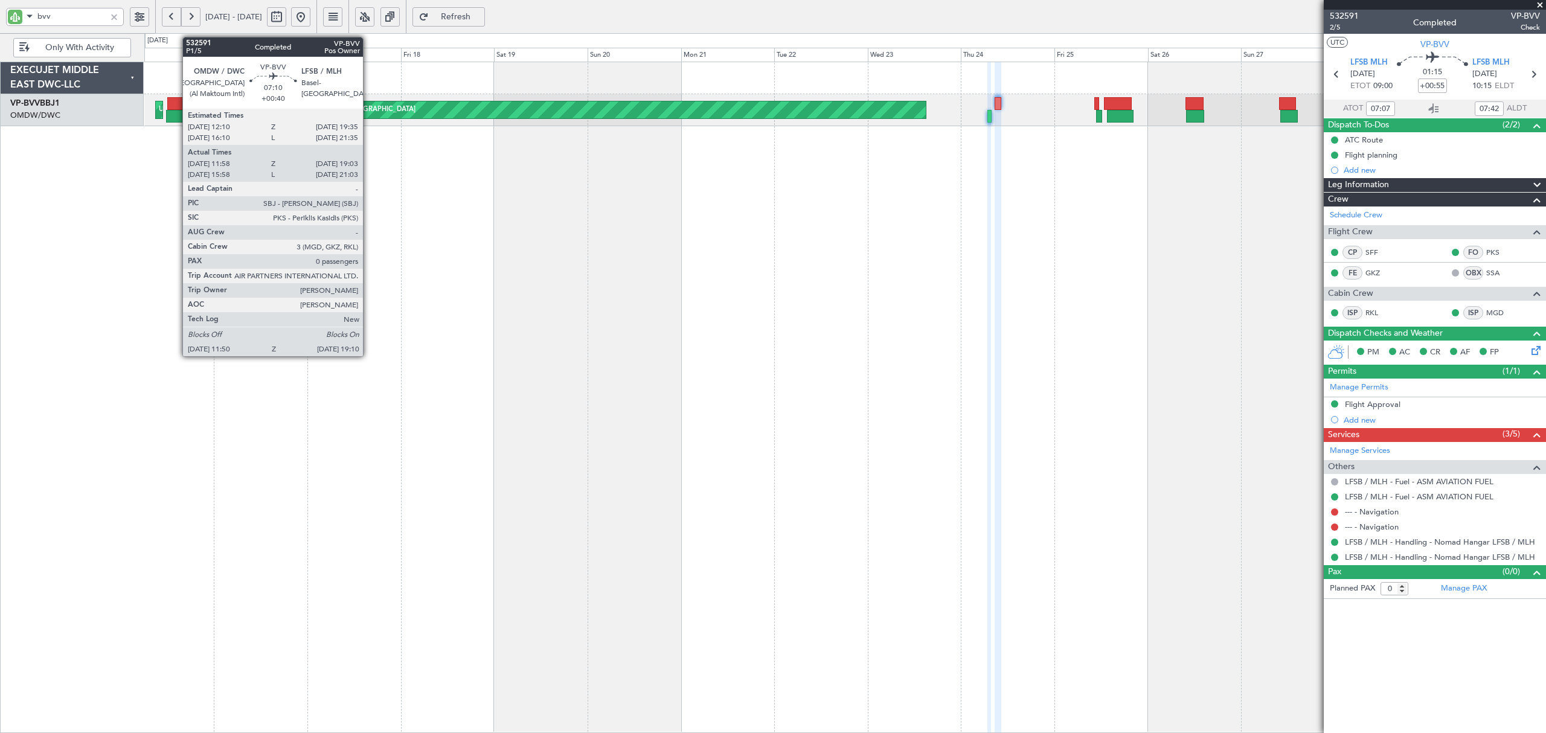
click at [177, 110] on div at bounding box center [180, 116] width 29 height 13
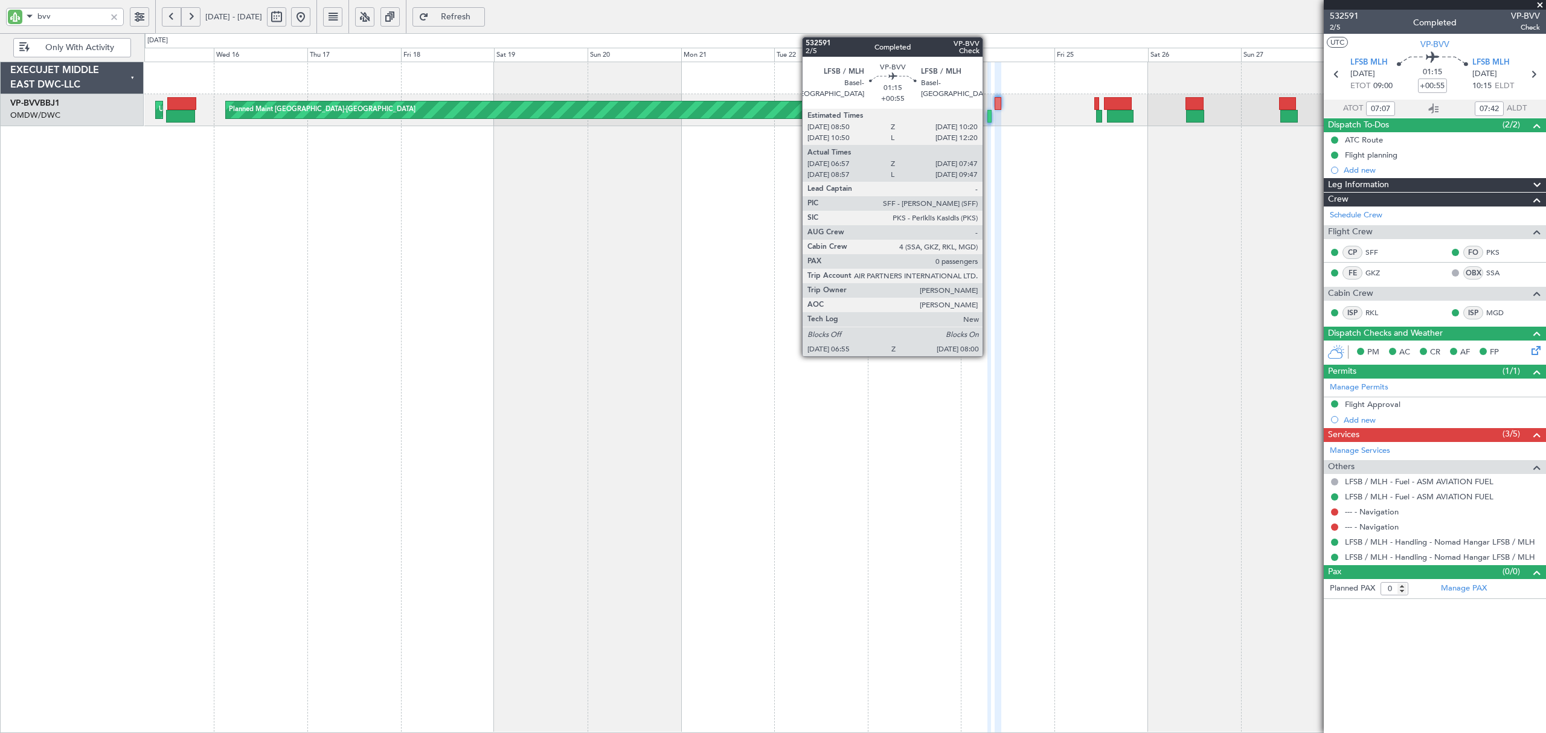
click at [988, 115] on div at bounding box center [989, 116] width 4 height 13
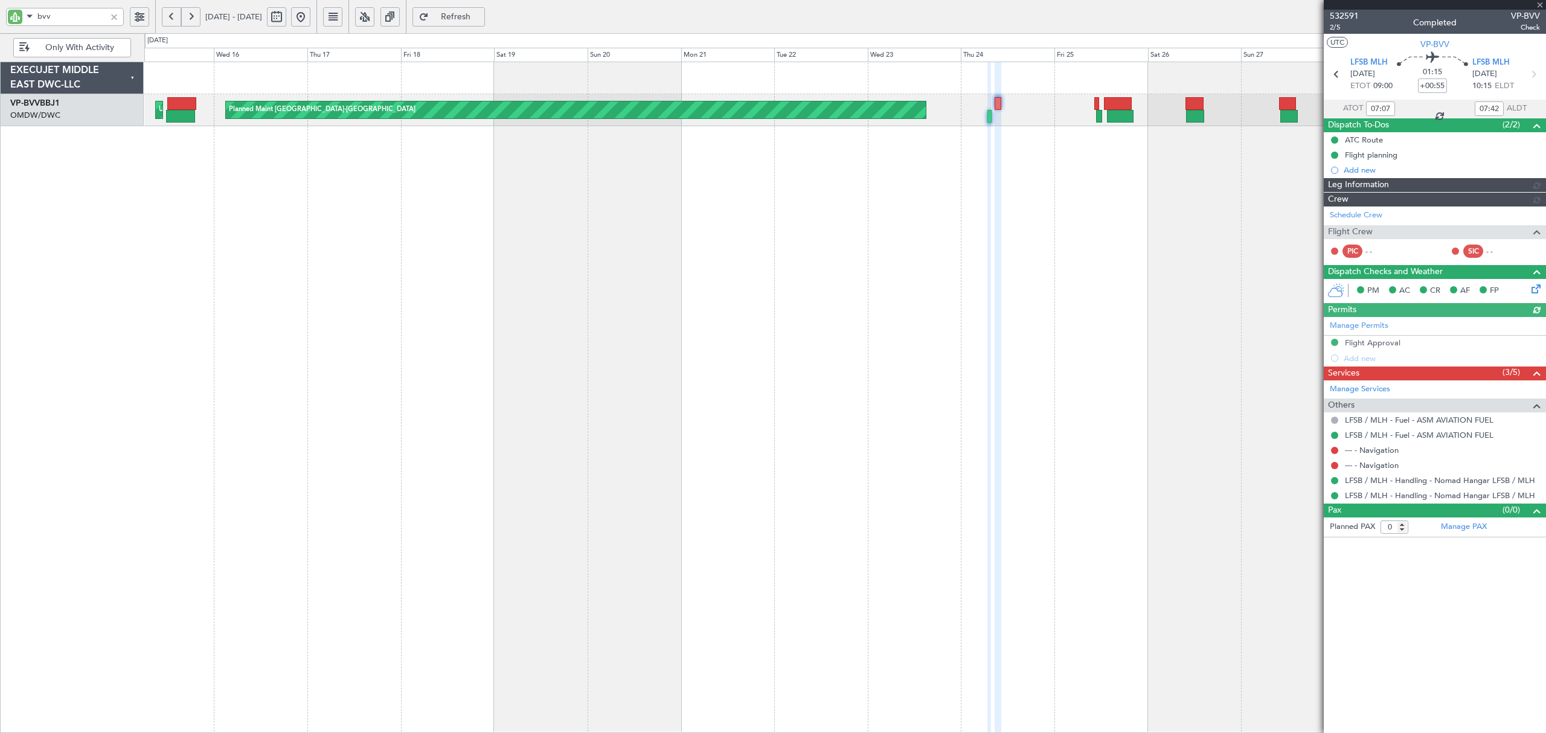
type input "[PERSON_NAME] (ANI)"
type input "6842"
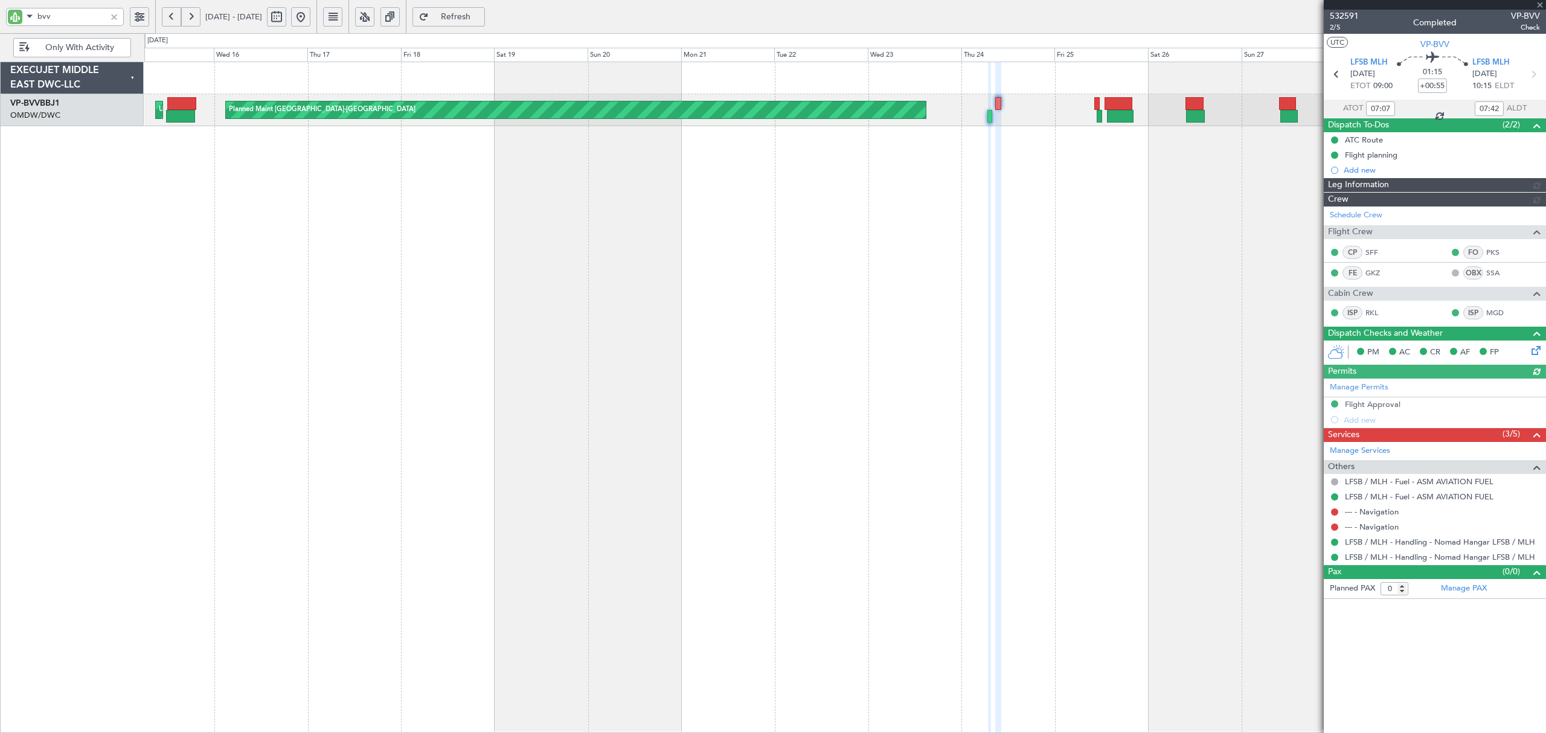
type input "[PERSON_NAME] (ANI)"
type input "6842"
click at [310, 11] on button at bounding box center [300, 16] width 19 height 19
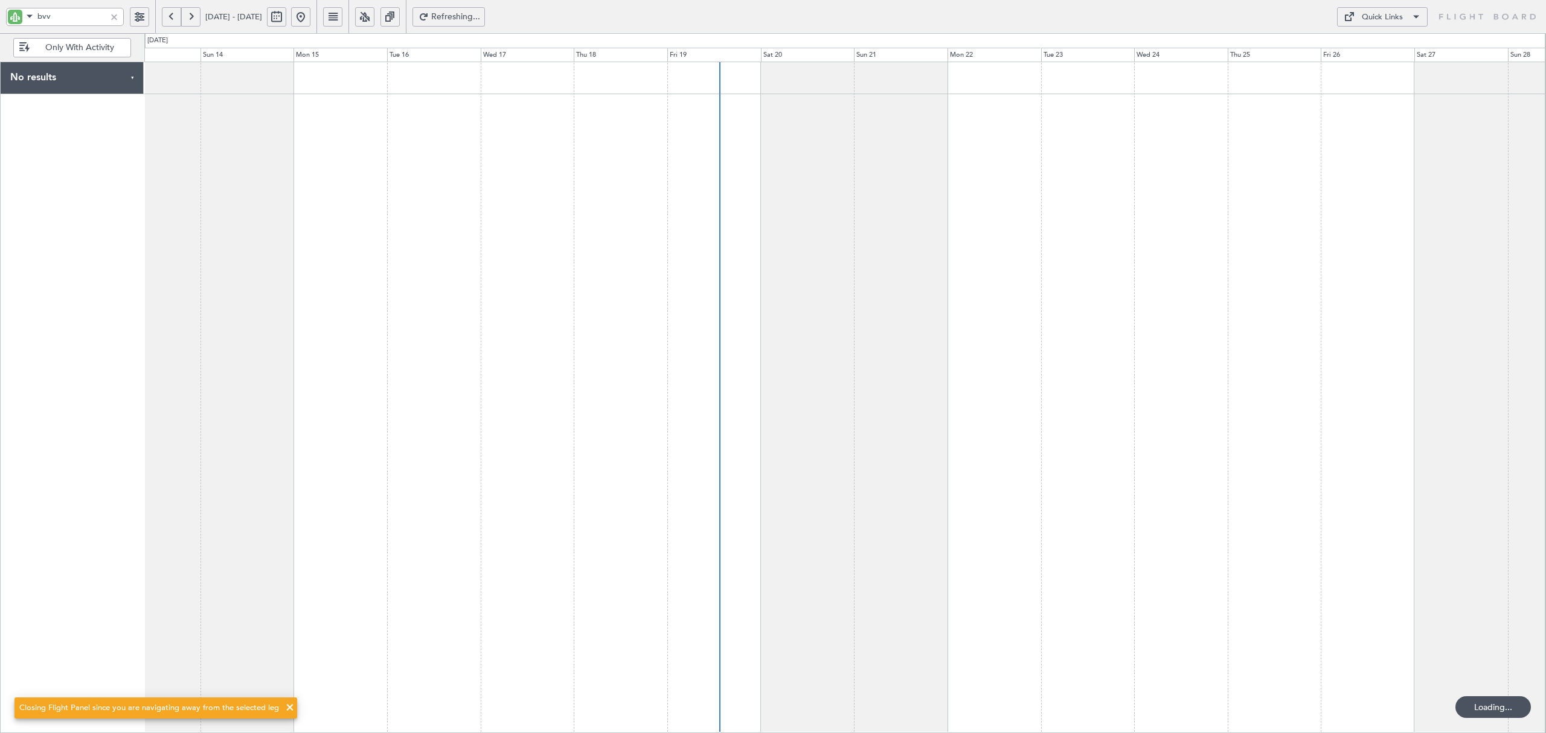
click at [701, 185] on div at bounding box center [844, 398] width 1401 height 672
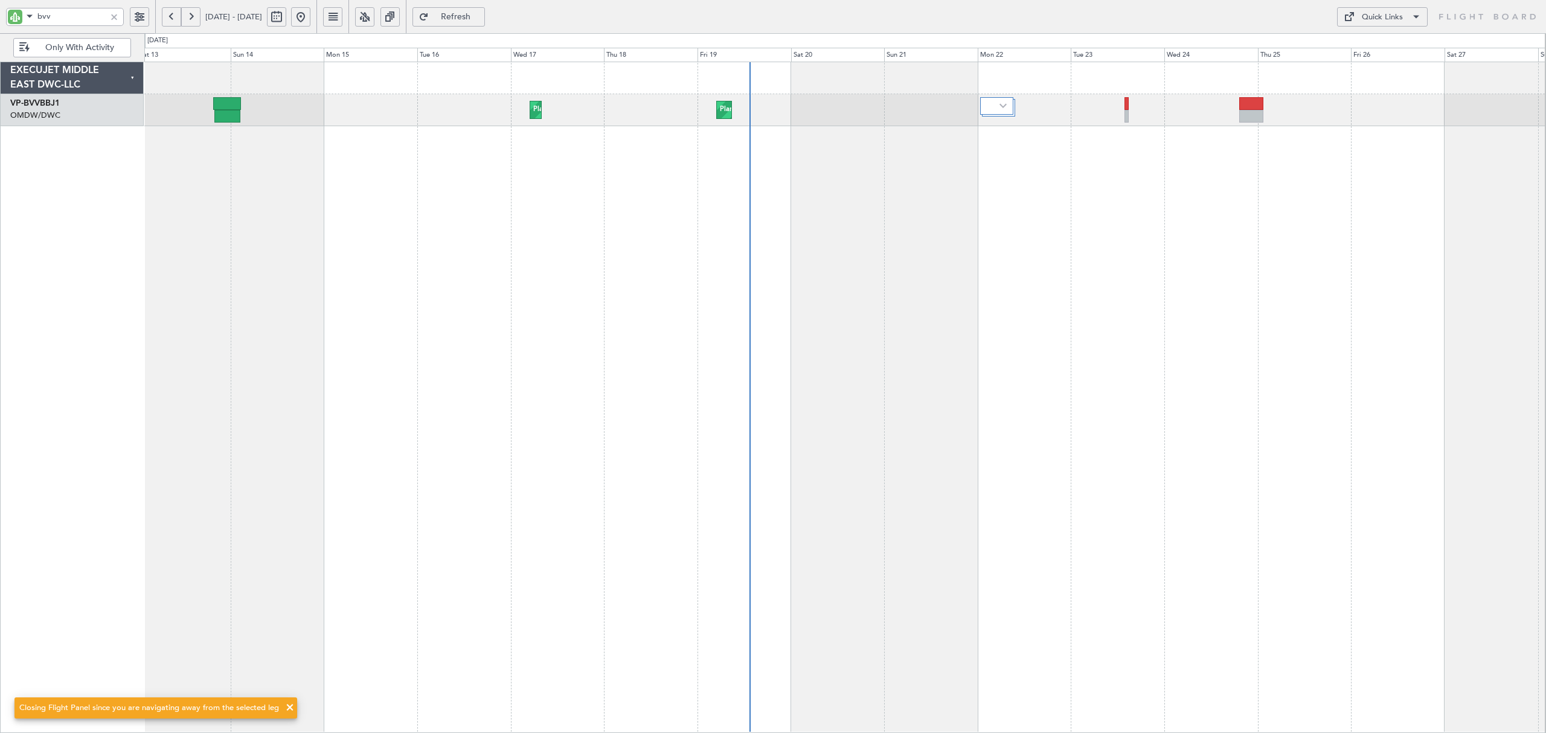
click at [681, 184] on div "Planned Maint Dubai (Al Maktoum Intl) Planned Maint Dubai (Al Maktoum Intl) Pla…" at bounding box center [844, 398] width 1401 height 672
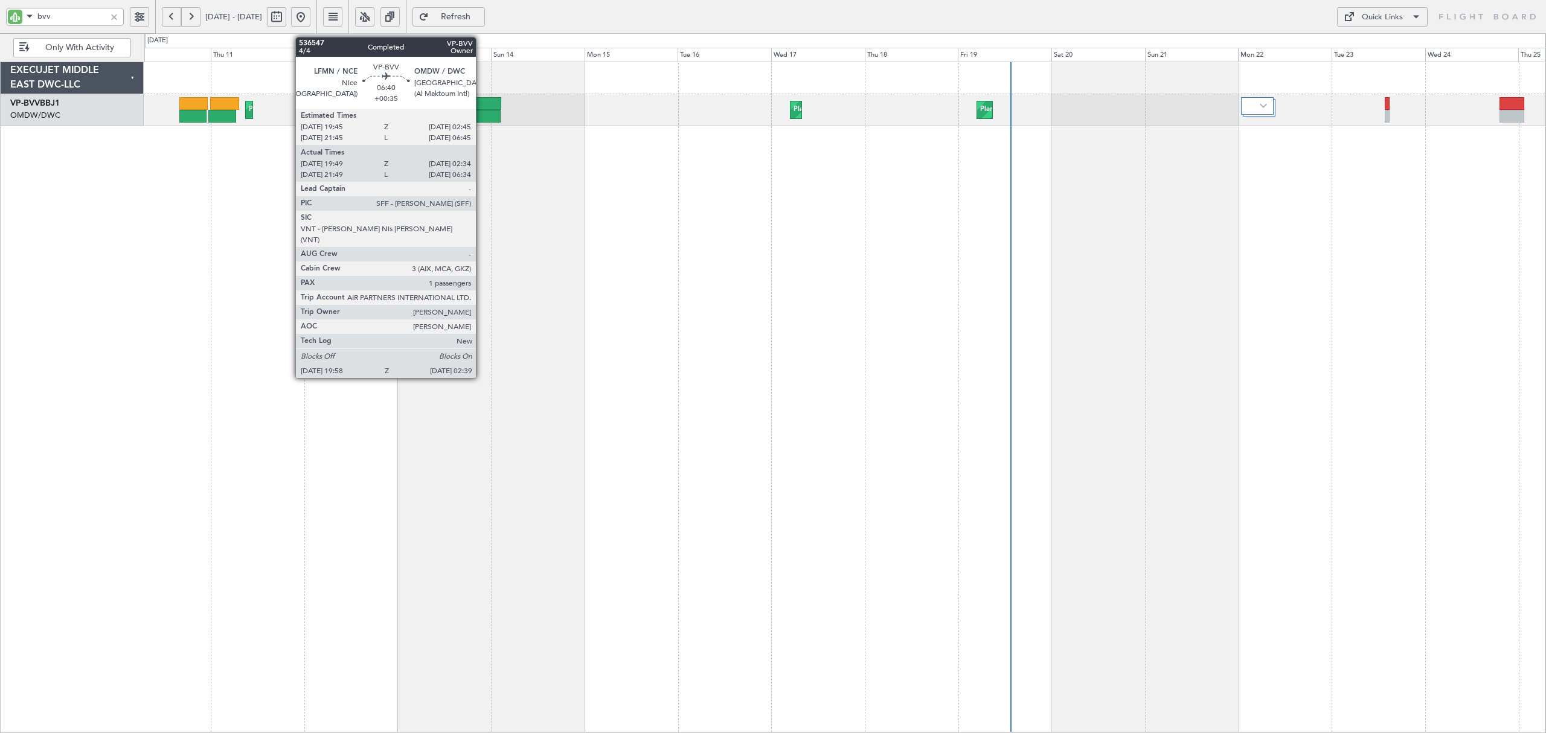
click at [481, 108] on div at bounding box center [488, 103] width 28 height 13
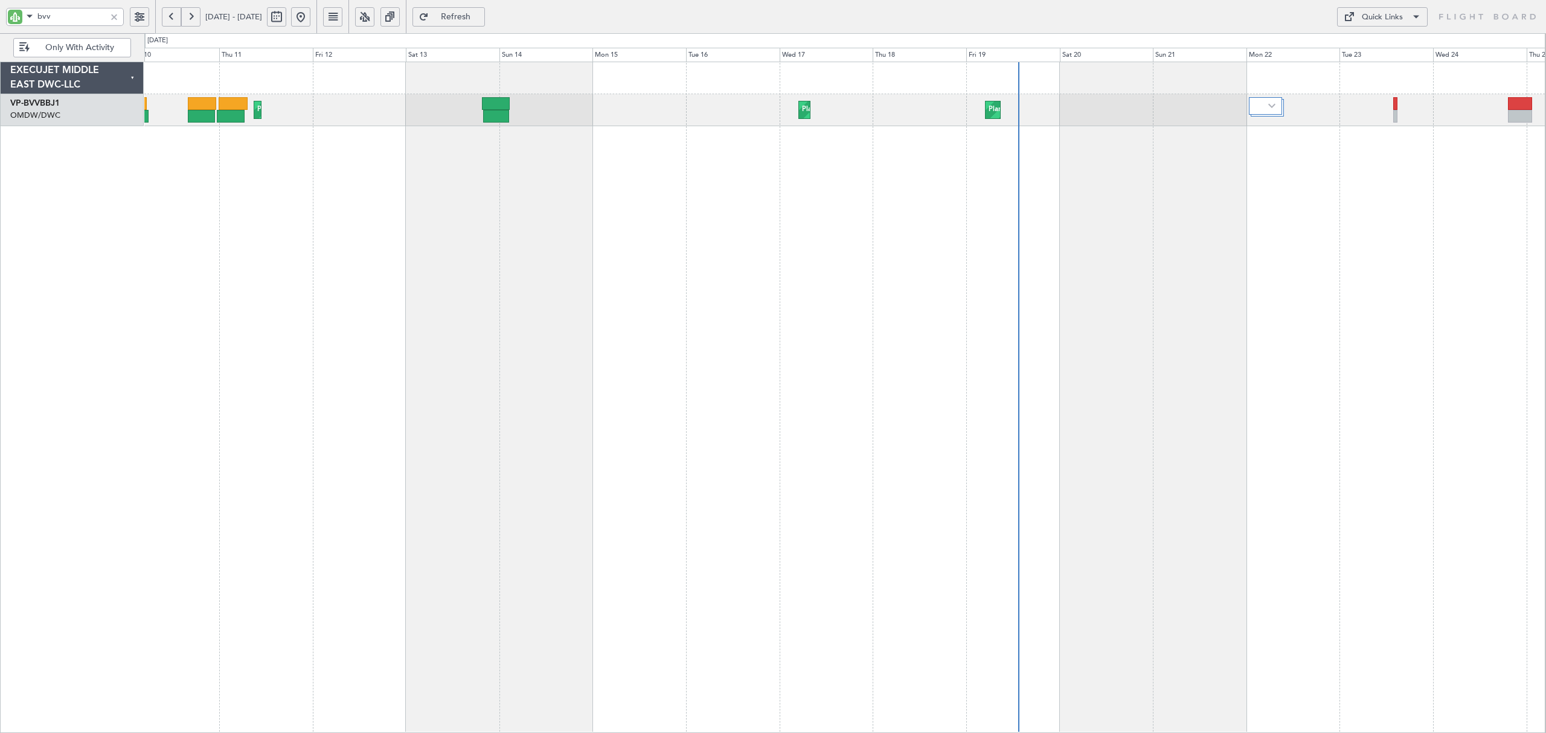
click at [503, 158] on div "Planned Maint Nice (Côte d'Azur Airport) Planned Maint Dubai (Al Maktoum Intl) …" at bounding box center [844, 398] width 1401 height 672
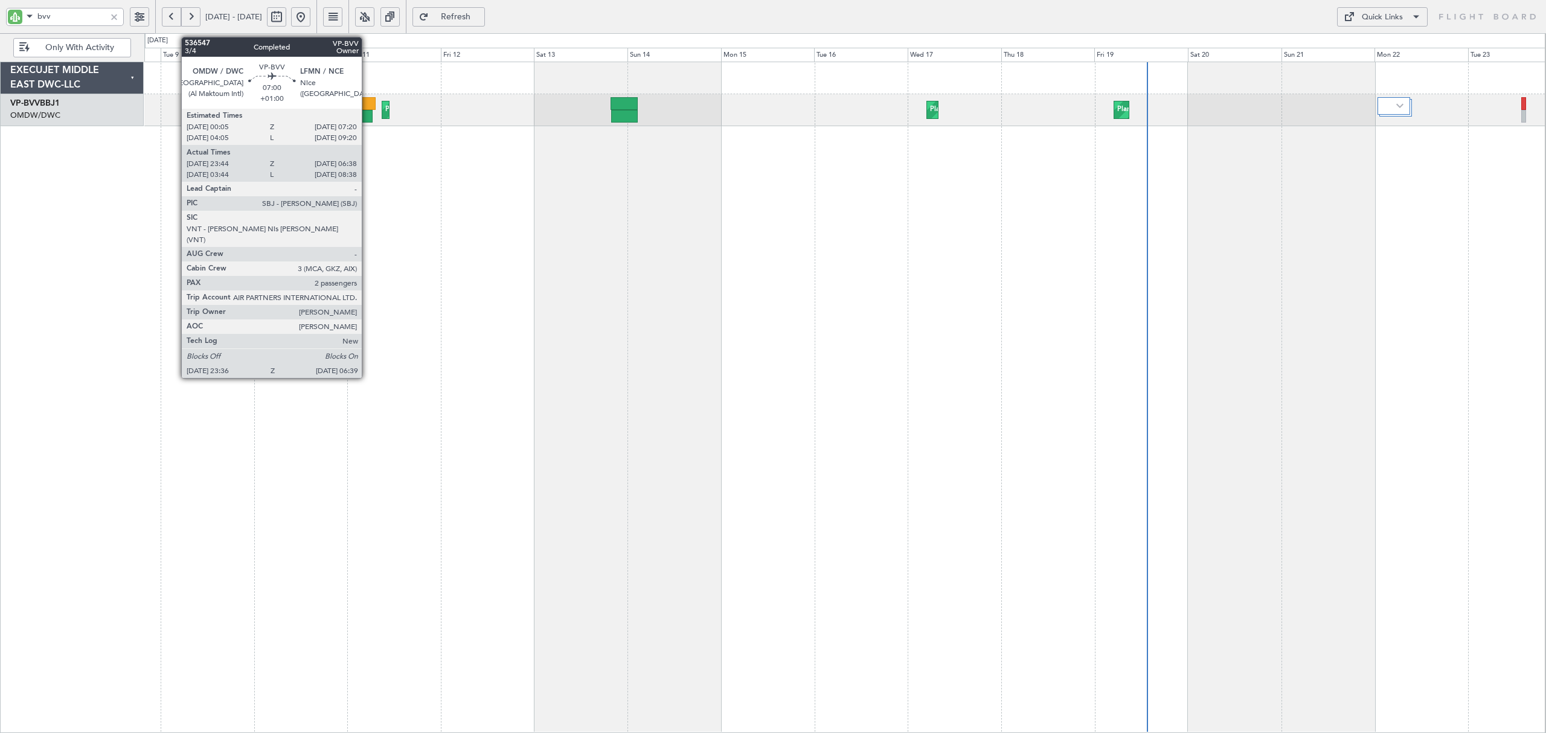
click at [367, 116] on div at bounding box center [359, 116] width 28 height 13
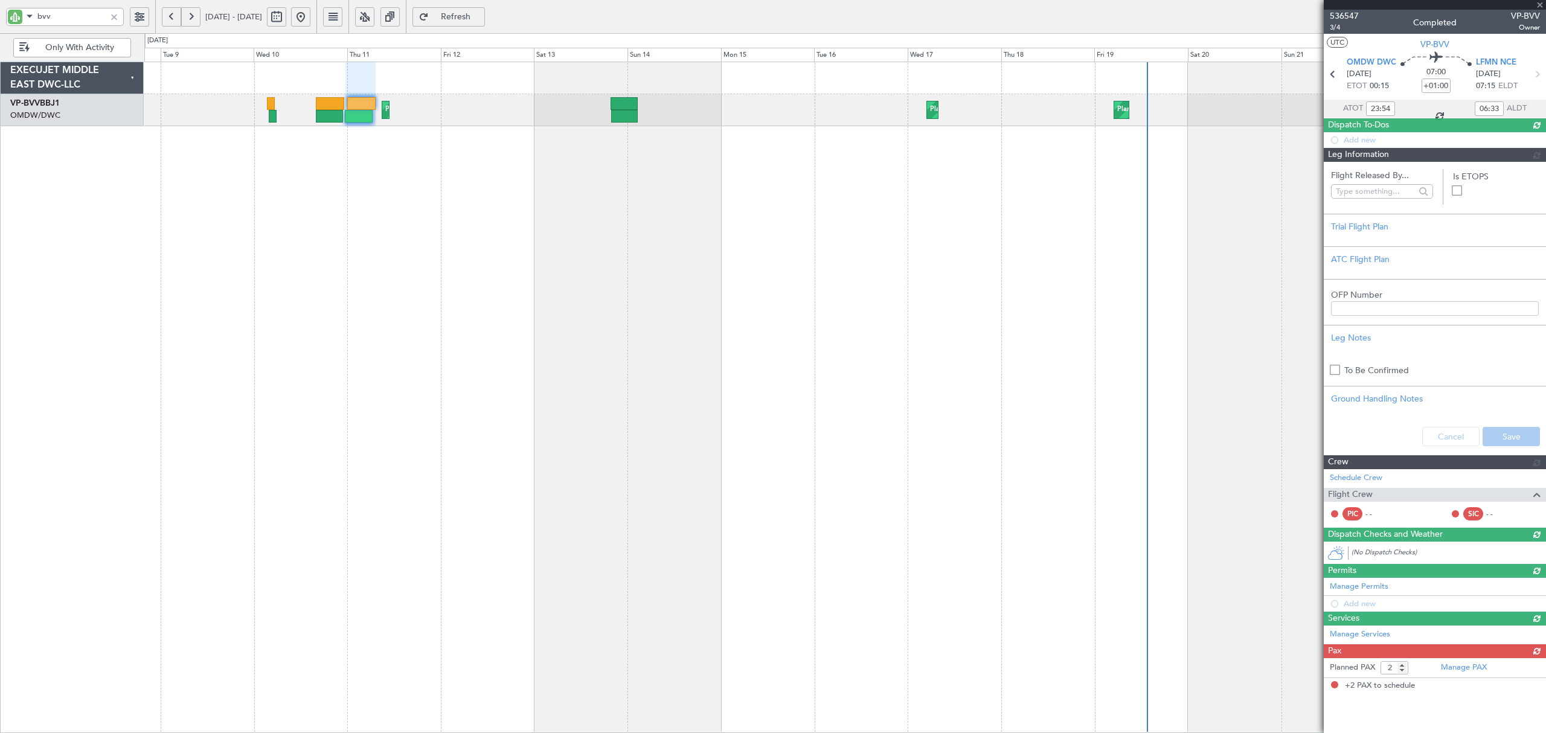
type input "[PERSON_NAME] ([PERSON_NAME])"
type input "7156"
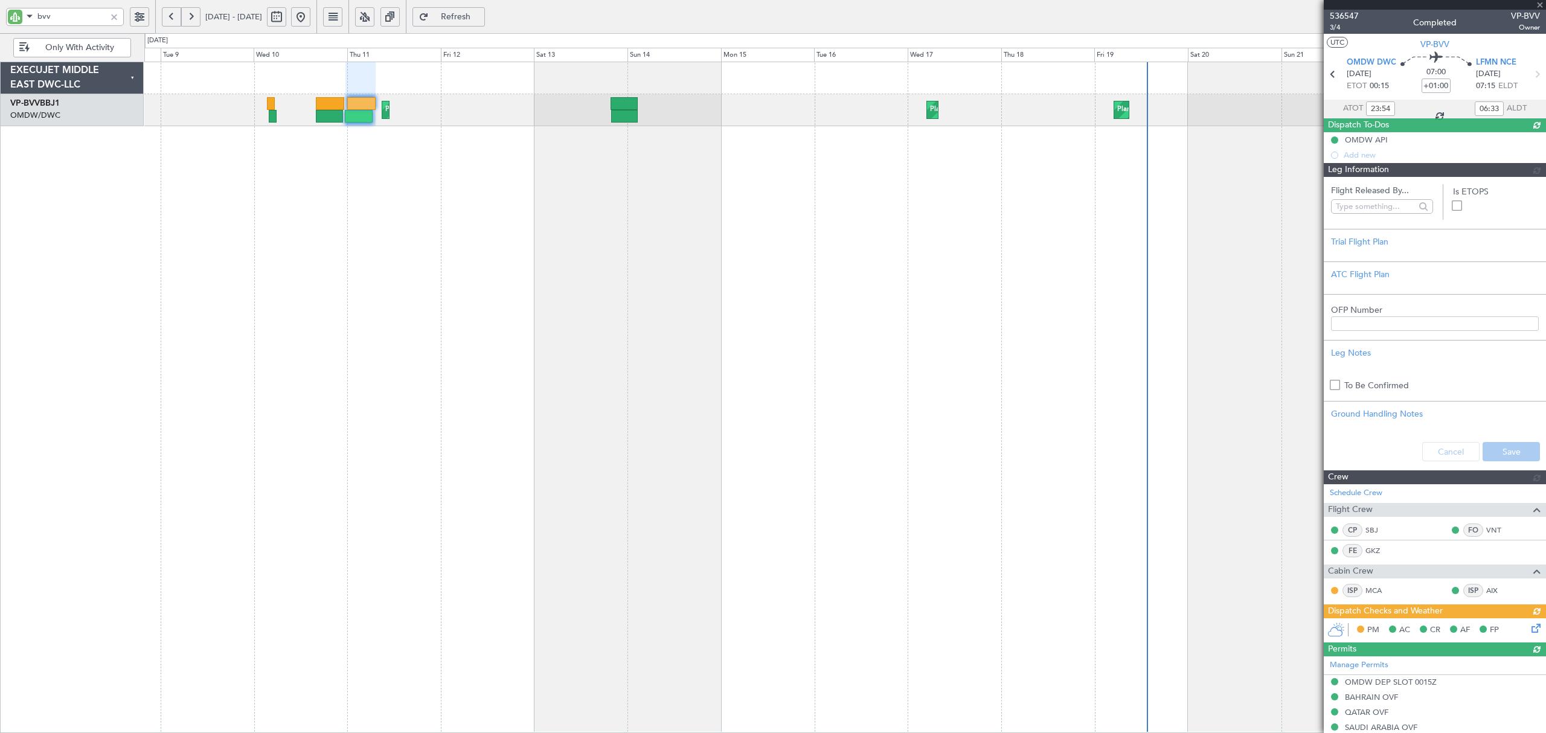
type input "[PERSON_NAME] ([PERSON_NAME])"
type input "7156"
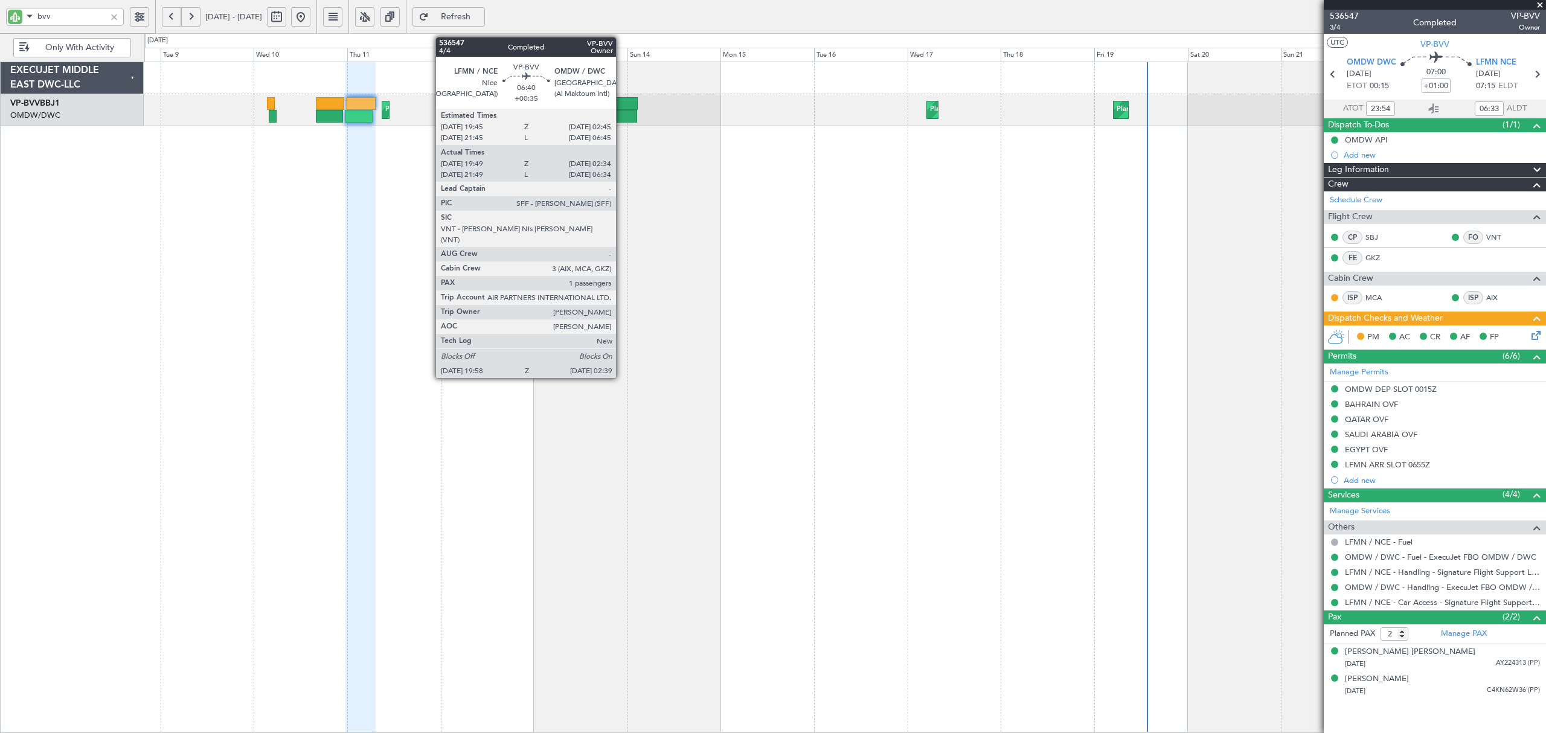
click at [621, 109] on div at bounding box center [624, 103] width 28 height 13
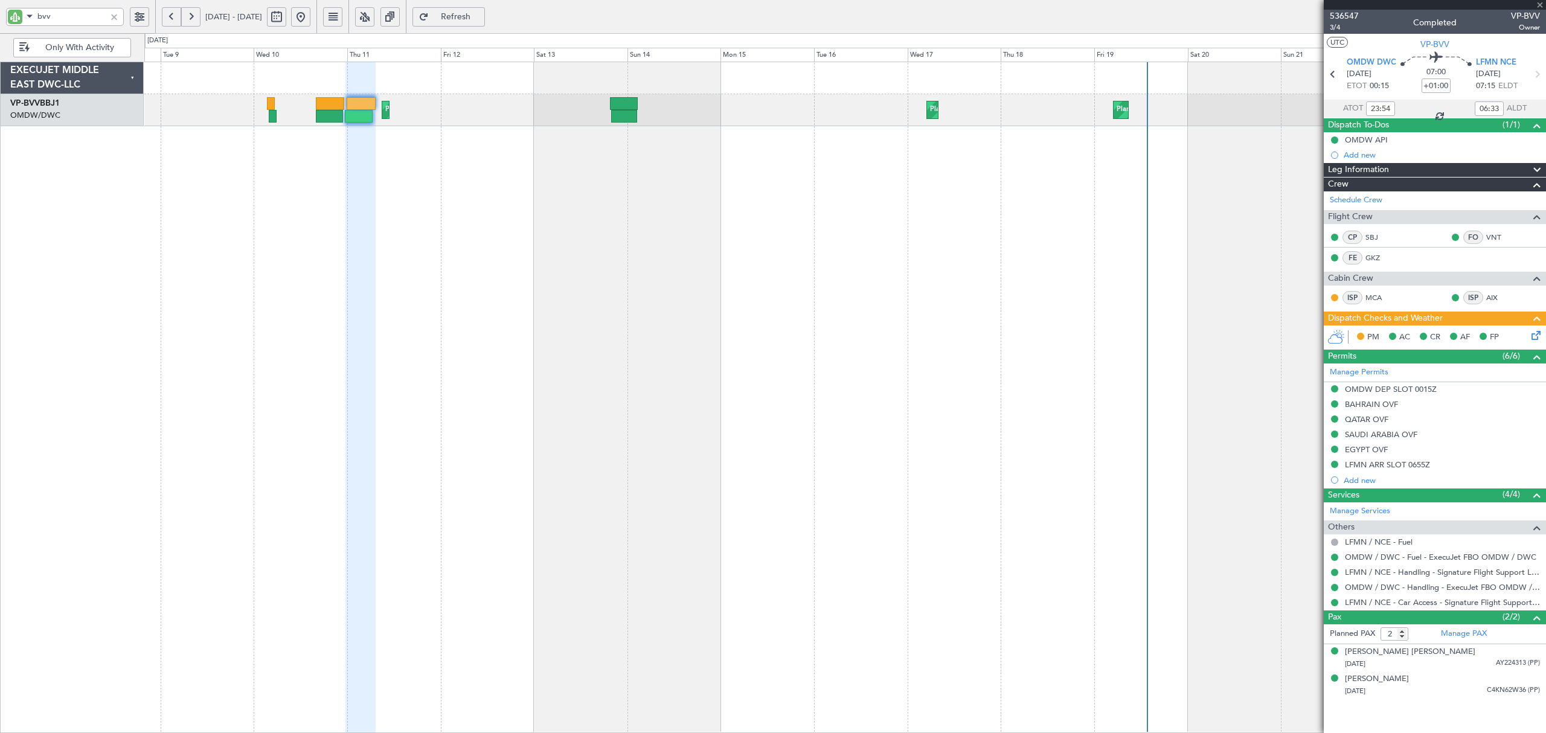
type input "+00:35"
type input "20:04"
type input "02:29"
type input "1"
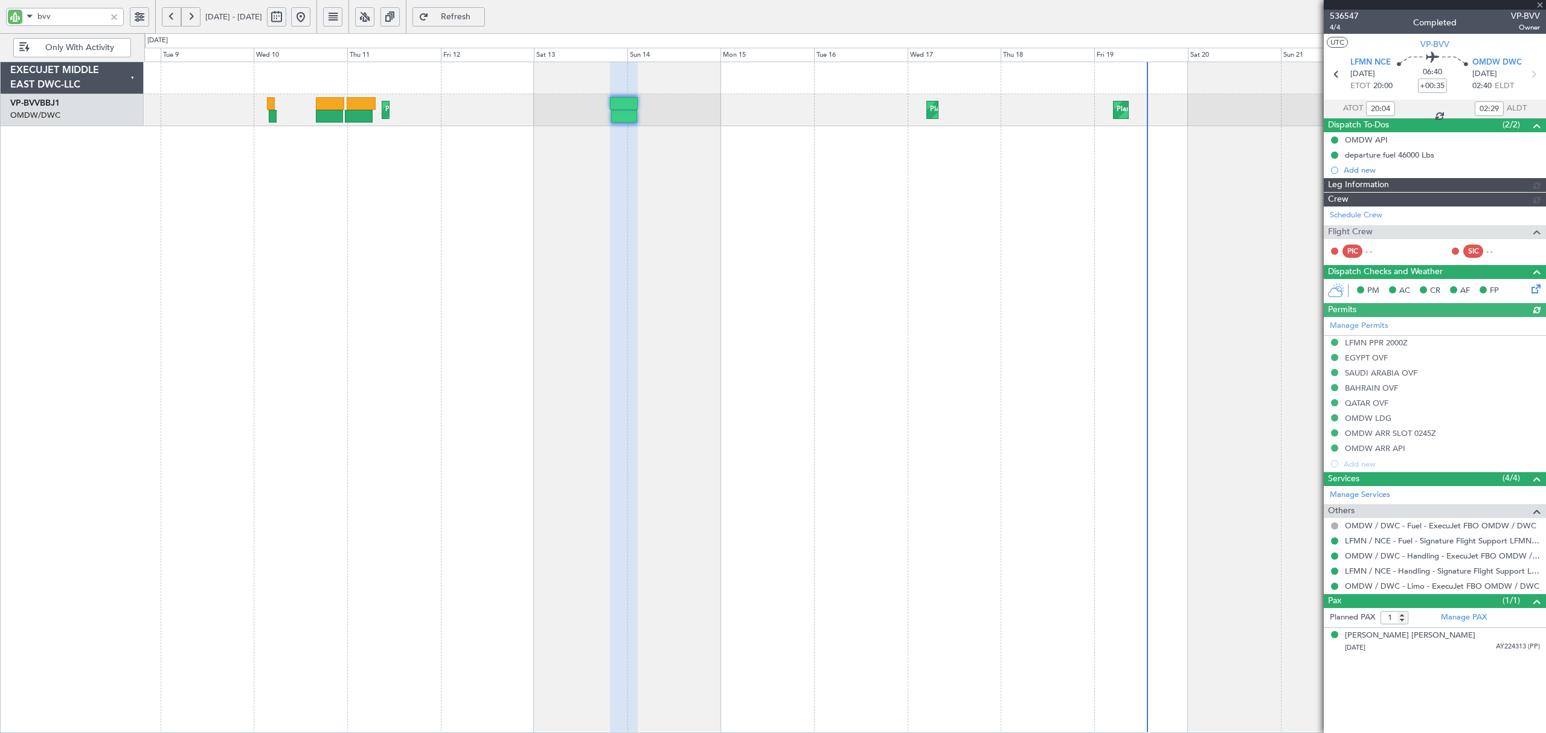
type input "Dherander Fithani (DHF)"
type input "7273"
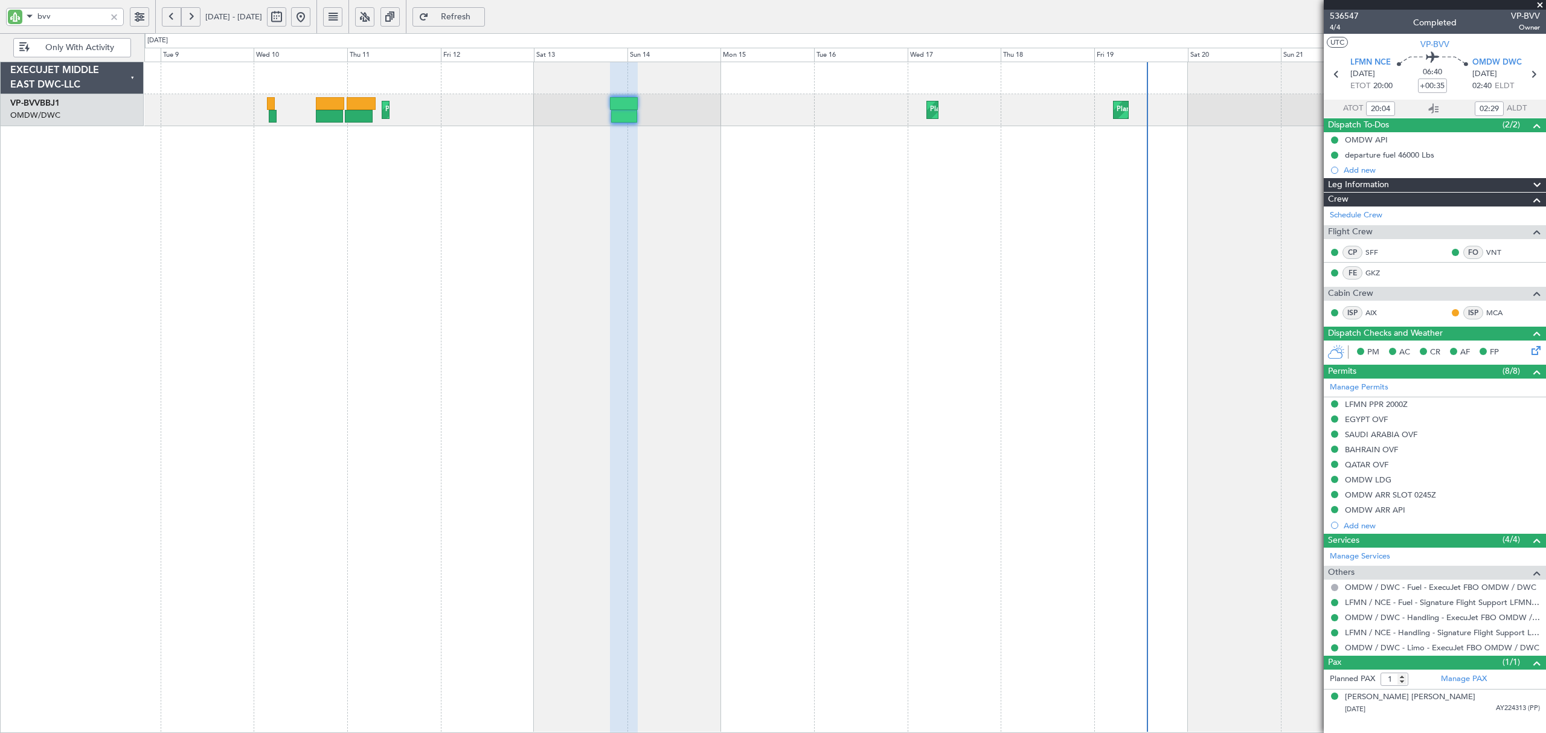
click at [735, 208] on div "Planned Maint Nice (Côte d'Azur Airport) Planned Maint Dubai (Al Maktoum Intl) …" at bounding box center [844, 398] width 1401 height 672
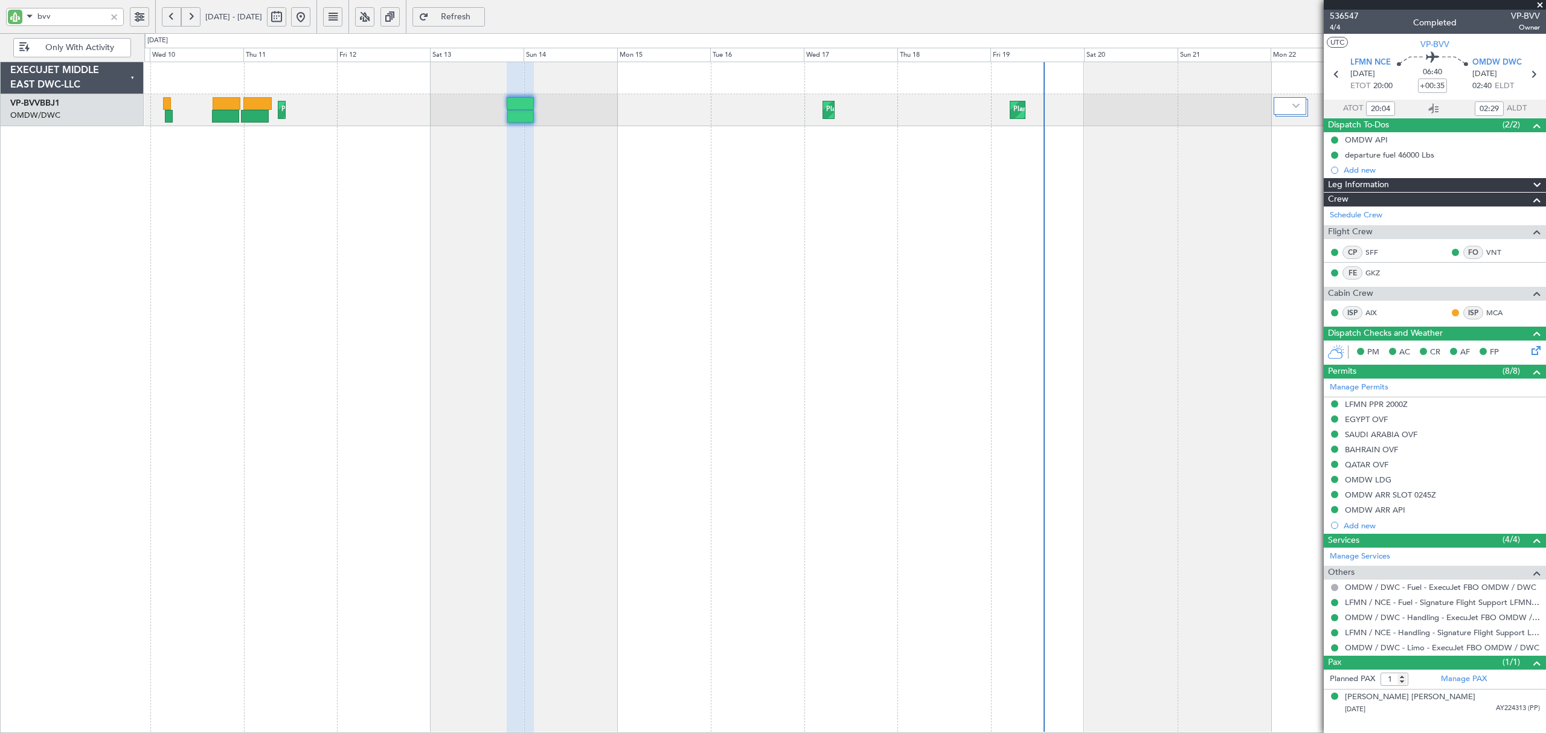
click at [674, 184] on div "Planned Maint Nice (Côte d'Azur Airport) Planned Maint Dubai (Al Maktoum Intl) …" at bounding box center [844, 398] width 1401 height 672
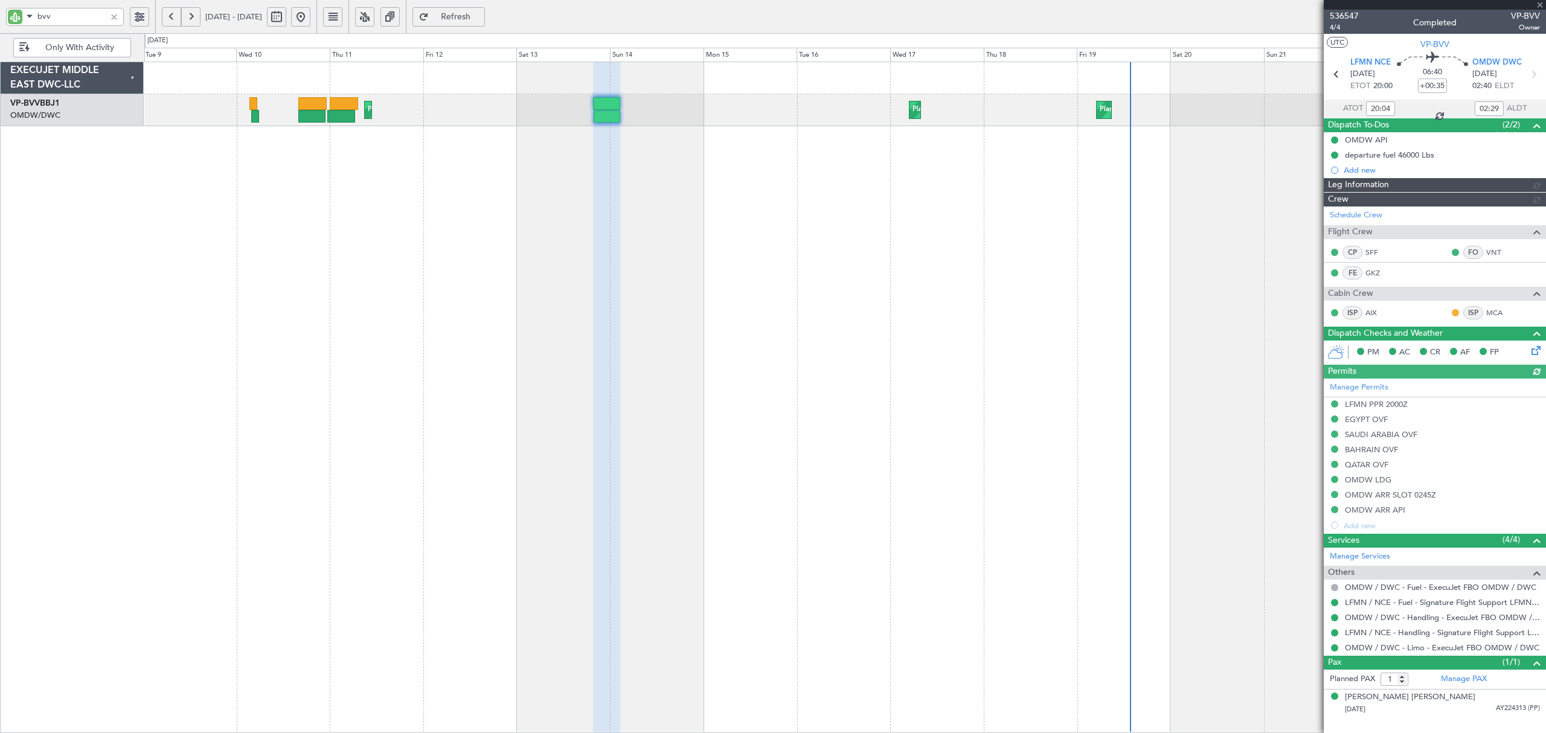
type input "Dherander Fithani (DHF)"
type input "7273"
click at [356, 274] on div "Planned Maint Nice (Côte d'Azur Airport) Planned Maint Dubai (Al Maktoum Intl) …" at bounding box center [844, 398] width 1401 height 672
click at [112, 12] on div at bounding box center [114, 16] width 13 height 13
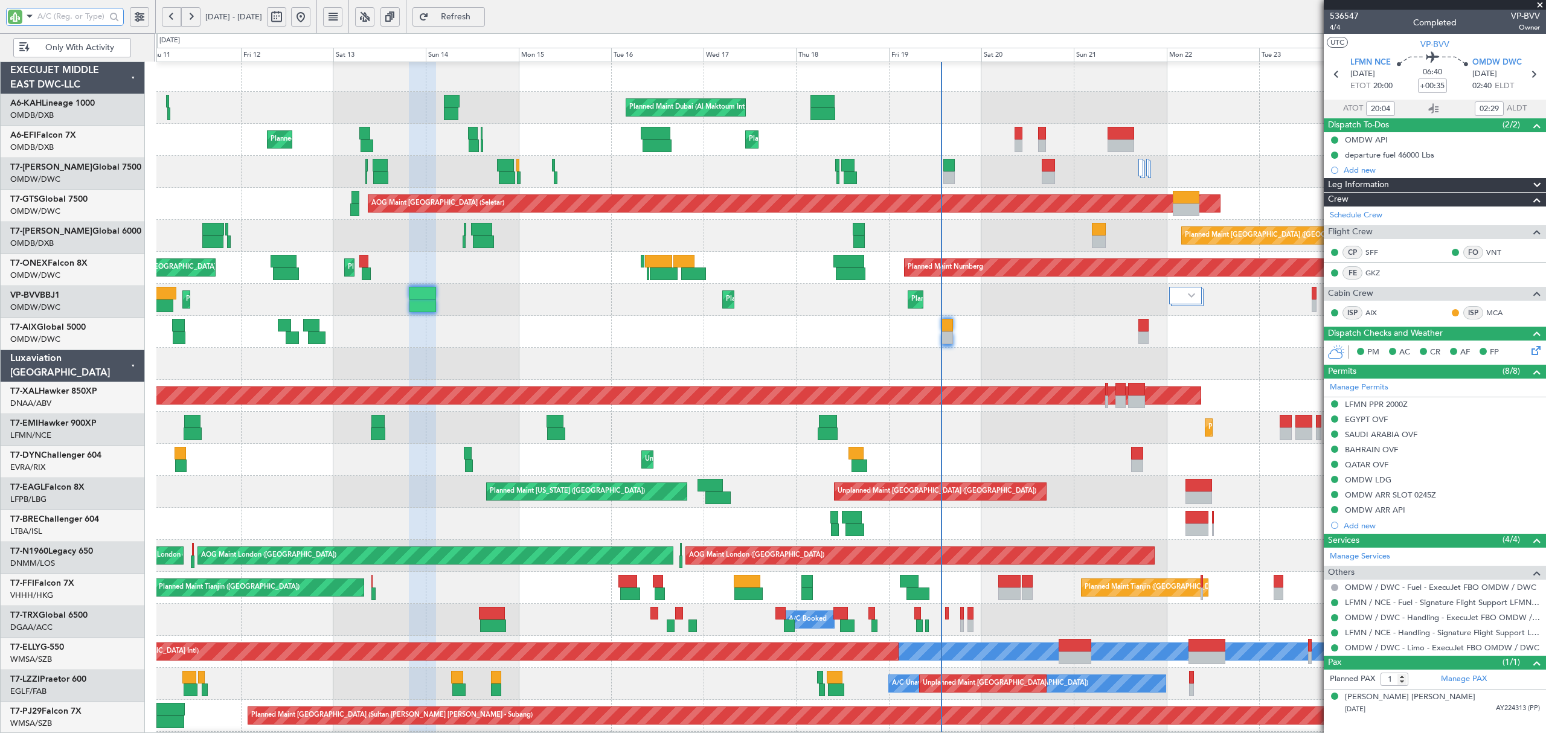
click at [524, 341] on div "Planned Maint Dubai (Al Maktoum Intl) Planned Maint Dubai (Al Maktoum Intl) Pla…" at bounding box center [850, 444] width 1388 height 768
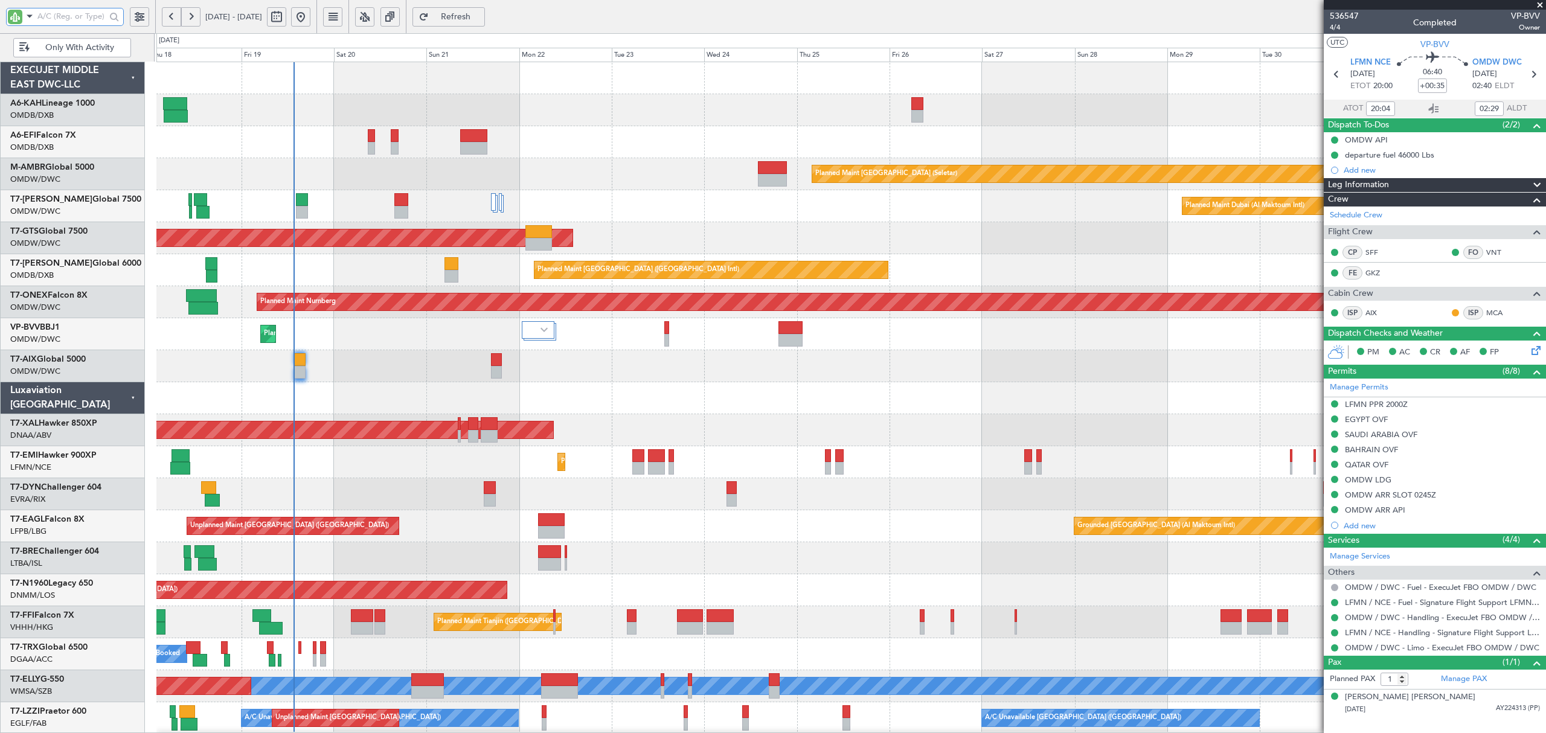
click at [326, 332] on div "Planned Maint Dubai (Al Maktoum Intl) Planned Maint Dubai (Al Maktoum Intl)" at bounding box center [850, 334] width 1388 height 32
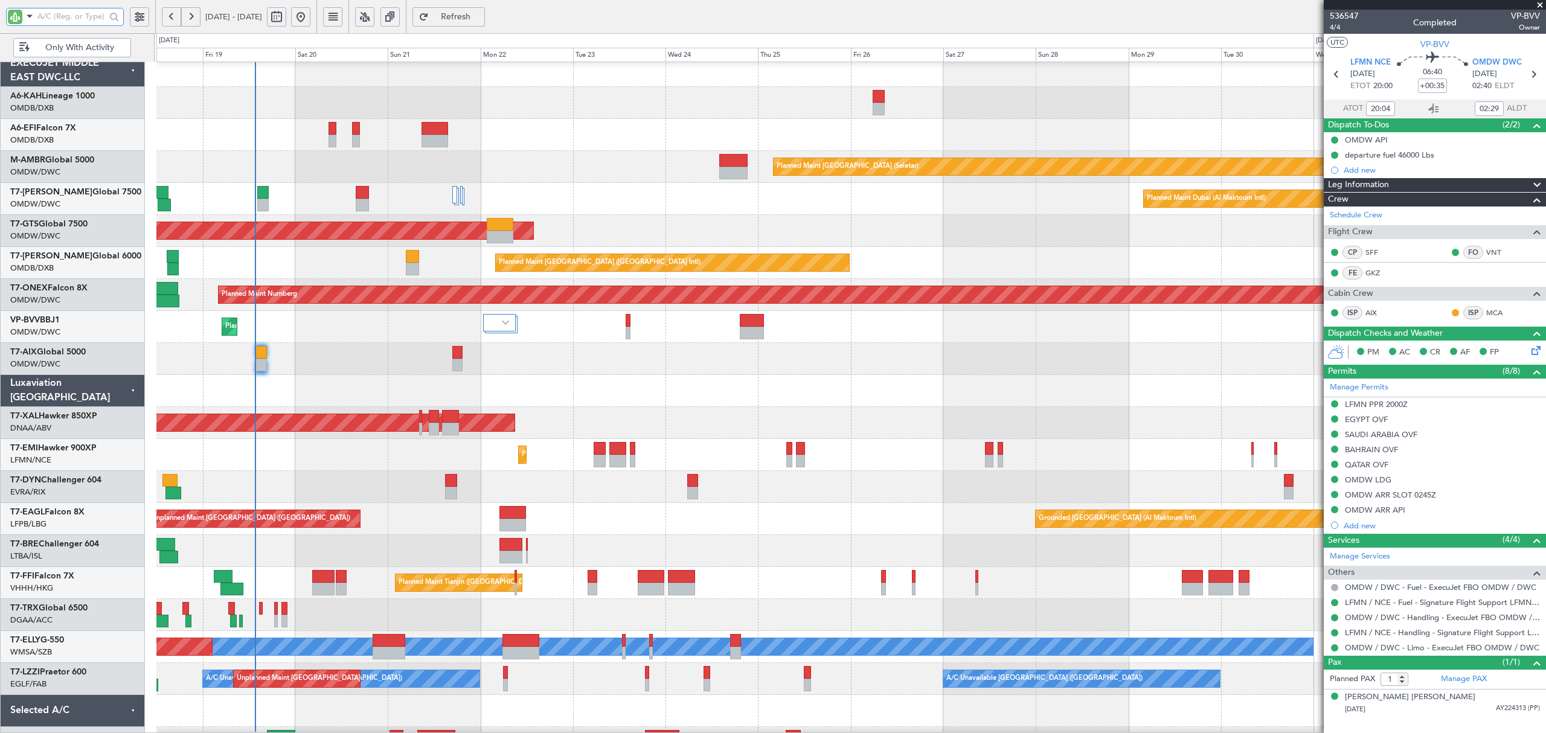
click at [680, 396] on div at bounding box center [850, 391] width 1388 height 32
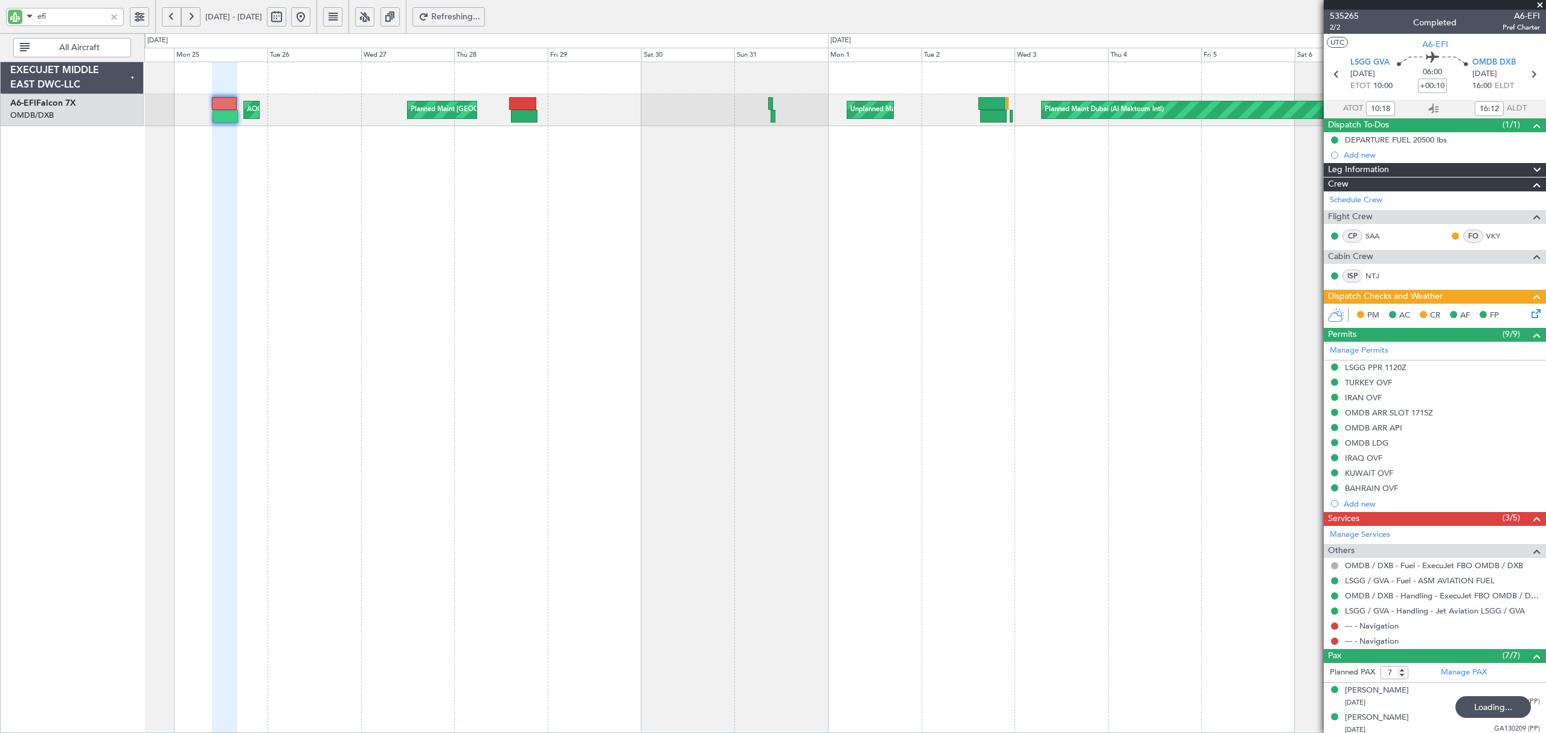
click at [110, 18] on div at bounding box center [114, 16] width 13 height 13
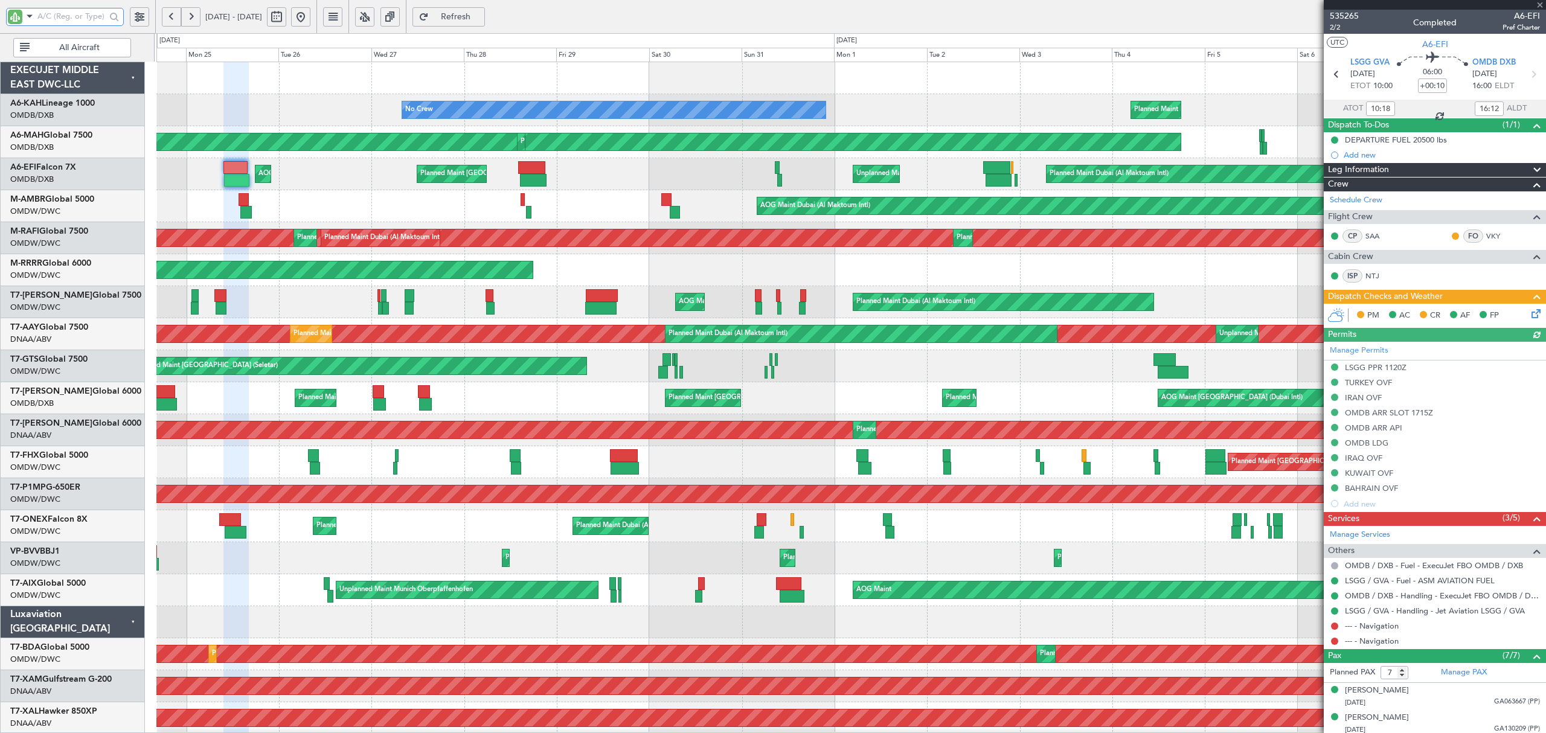
type input "[PERSON_NAME] (SYS)"
type input "7113"
click at [310, 24] on button at bounding box center [300, 16] width 19 height 19
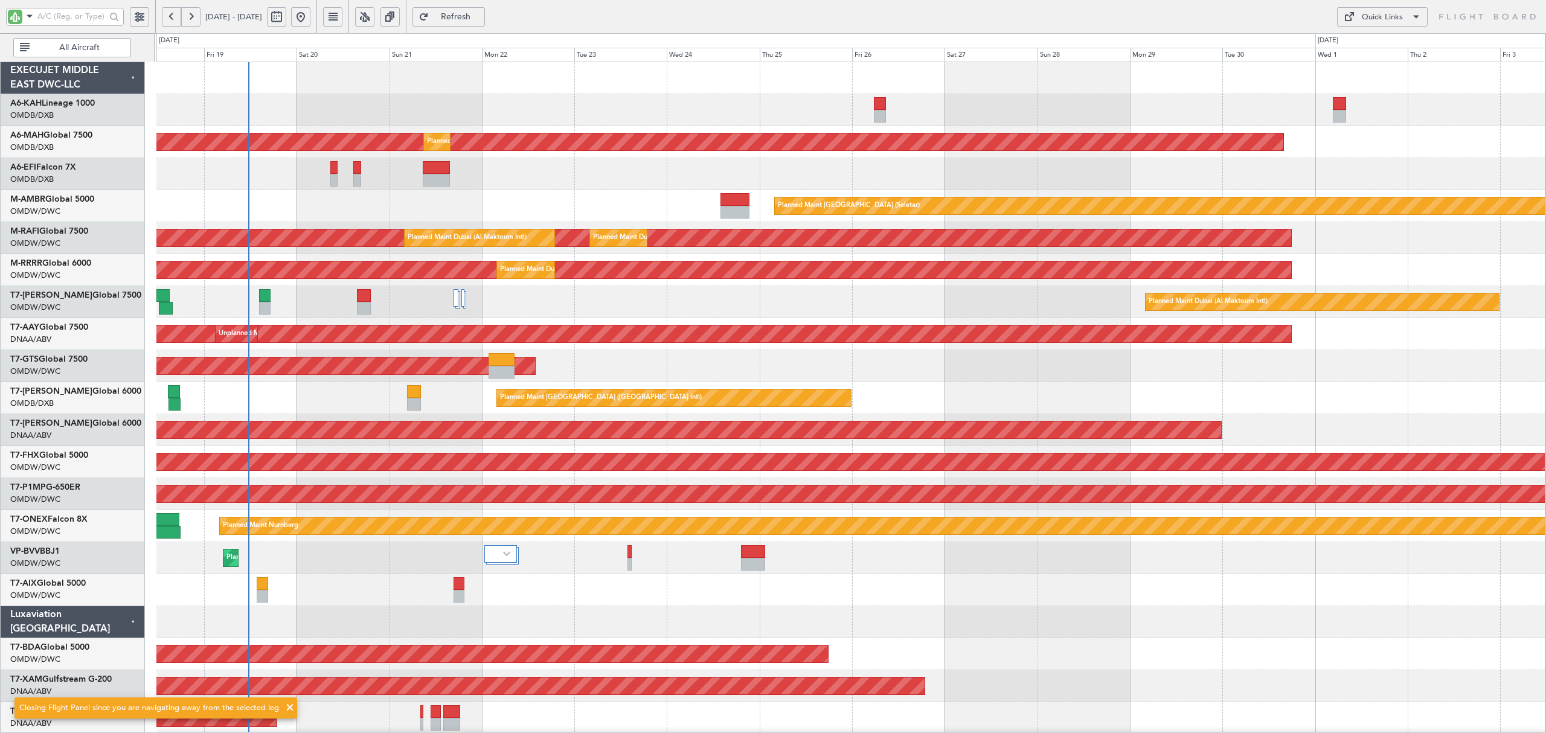
click at [262, 257] on div "Planned Maint Dubai (Al Maktoum Intl) Planned Maint [GEOGRAPHIC_DATA] ([GEOGRAP…" at bounding box center [850, 654] width 1388 height 1184
click at [89, 294] on link "T7-AYA Global 7500" at bounding box center [75, 295] width 131 height 8
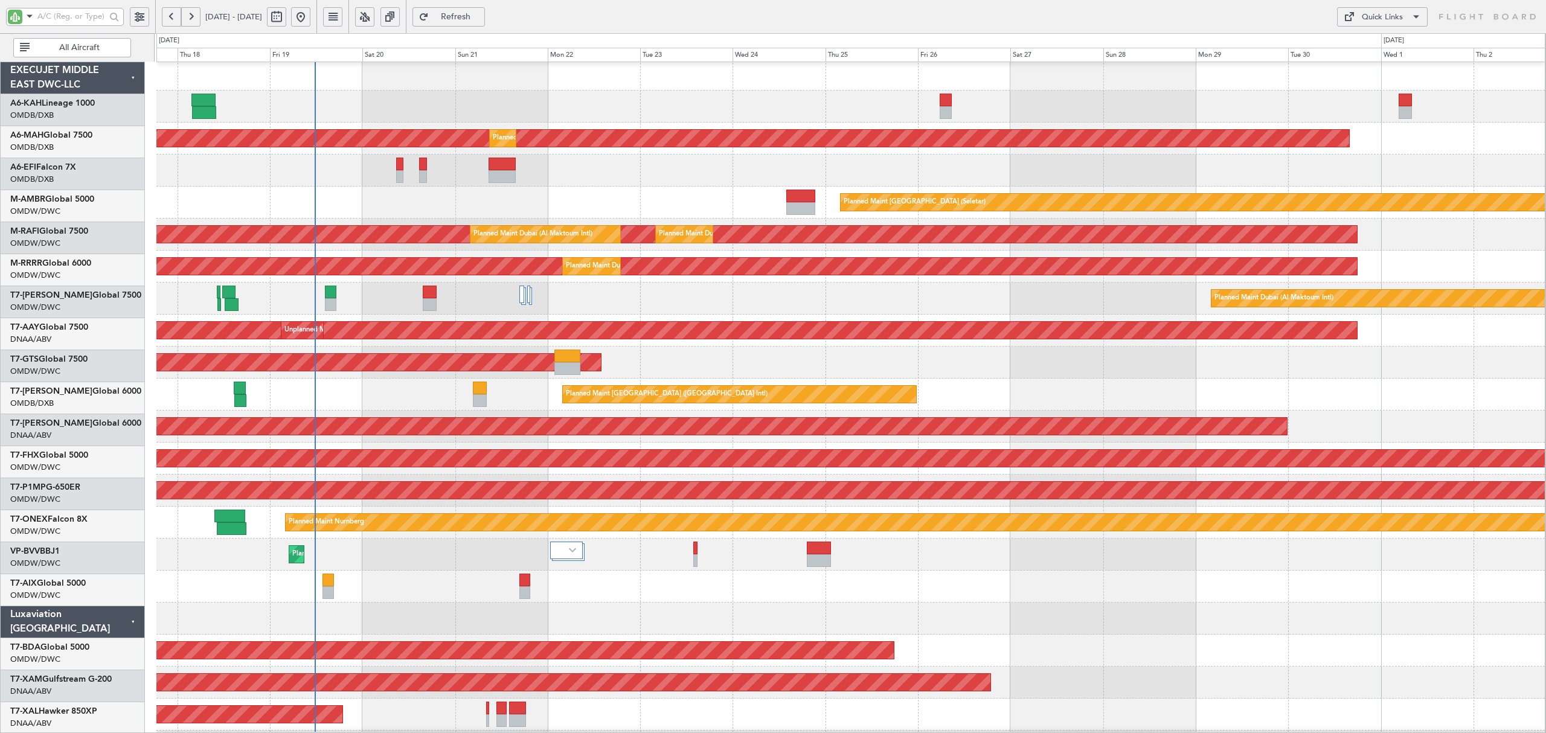
scroll to position [4, 0]
click at [387, 208] on div "Planned Maint [GEOGRAPHIC_DATA] (Seletar)" at bounding box center [850, 203] width 1388 height 32
click at [105, 47] on span "All Aircraft" at bounding box center [79, 47] width 95 height 8
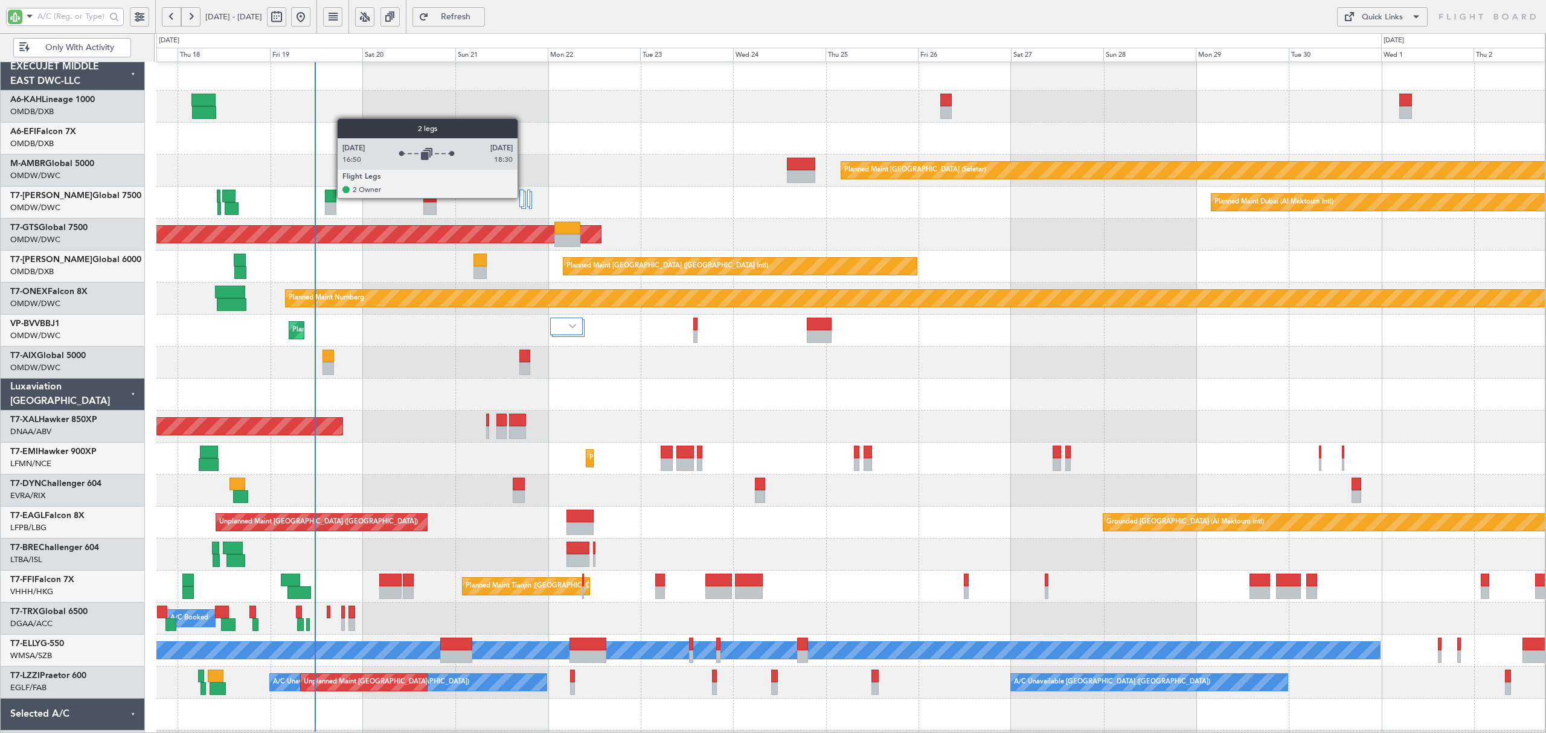
click at [523, 198] on div at bounding box center [521, 199] width 5 height 18
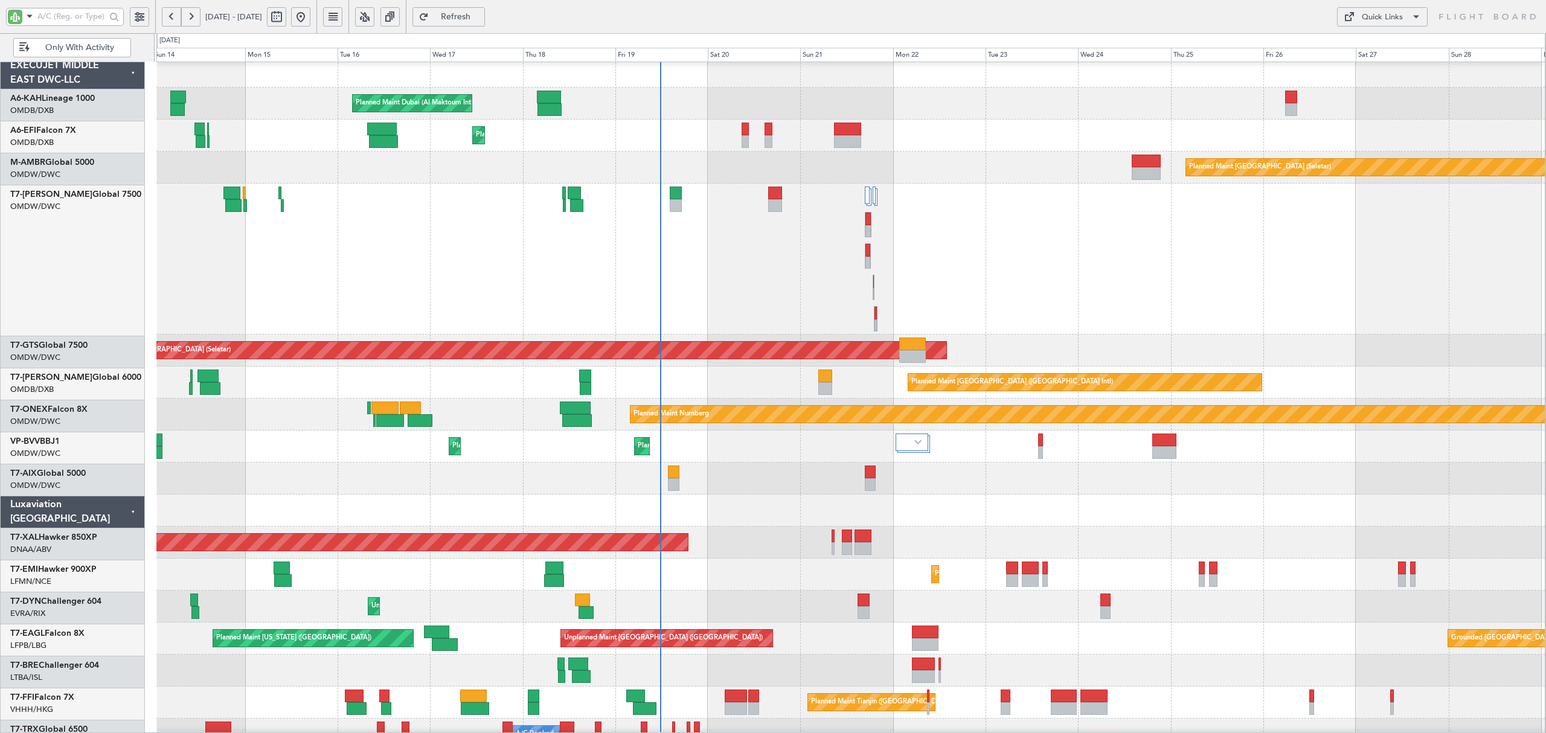
scroll to position [8, 0]
click at [637, 227] on div "Planned Maint Dubai (Al Maktoum Intl)" at bounding box center [850, 259] width 1388 height 151
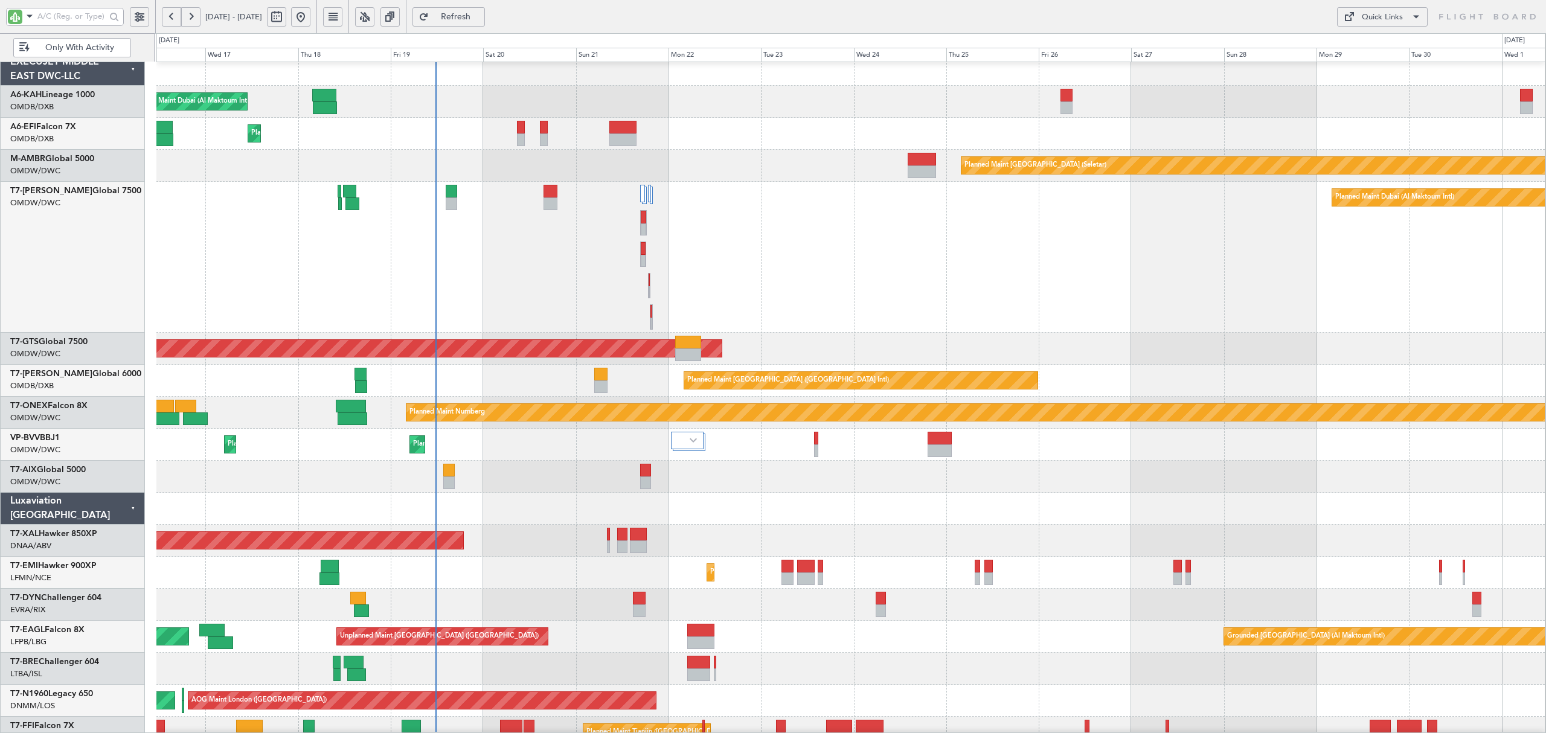
click at [370, 293] on div "Planned Maint Dubai (Al Maktoum Intl)" at bounding box center [850, 257] width 1388 height 151
click at [768, 538] on div "Planned Maint [PERSON_NAME]" at bounding box center [850, 541] width 1388 height 32
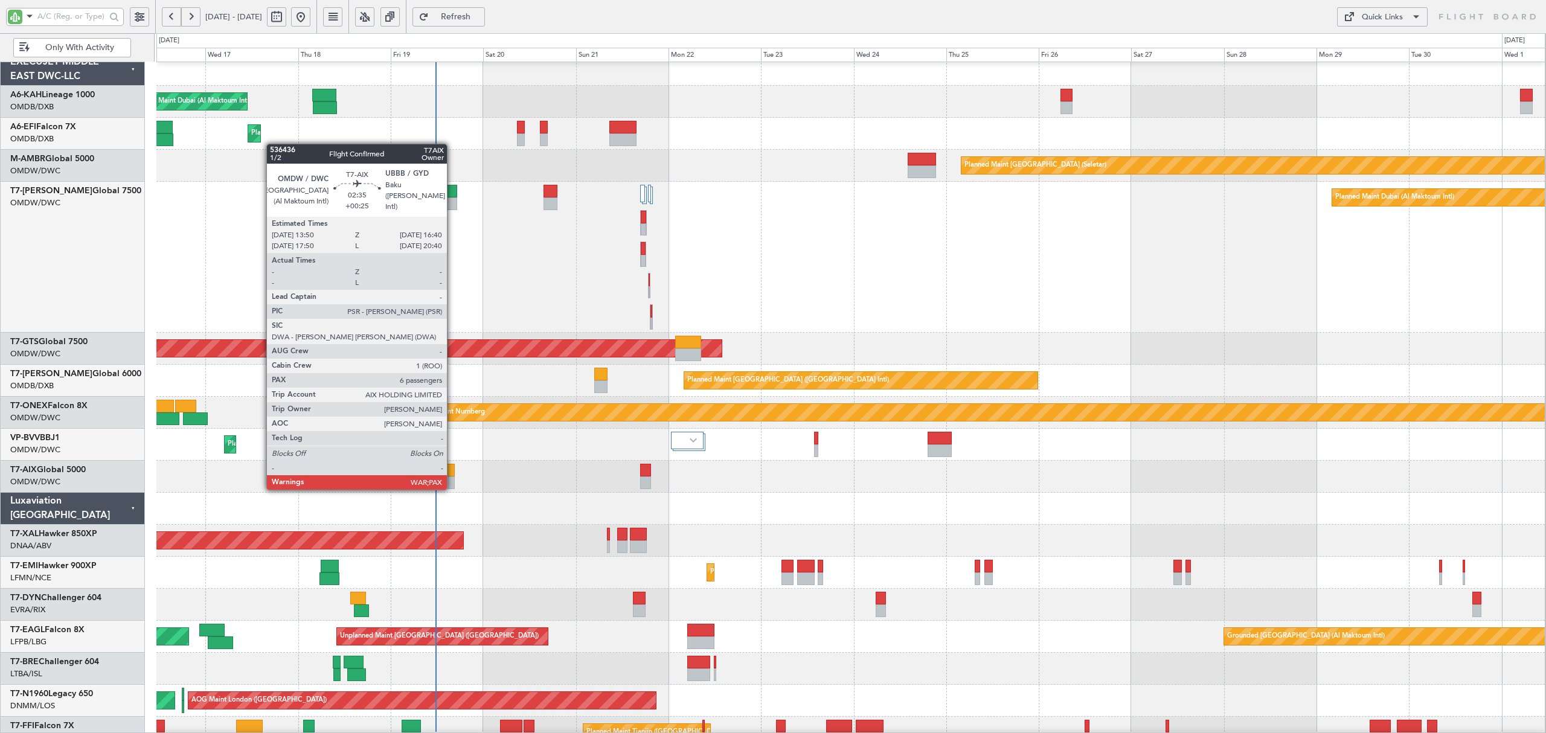
click at [452, 477] on div at bounding box center [448, 483] width 11 height 13
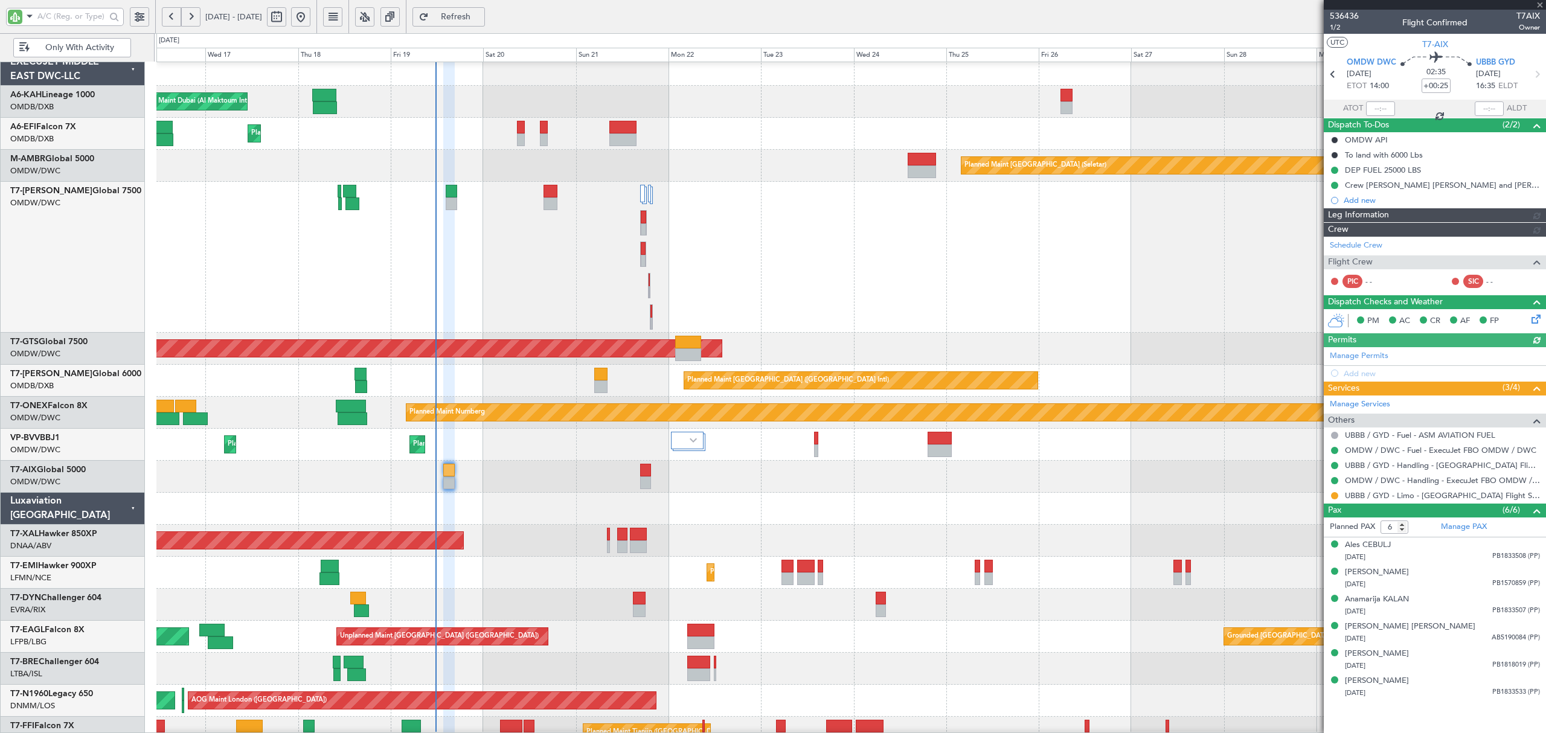
type input "[PERSON_NAME] ([PERSON_NAME])"
type input "7216"
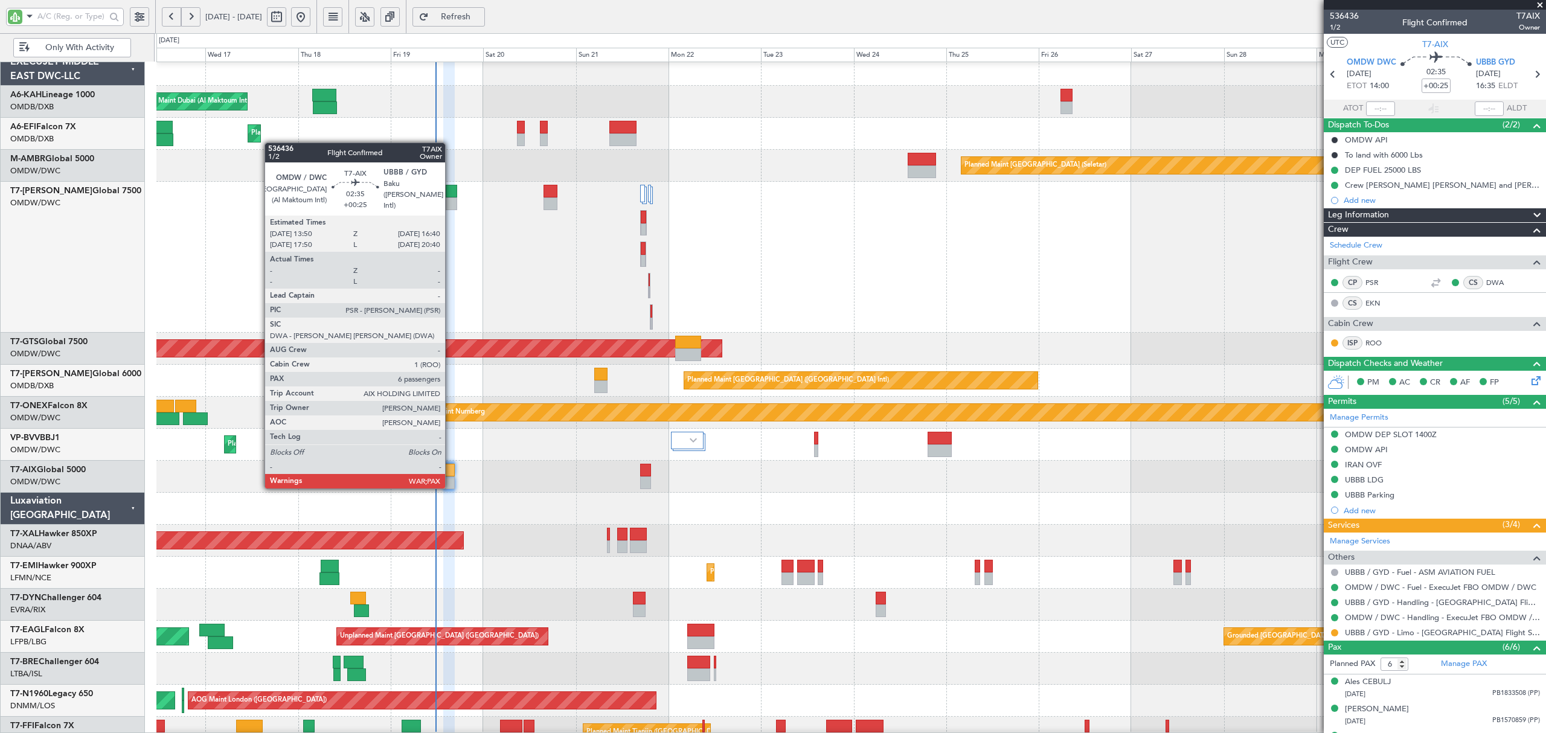
click at [451, 476] on div at bounding box center [448, 470] width 11 height 13
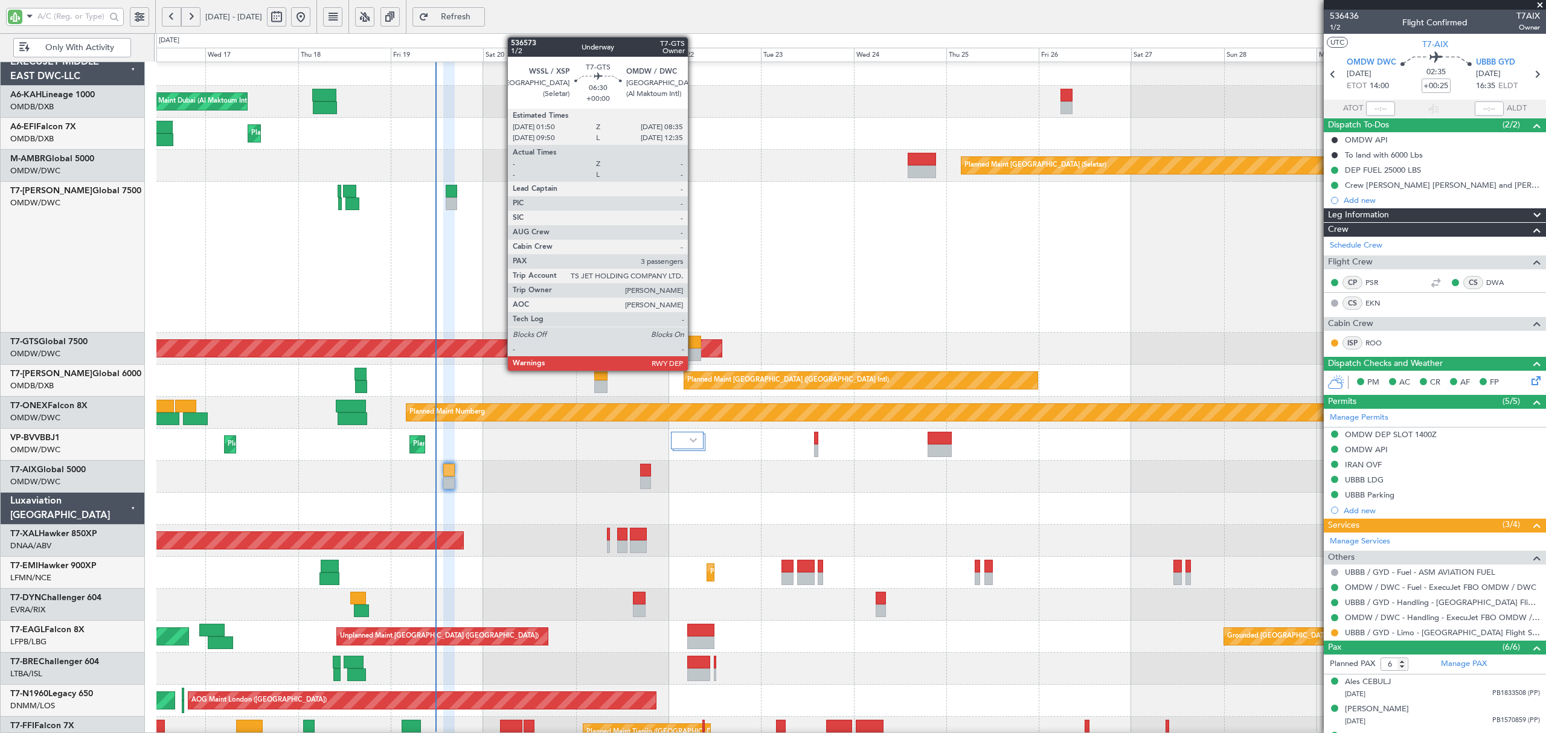
click at [693, 354] on div at bounding box center [688, 354] width 27 height 13
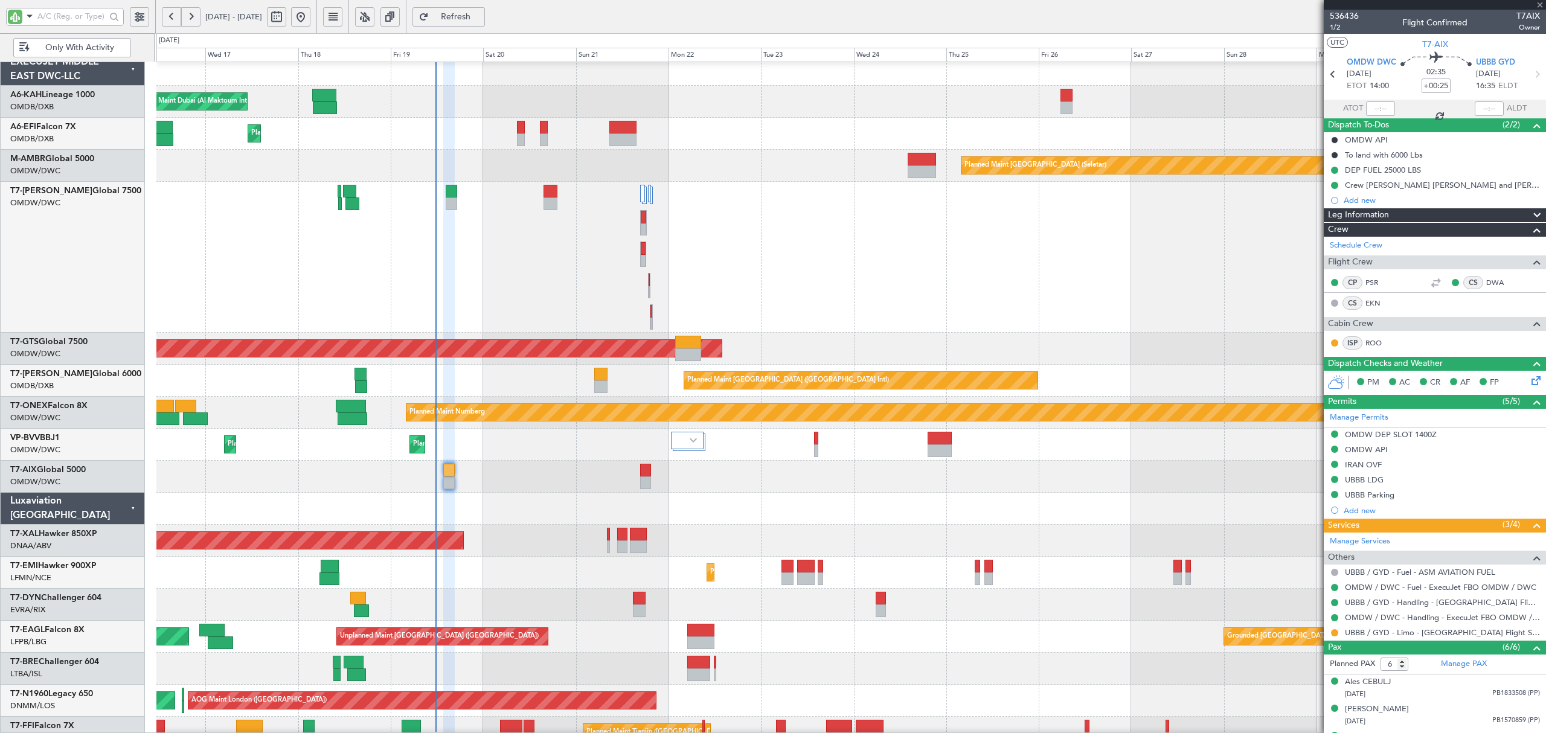
type input "3"
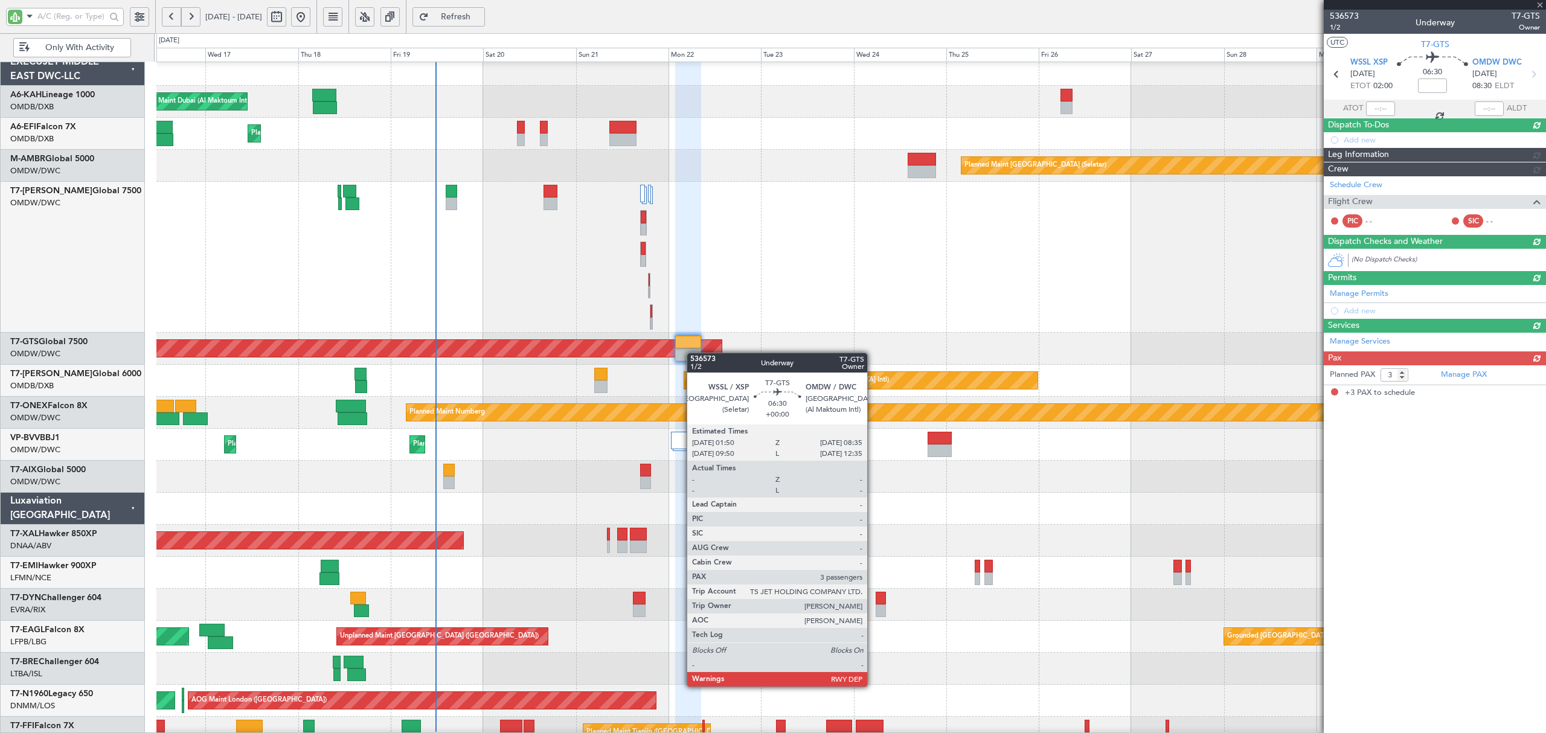
type input "[PERSON_NAME] (ANI)"
type input "7241"
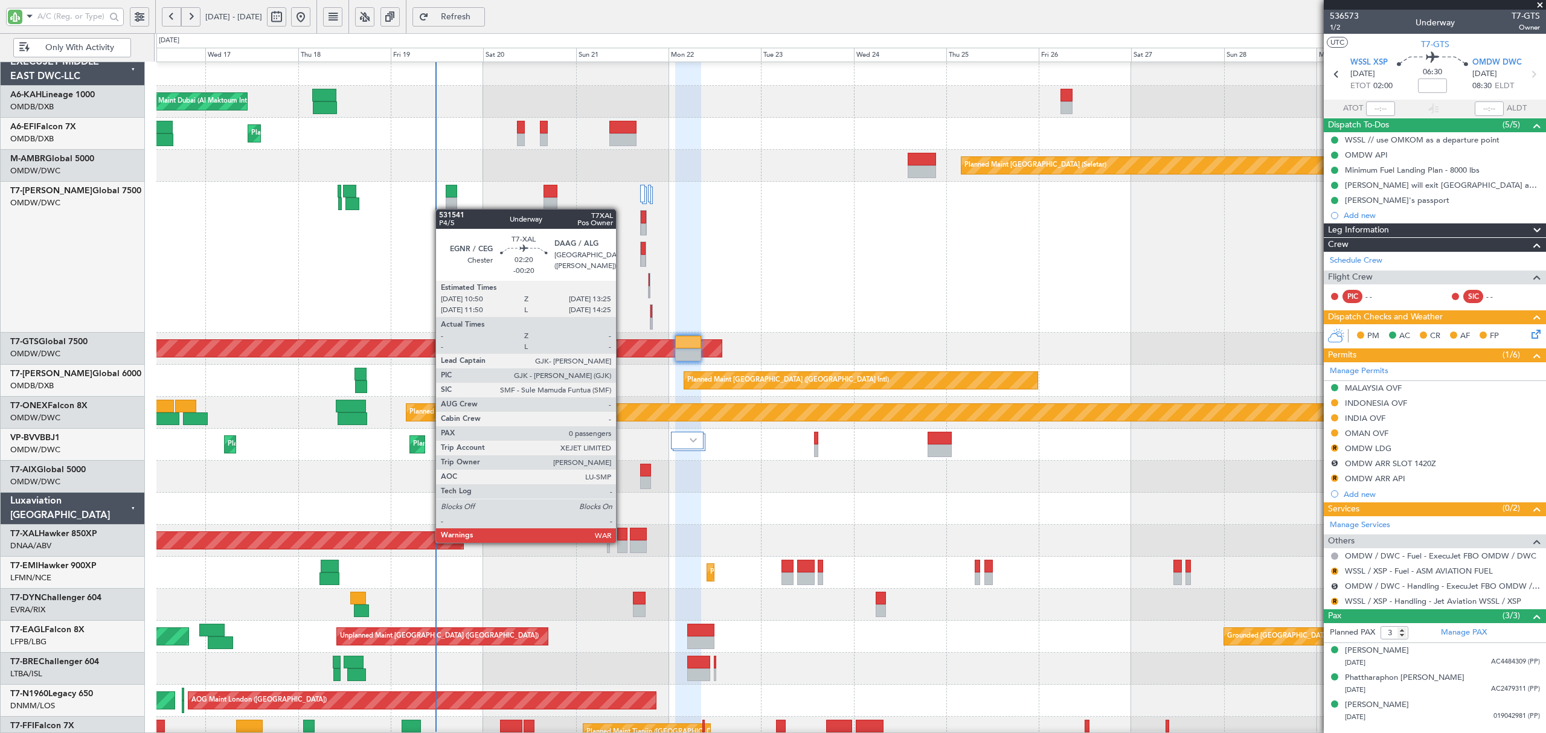
click at [621, 542] on div at bounding box center [622, 547] width 10 height 13
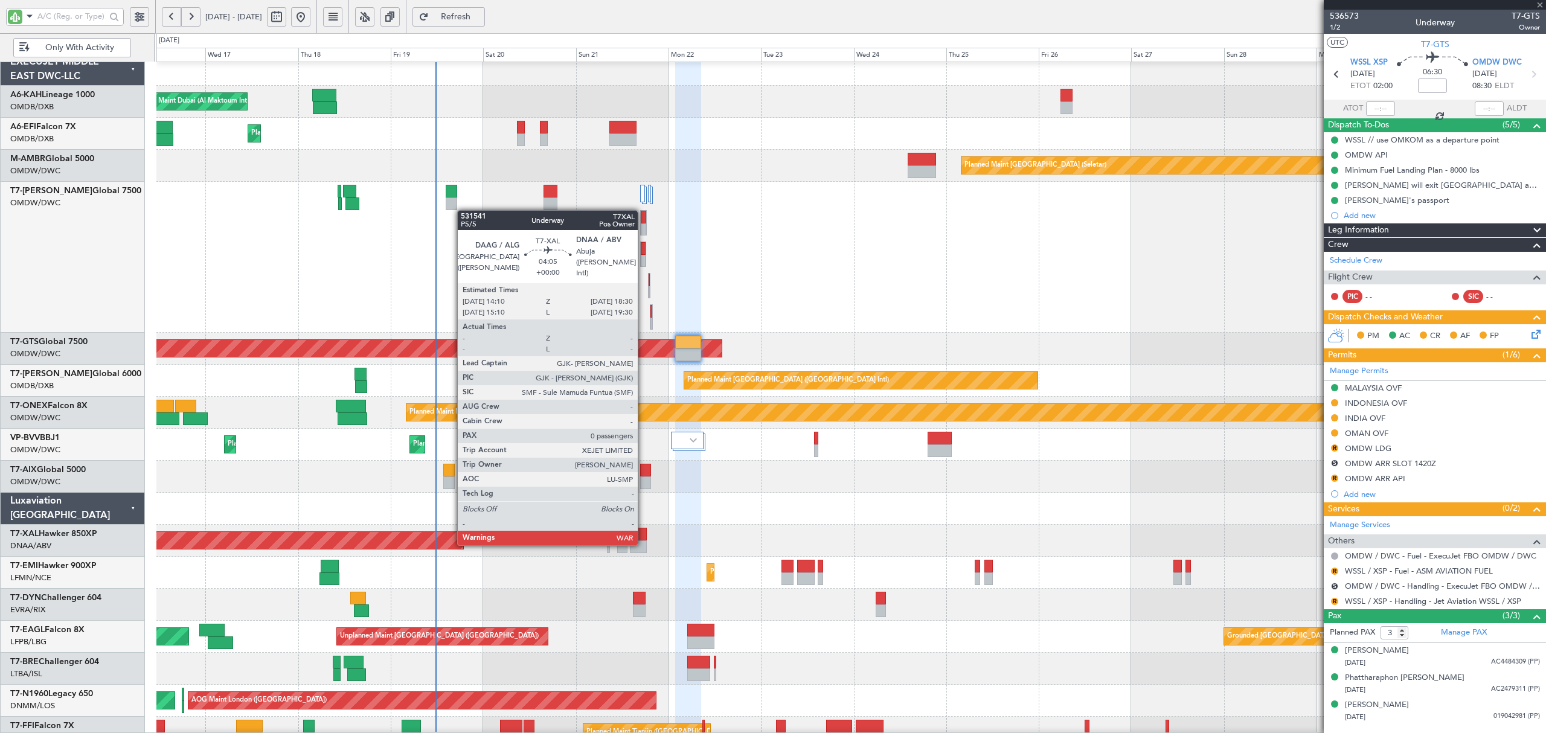
type input "-00:20"
type input "0"
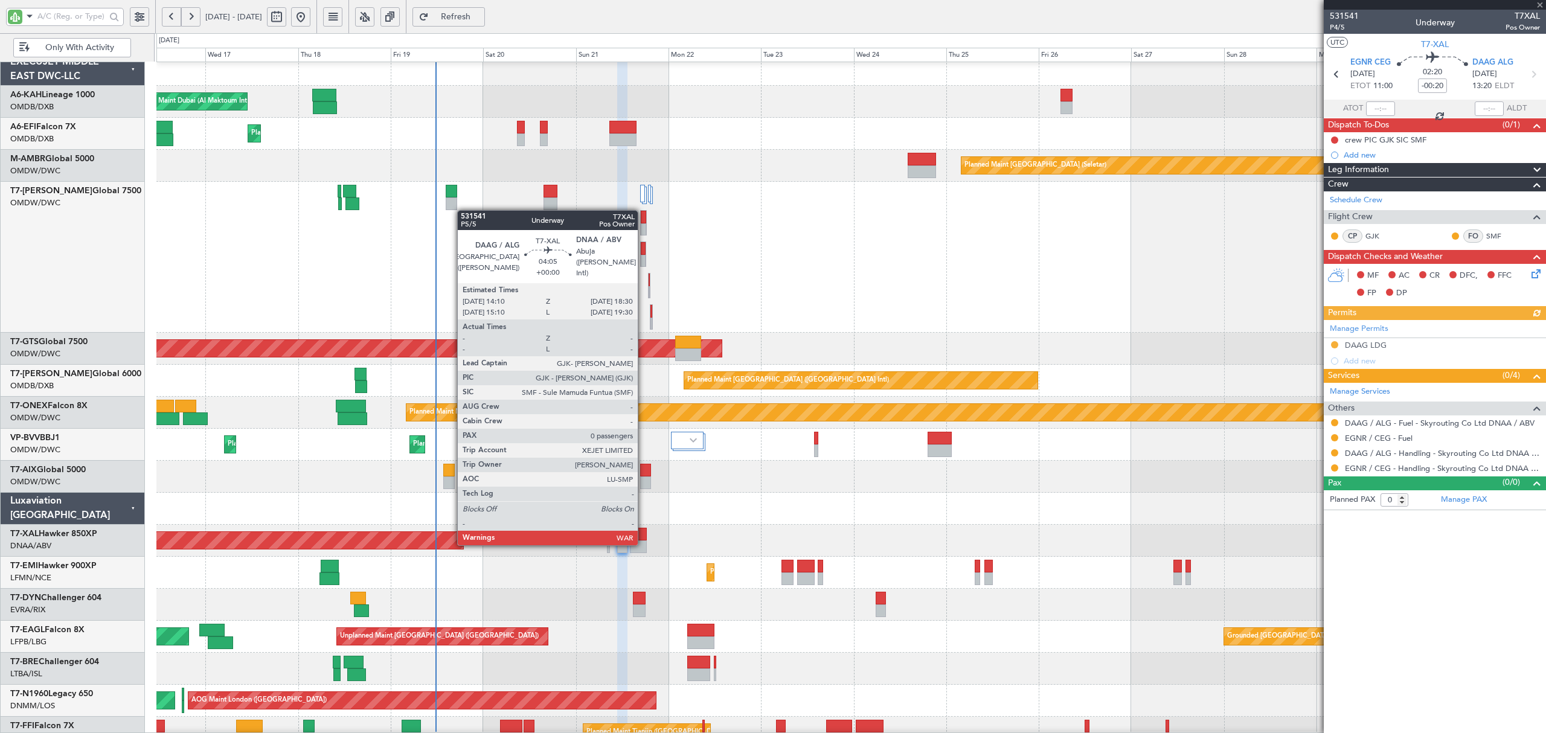
click at [643, 544] on div at bounding box center [638, 547] width 17 height 13
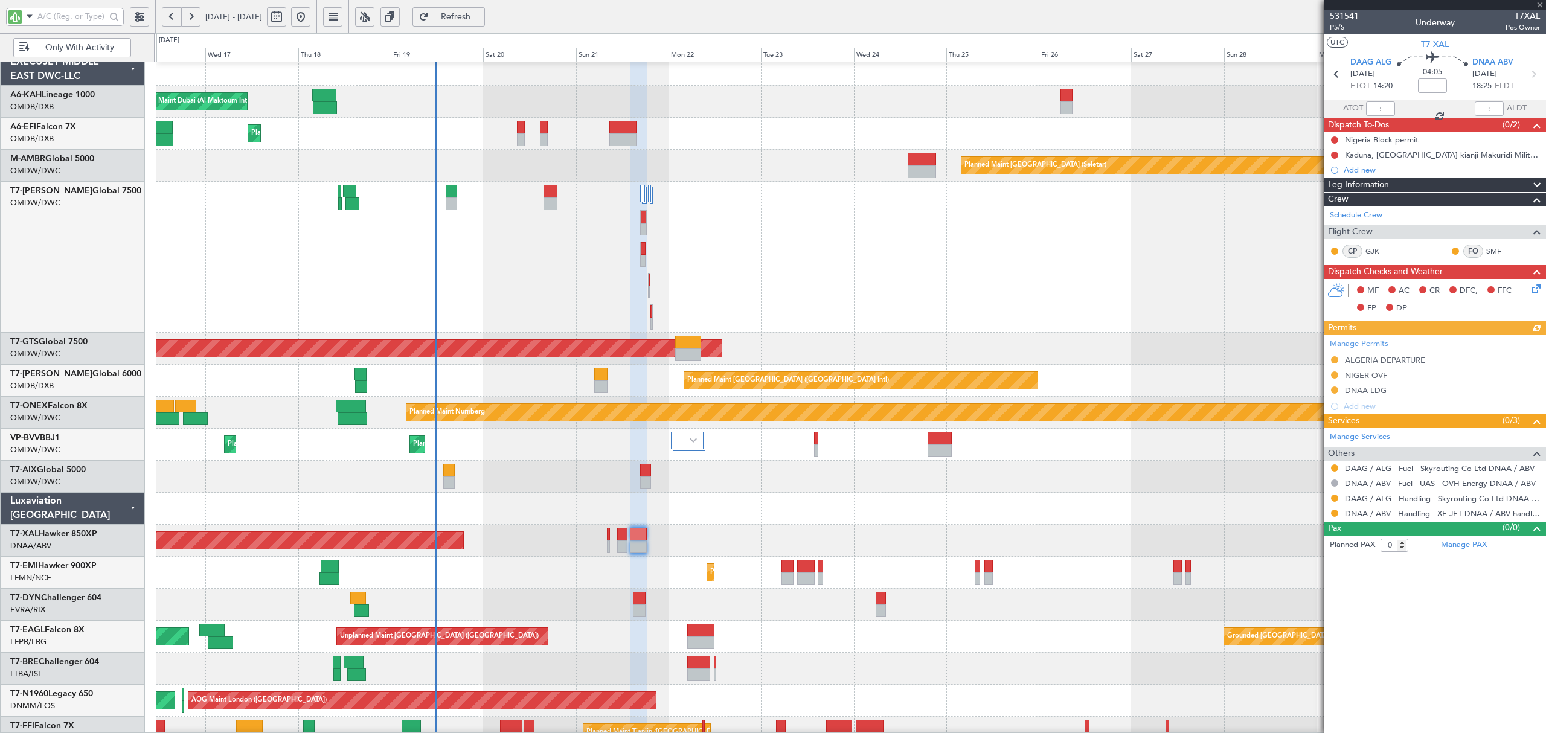
click at [530, 578] on div "Planned Maint [GEOGRAPHIC_DATA]" at bounding box center [850, 573] width 1388 height 32
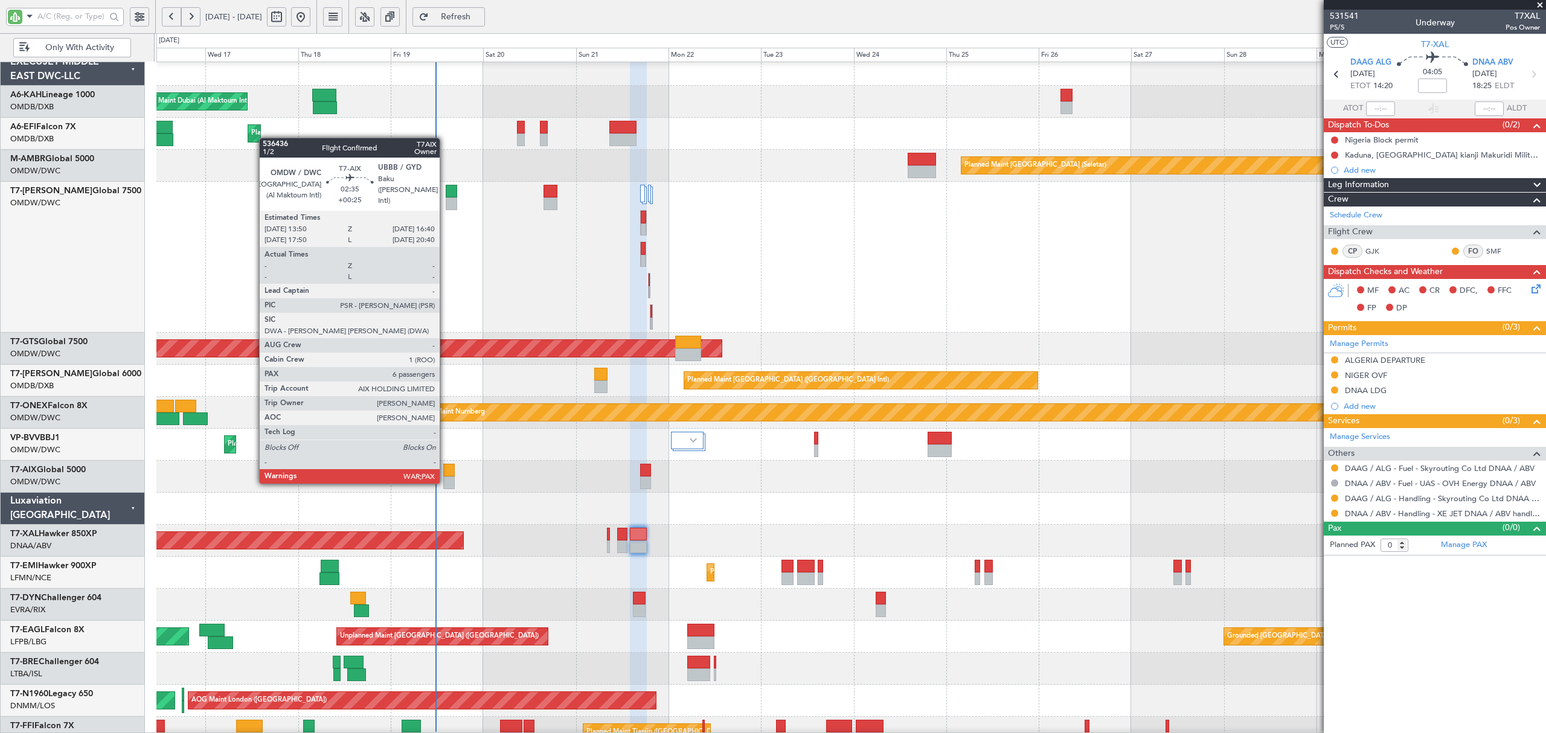
click at [445, 471] on div at bounding box center [448, 470] width 11 height 13
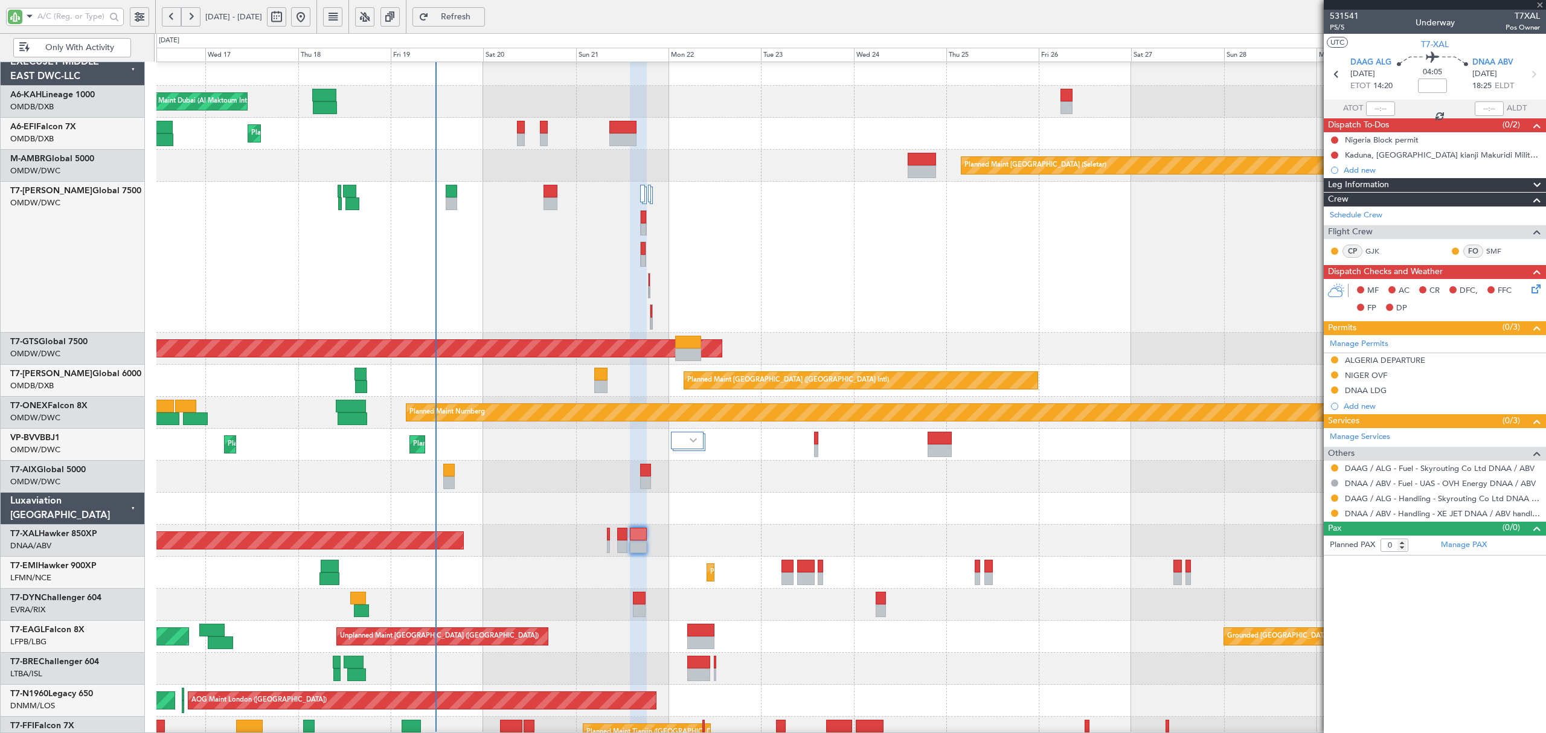
type input "+00:25"
type input "6"
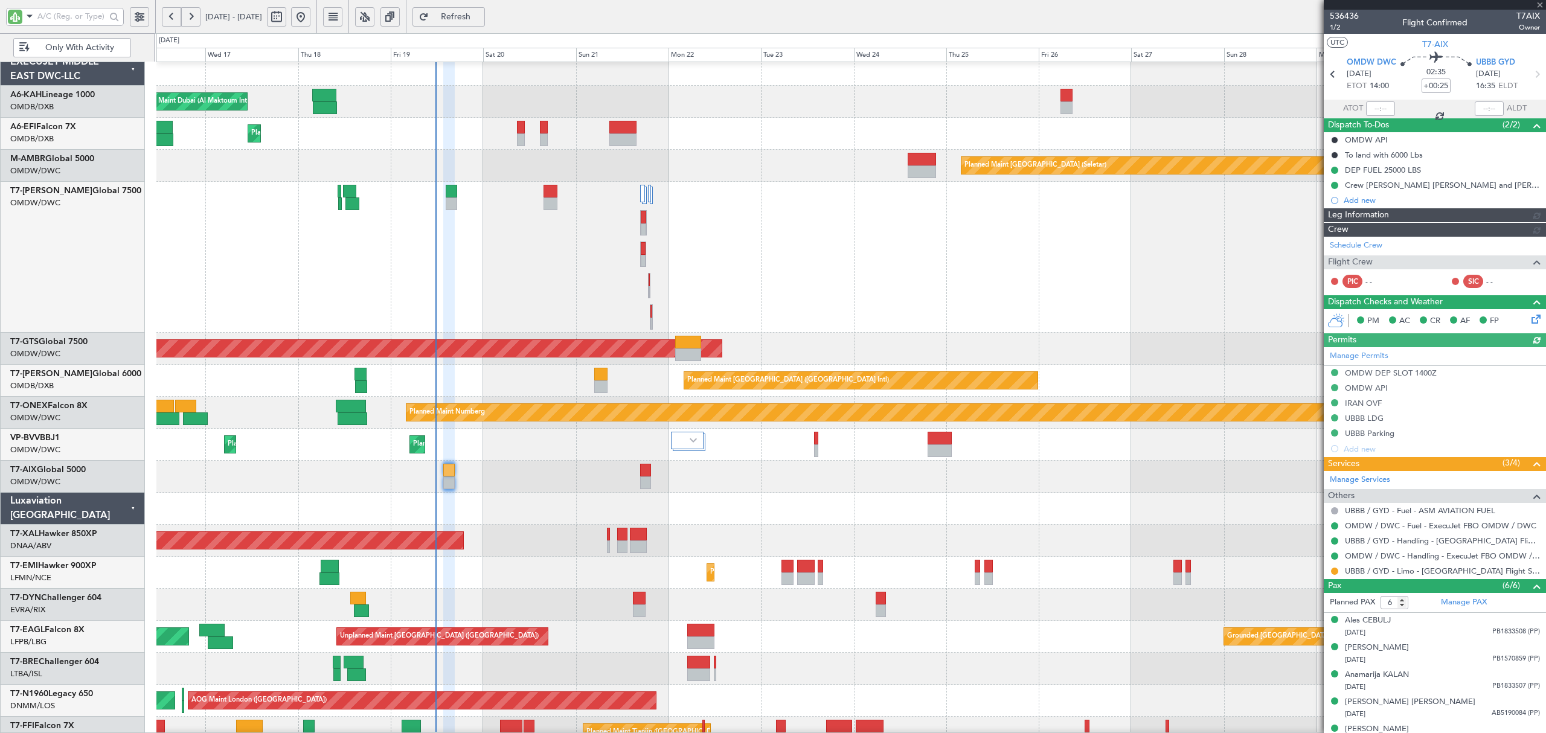
type input "[PERSON_NAME] ([PERSON_NAME])"
type input "7216"
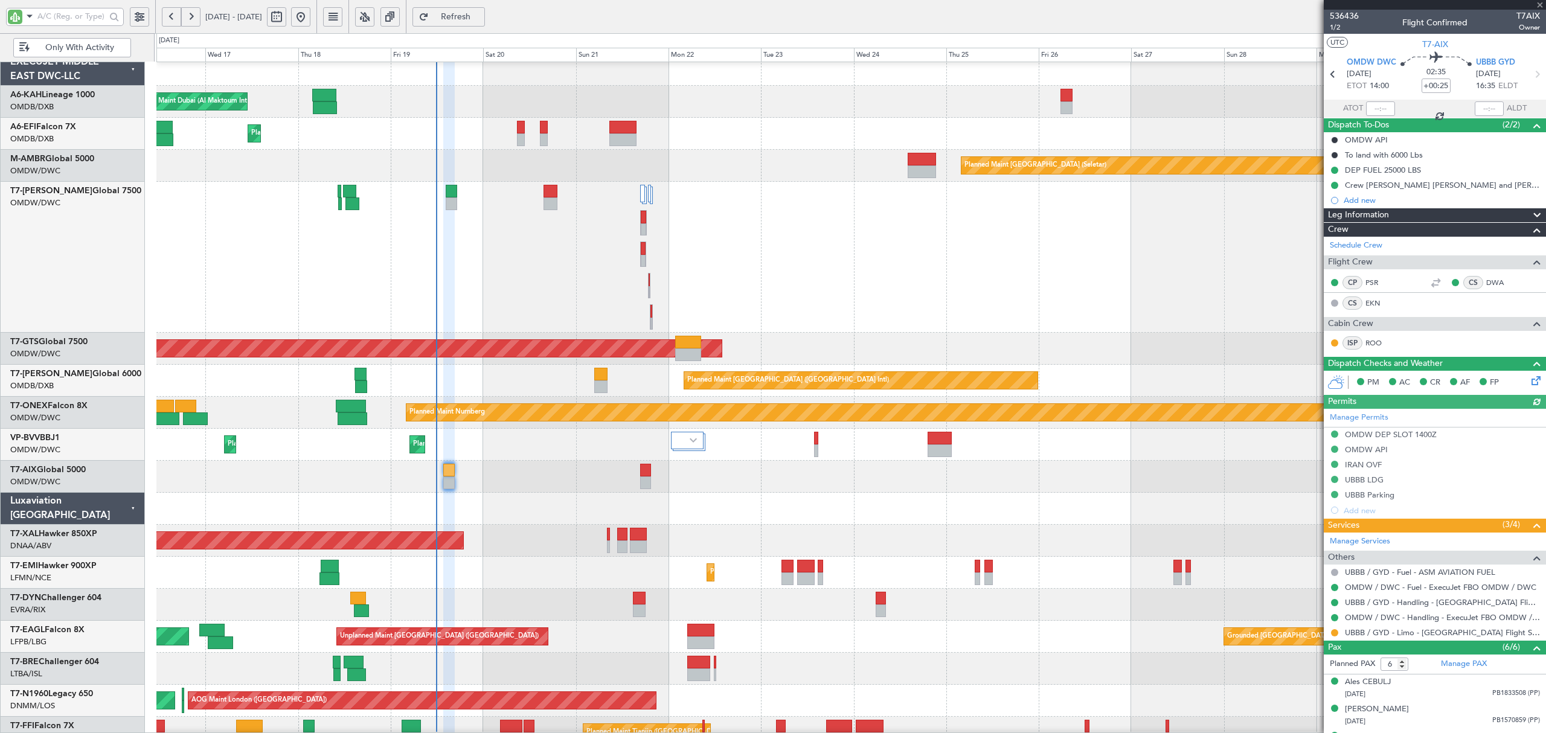
type input "[PERSON_NAME] ([PERSON_NAME])"
type input "7216"
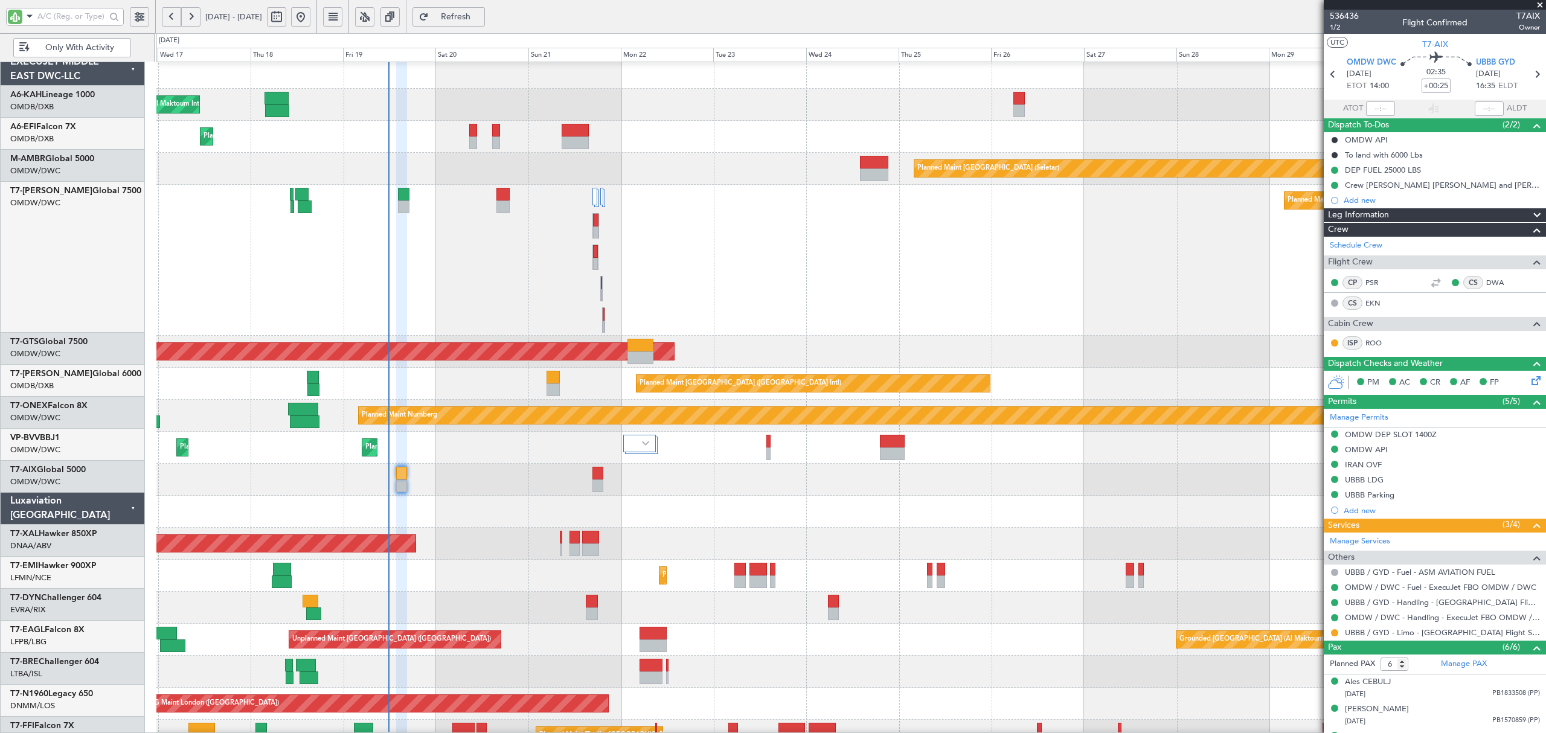
scroll to position [4, 0]
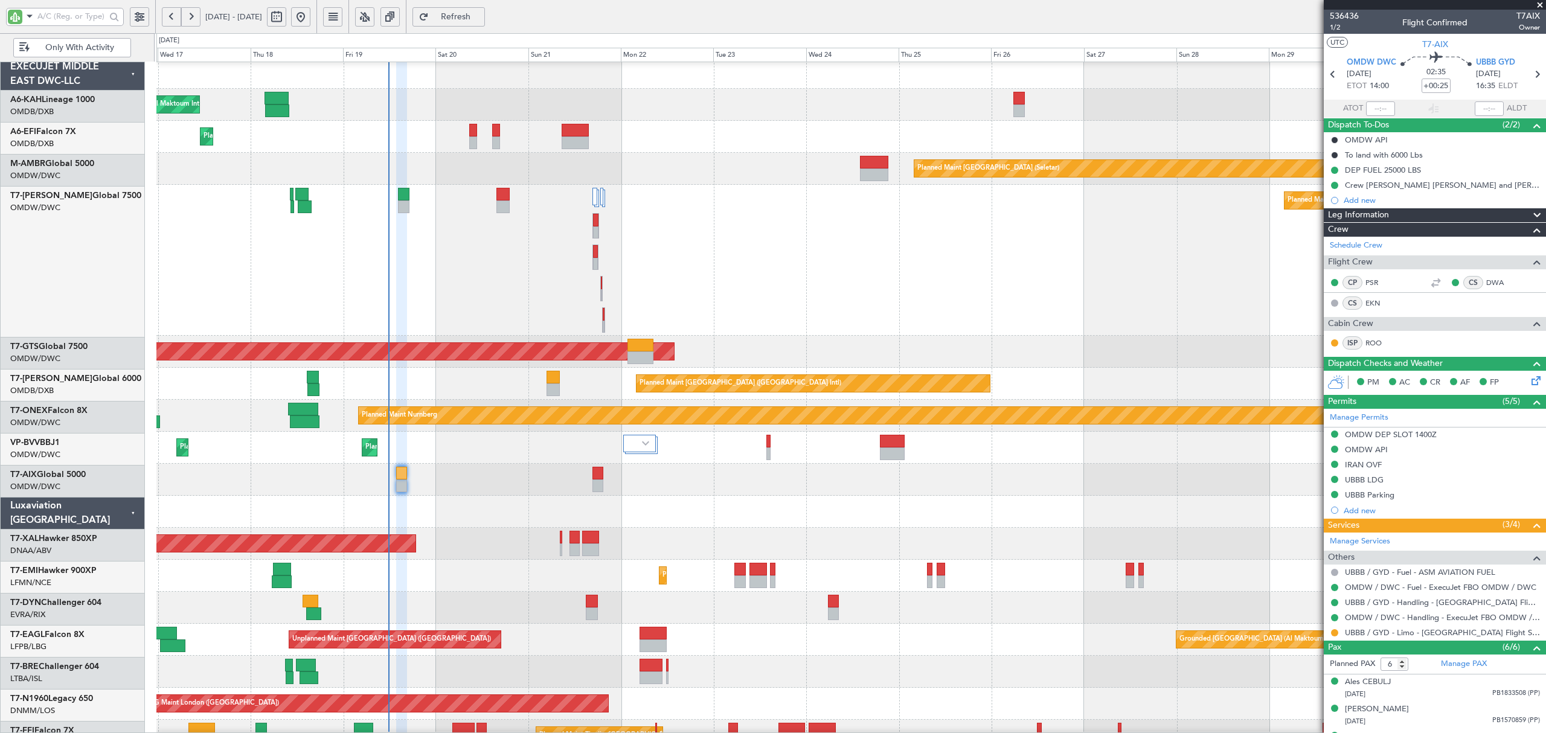
click at [477, 286] on div "Planned Maint Dubai (Al Maktoum Intl)" at bounding box center [850, 260] width 1388 height 151
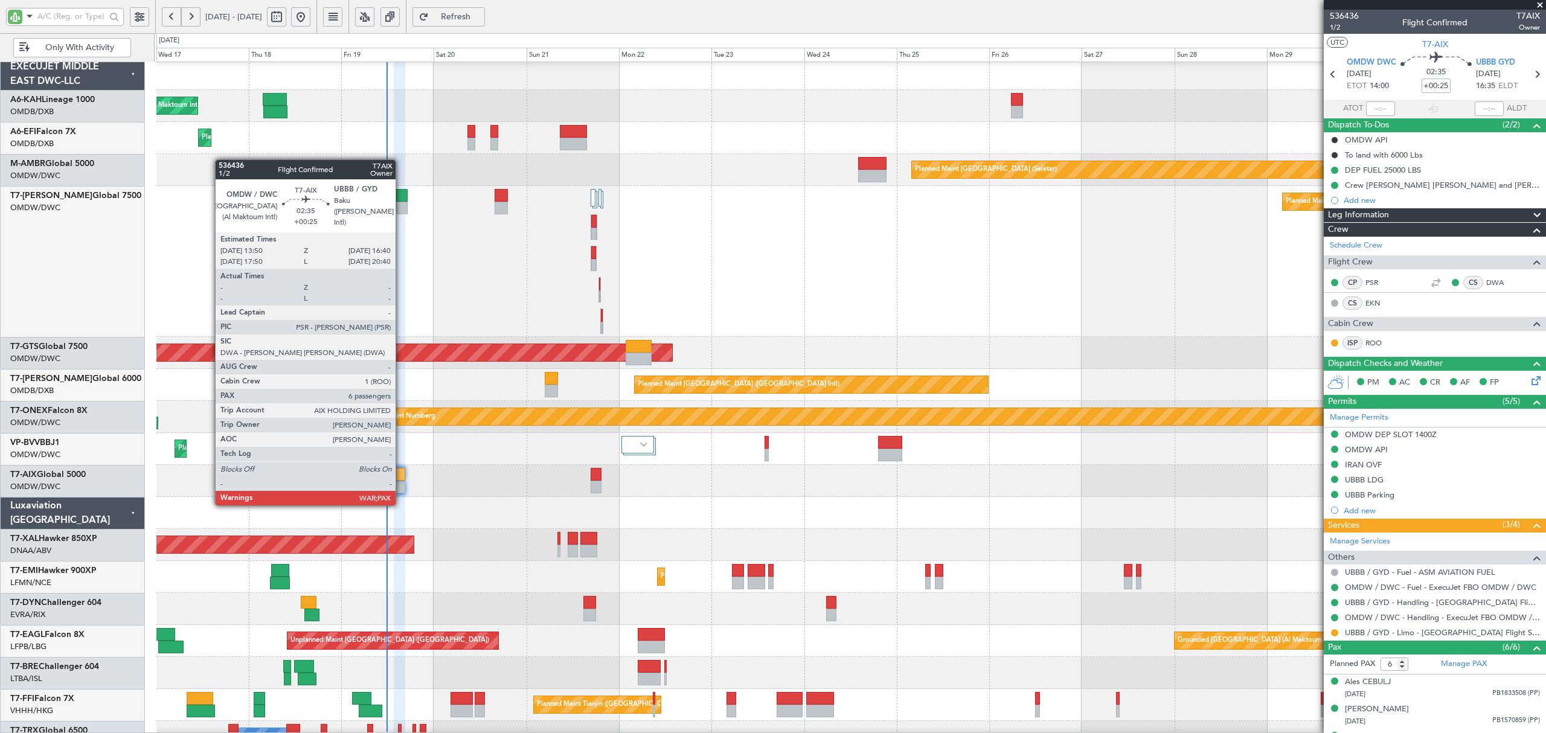
click at [401, 493] on div at bounding box center [399, 487] width 11 height 13
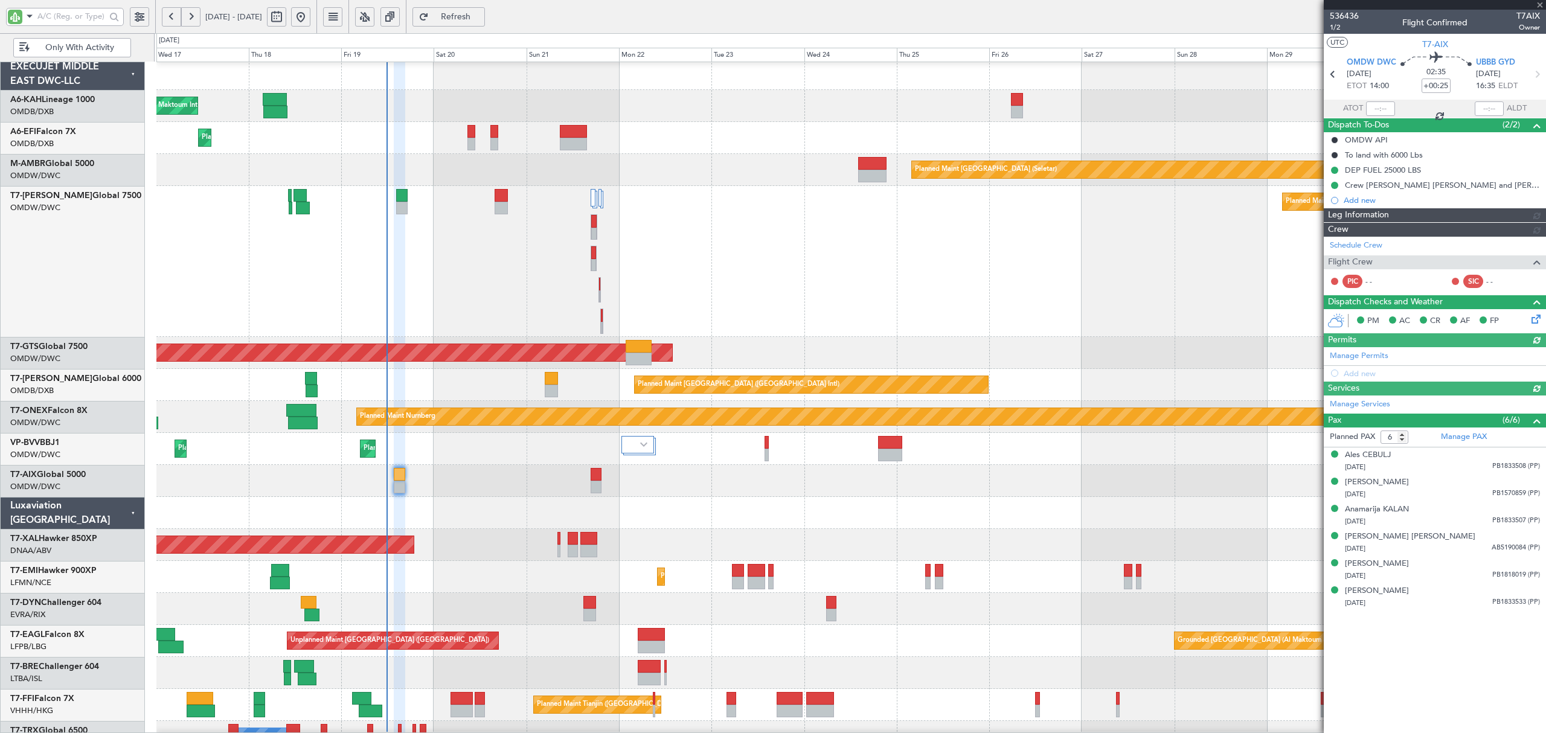
type input "[PERSON_NAME] ([PERSON_NAME])"
type input "7216"
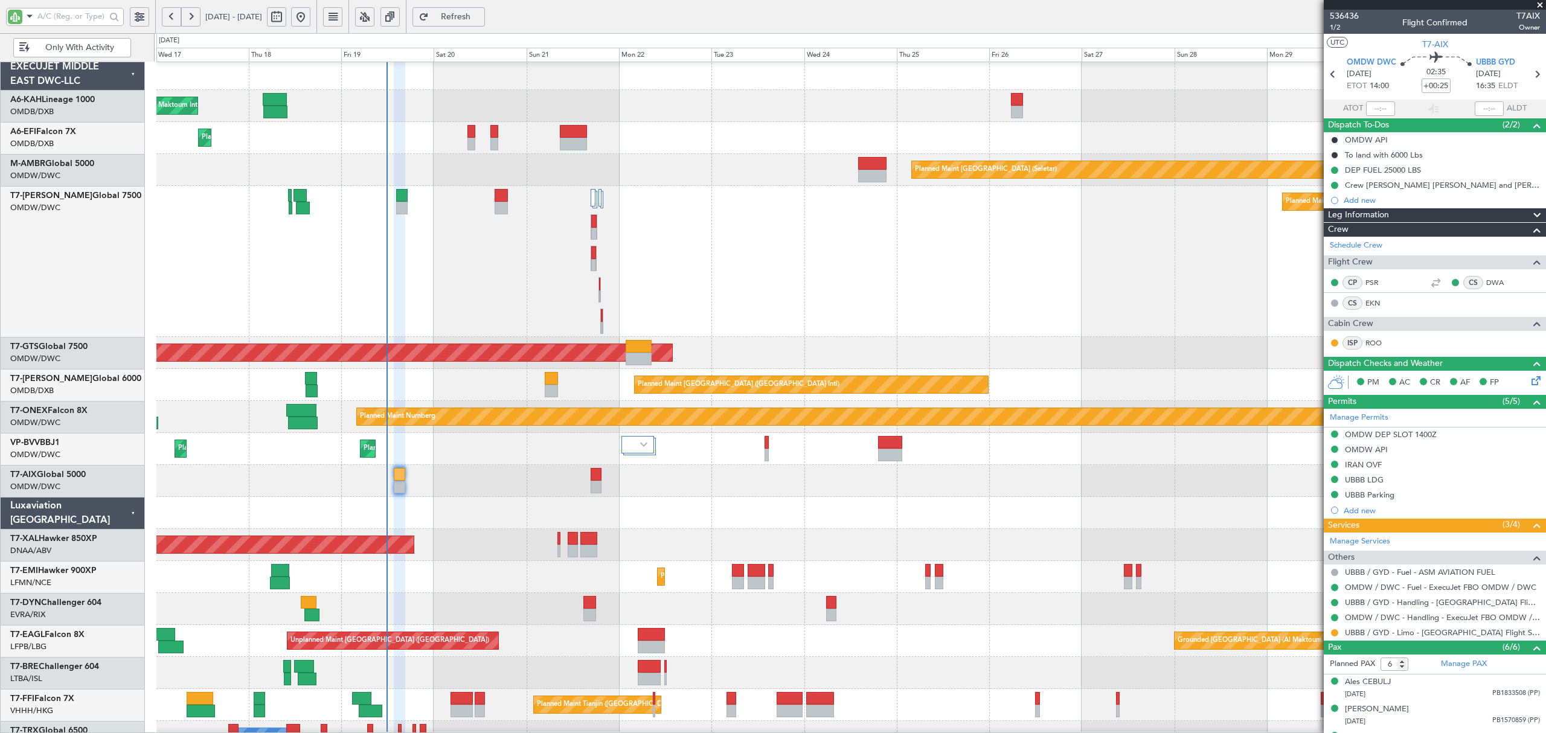
click at [528, 515] on div at bounding box center [850, 513] width 1388 height 32
click at [807, 254] on div "Planned Maint Dubai (Al Maktoum Intl)" at bounding box center [850, 261] width 1388 height 151
click at [586, 285] on div "Planned Maint Dubai (Al Maktoum Intl)" at bounding box center [850, 261] width 1388 height 151
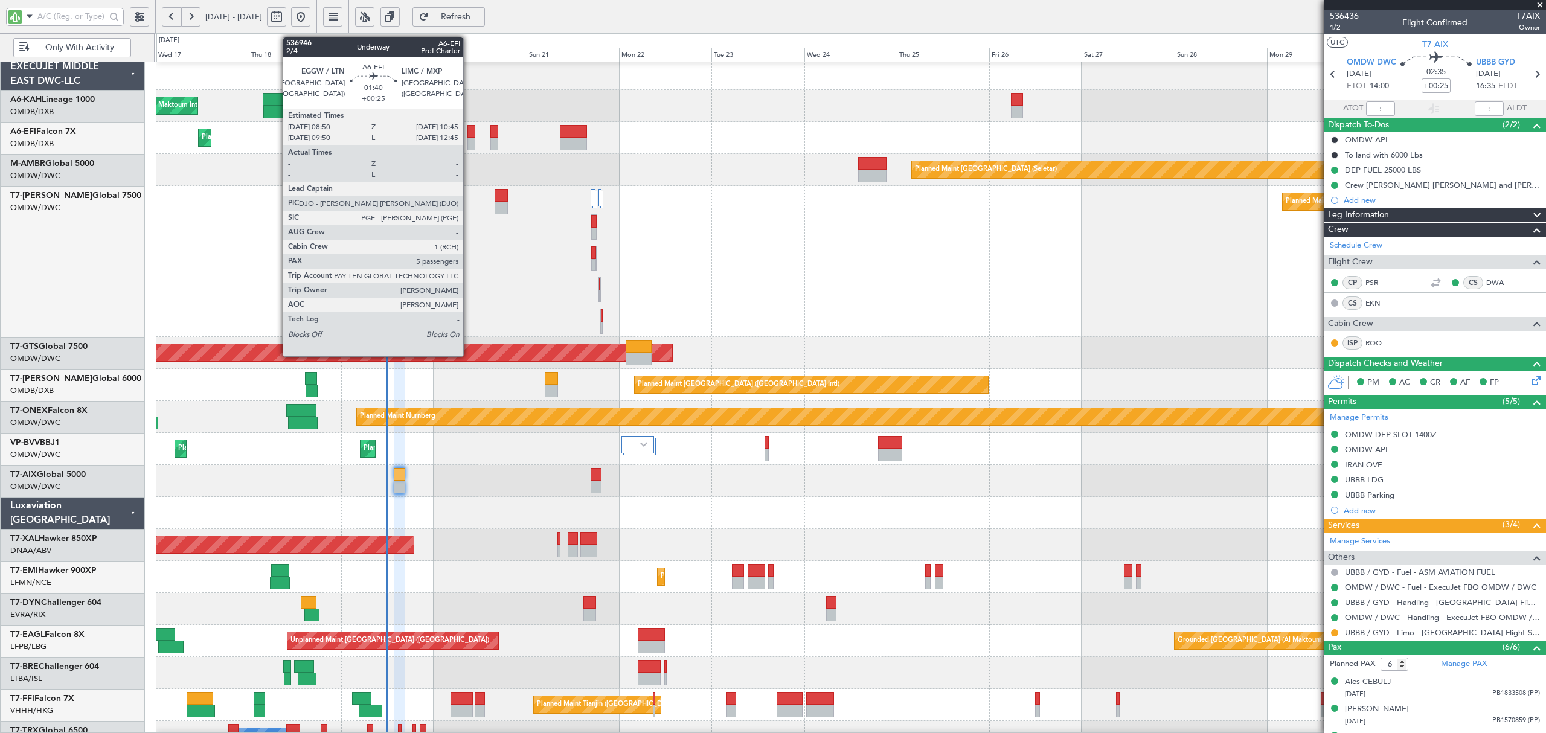
click at [469, 138] on div at bounding box center [471, 144] width 8 height 13
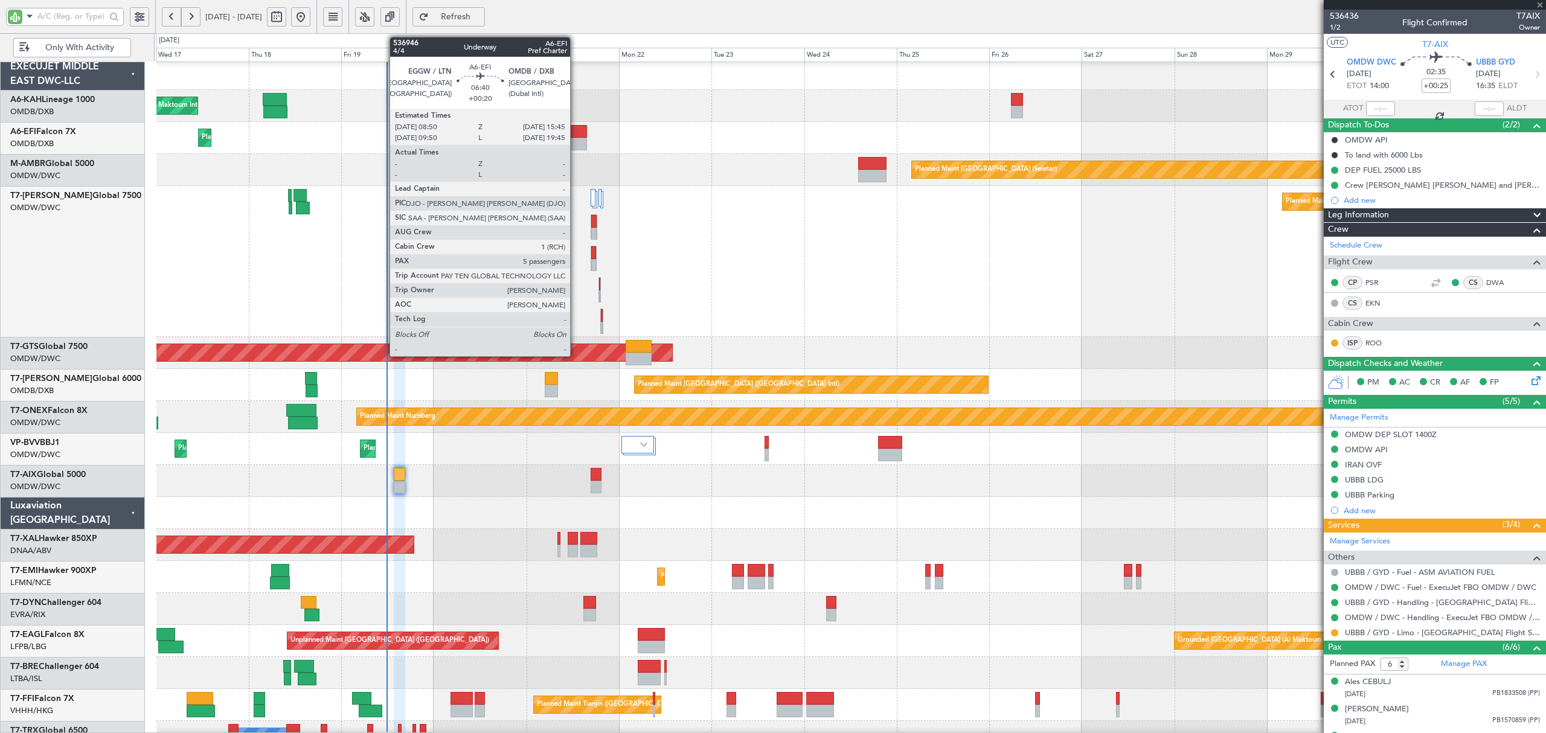
type input "5"
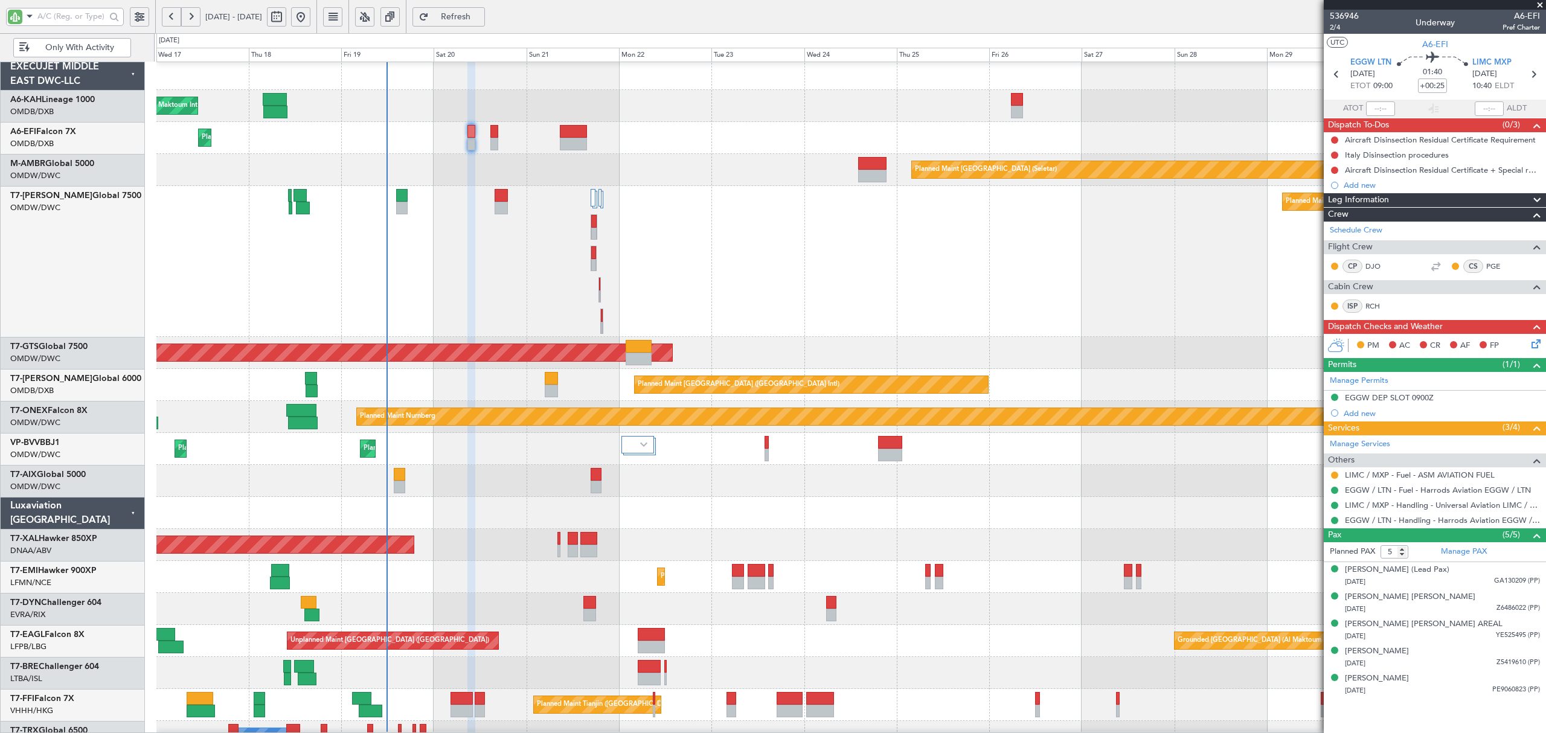
click at [489, 140] on div "Planned Maint [GEOGRAPHIC_DATA] ([GEOGRAPHIC_DATA])" at bounding box center [850, 138] width 1388 height 32
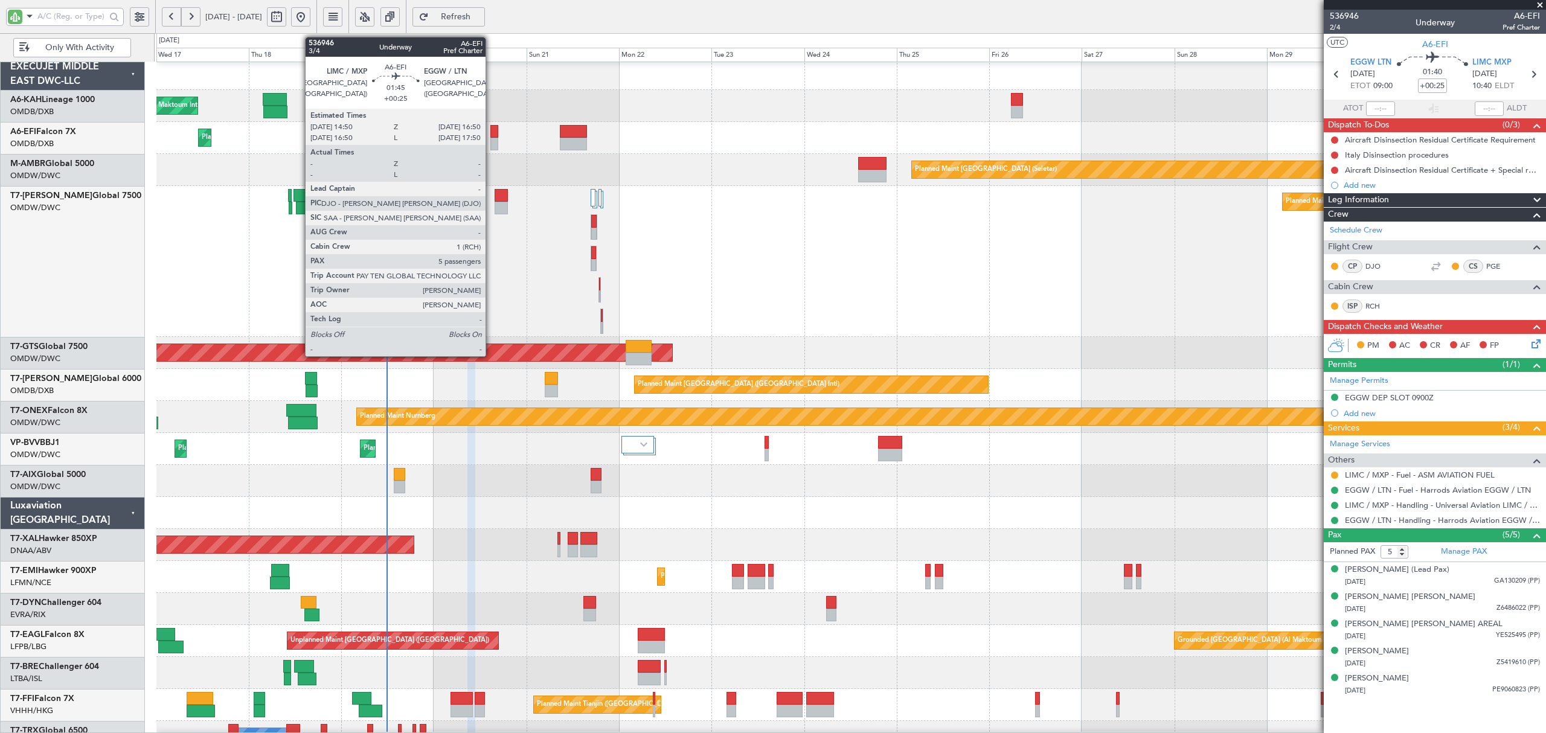
click at [491, 141] on div at bounding box center [494, 144] width 8 height 13
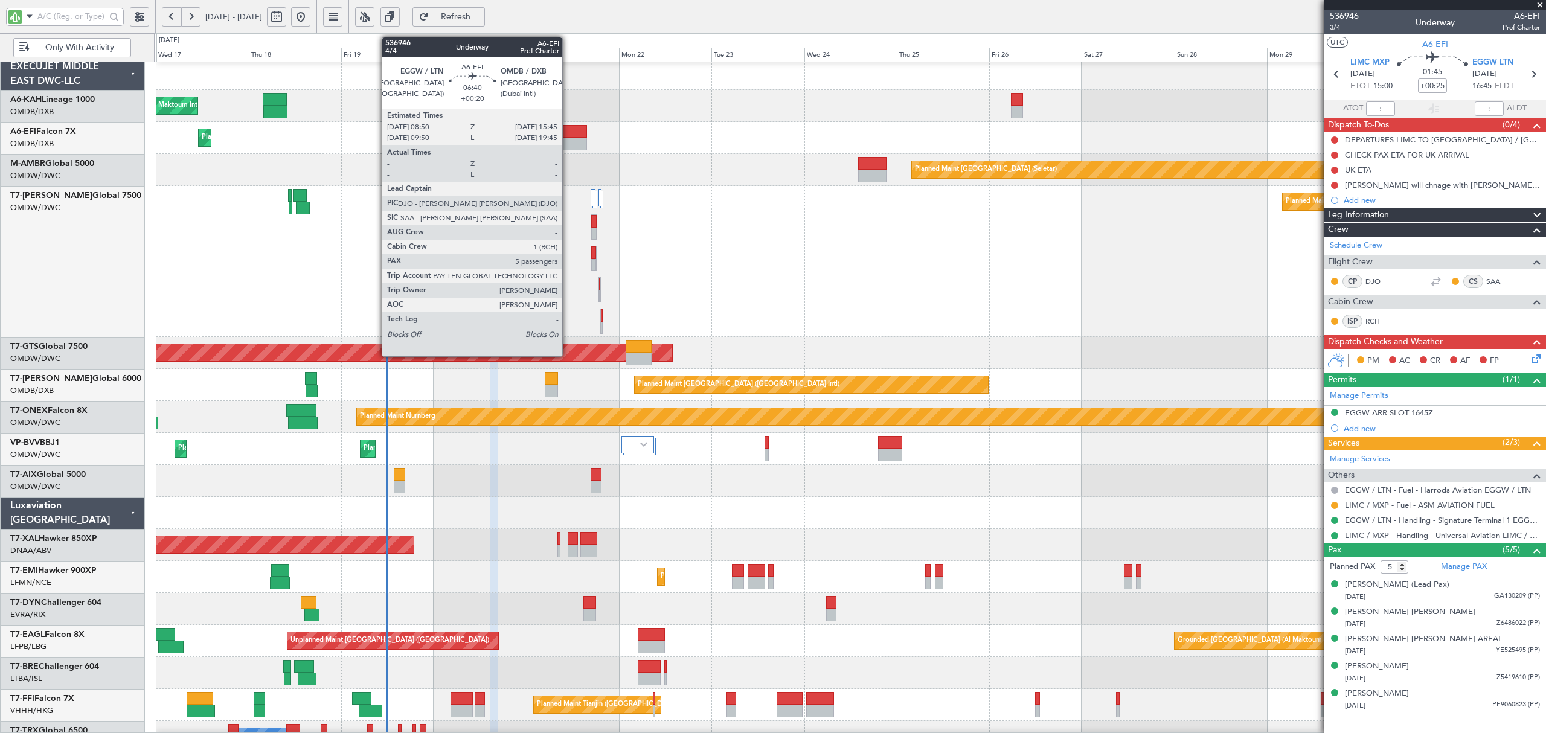
click at [568, 139] on div at bounding box center [573, 144] width 27 height 13
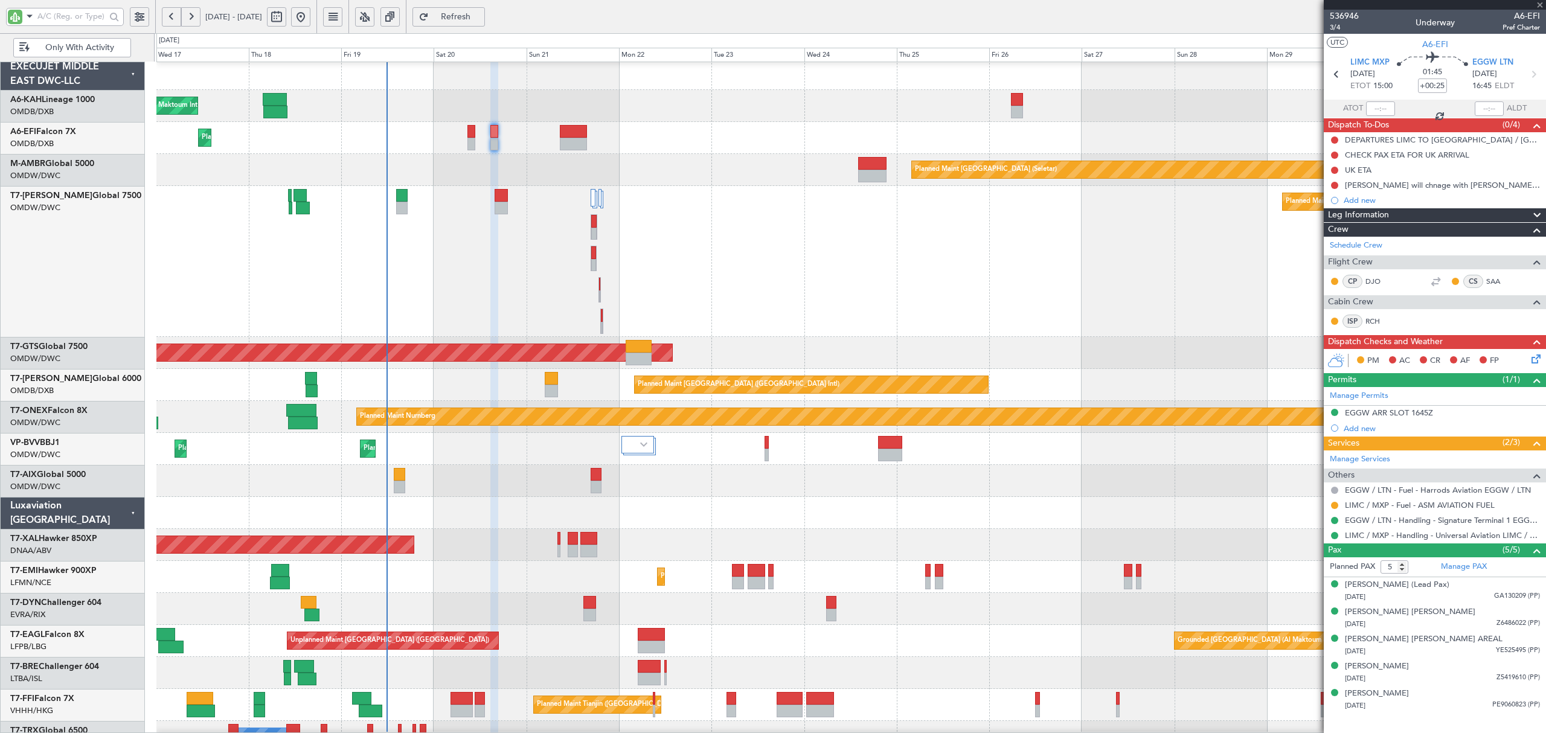
type input "+00:20"
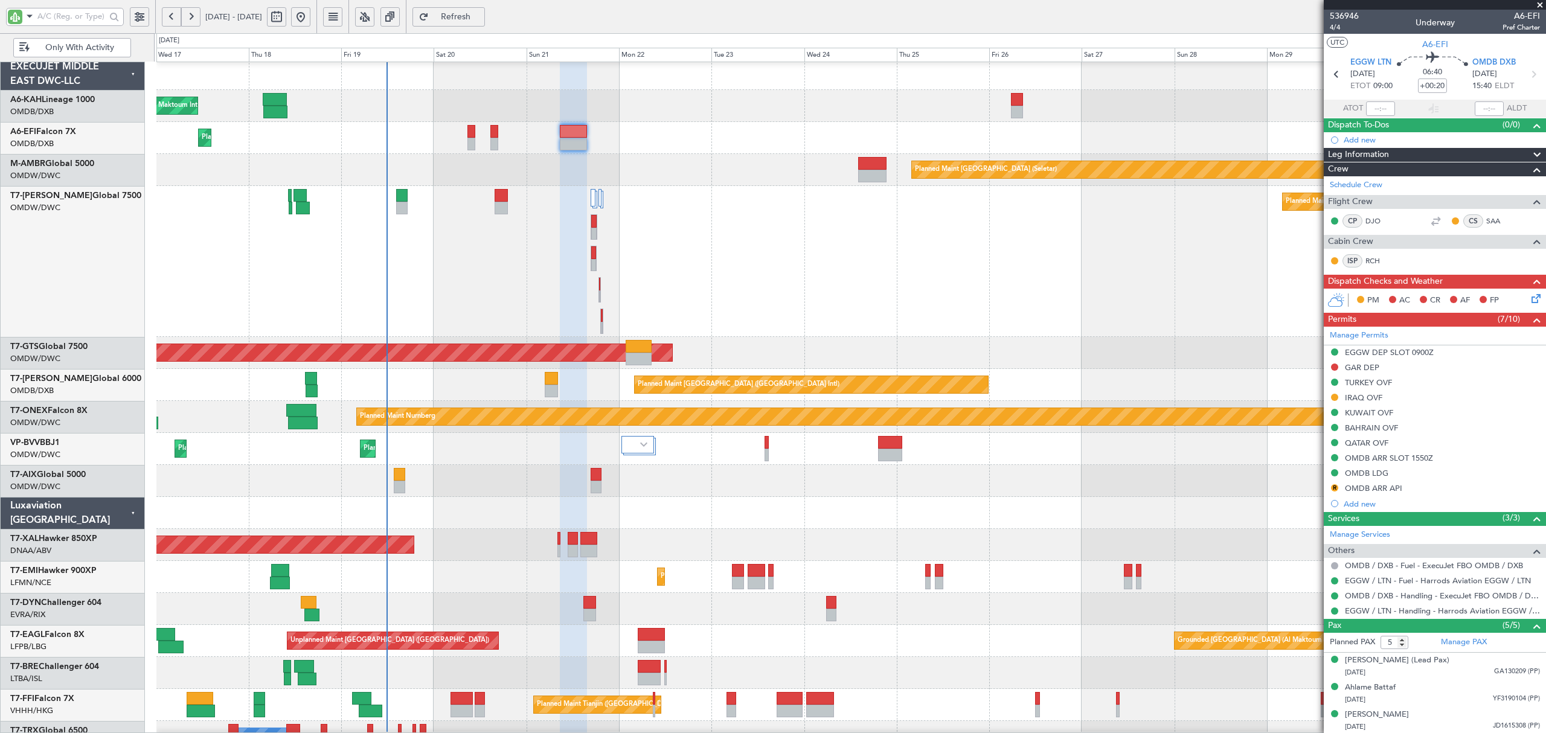
click at [493, 266] on div "Planned Maint Dubai (Al Maktoum Intl)" at bounding box center [850, 261] width 1388 height 151
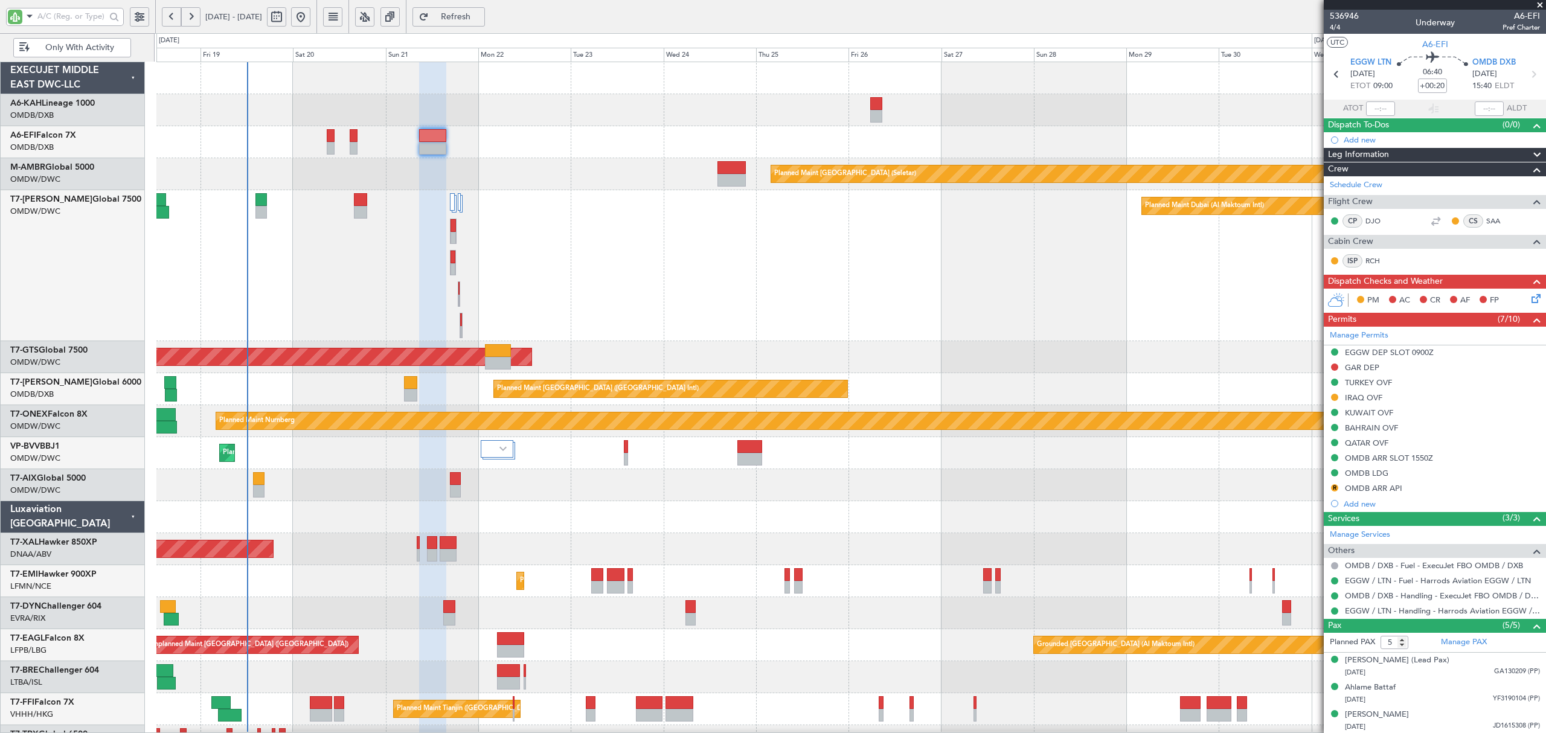
click at [361, 318] on div "Planned Maint Dubai (Al Maktoum Intl)" at bounding box center [850, 265] width 1388 height 151
click at [701, 264] on div "Planned Maint Dubai (Al Maktoum Intl)" at bounding box center [850, 265] width 1388 height 151
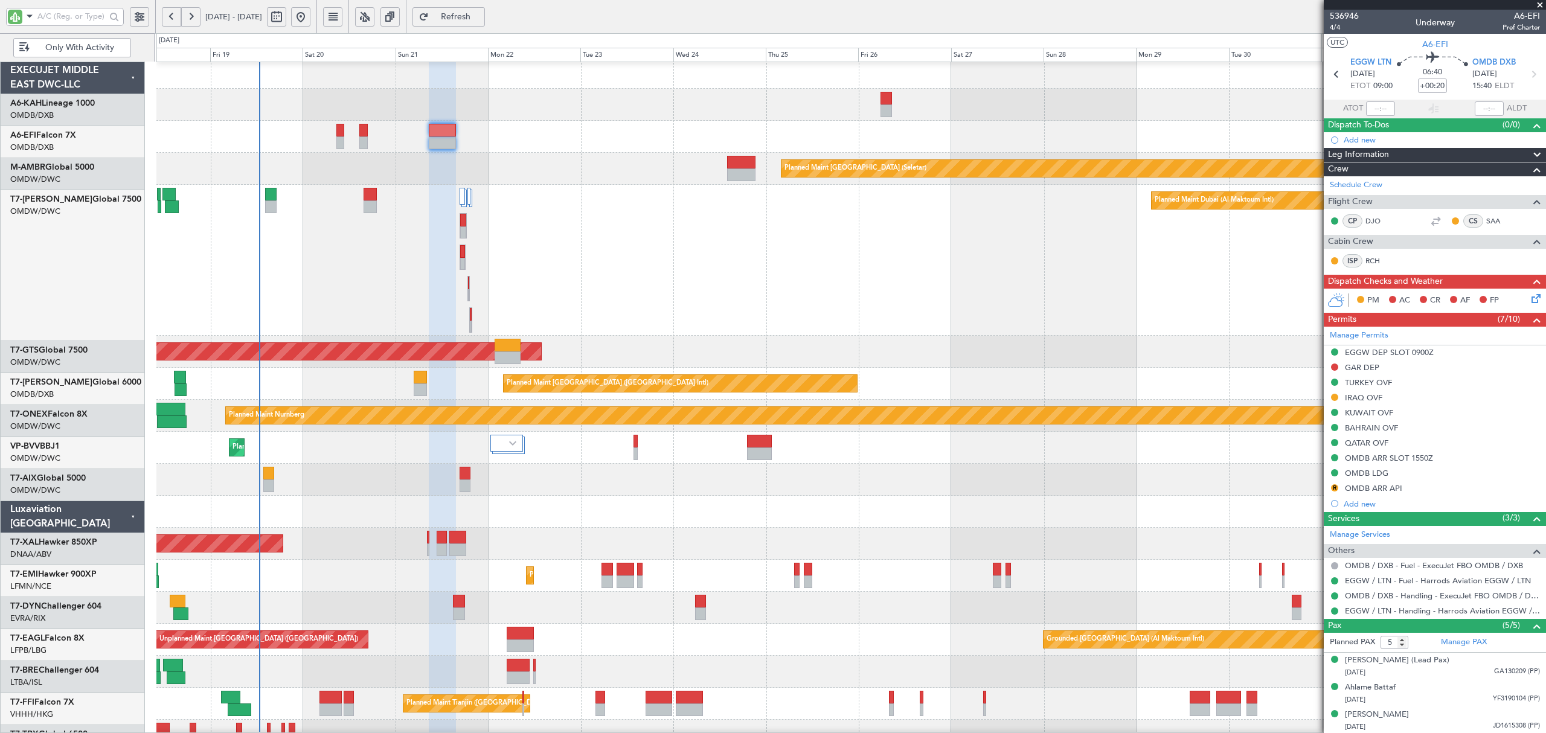
click at [687, 240] on div "Planned Maint Dubai (Al Maktoum Intl)" at bounding box center [850, 260] width 1388 height 151
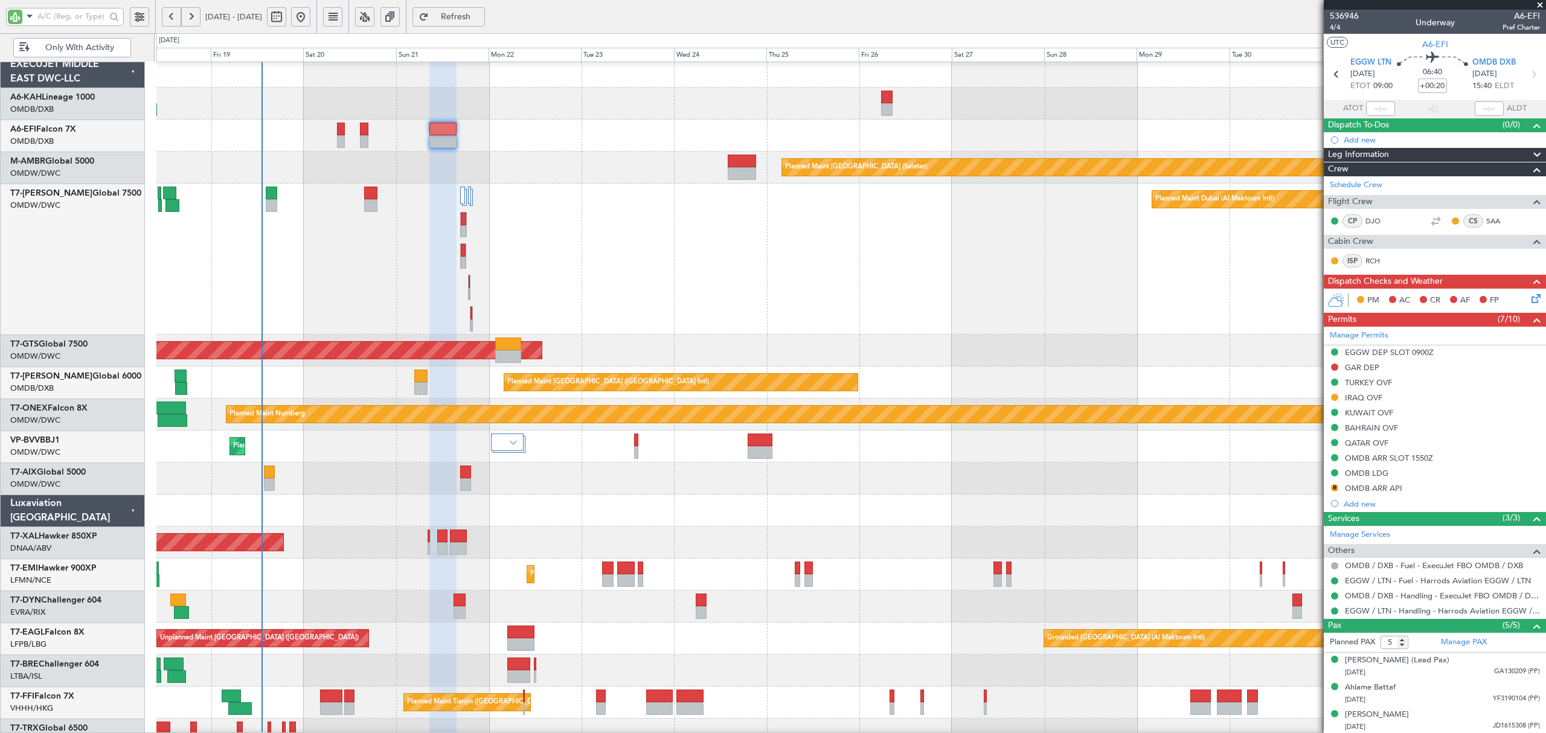
click at [812, 319] on div "Planned Maint Dubai (Al Maktoum Intl)" at bounding box center [850, 259] width 1388 height 151
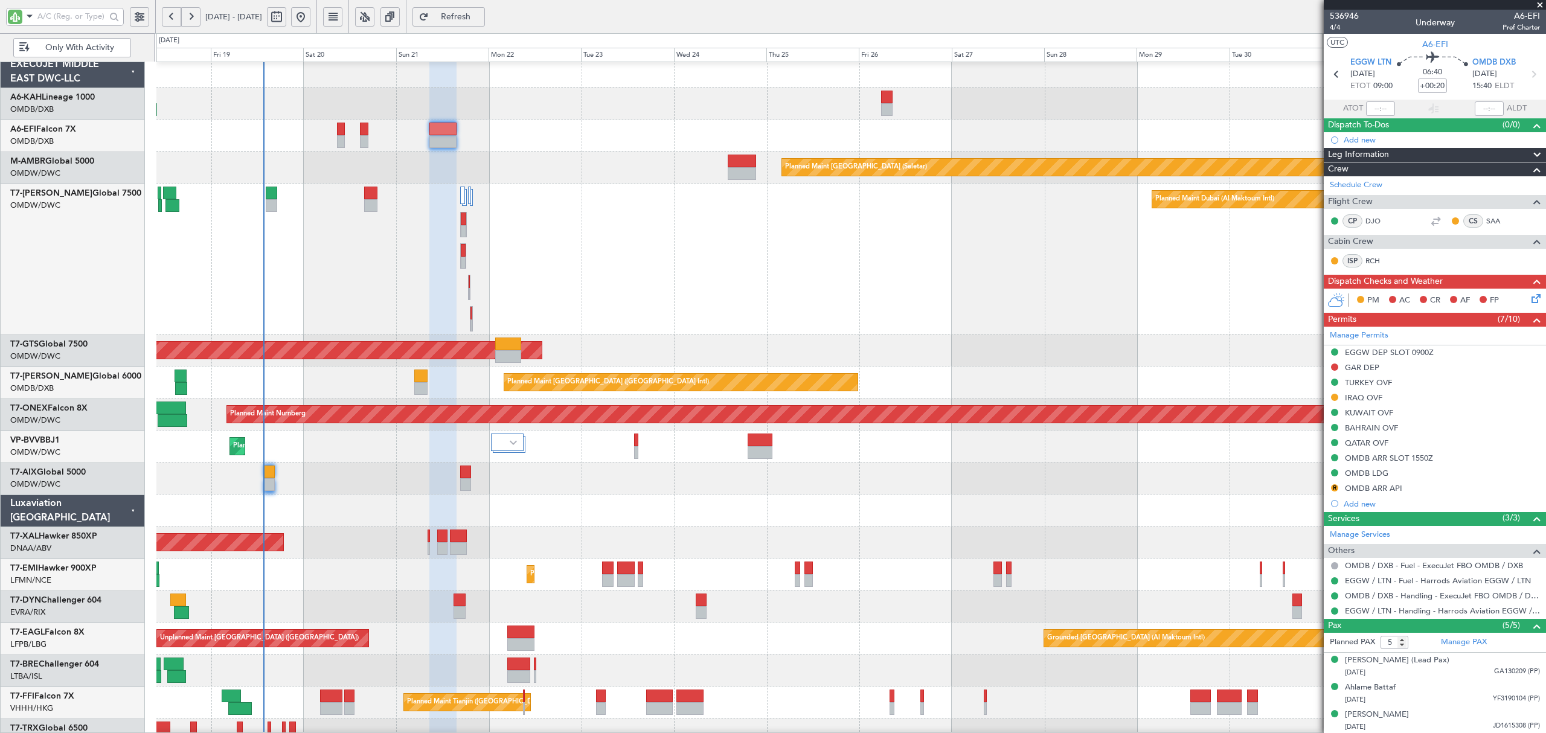
click at [553, 305] on div "Planned Maint Dubai (Al Maktoum Intl)" at bounding box center [850, 259] width 1388 height 151
click at [590, 187] on div "Planned Maint Dubai (Al Maktoum Intl)" at bounding box center [850, 259] width 1388 height 151
